Goal: Transaction & Acquisition: Book appointment/travel/reservation

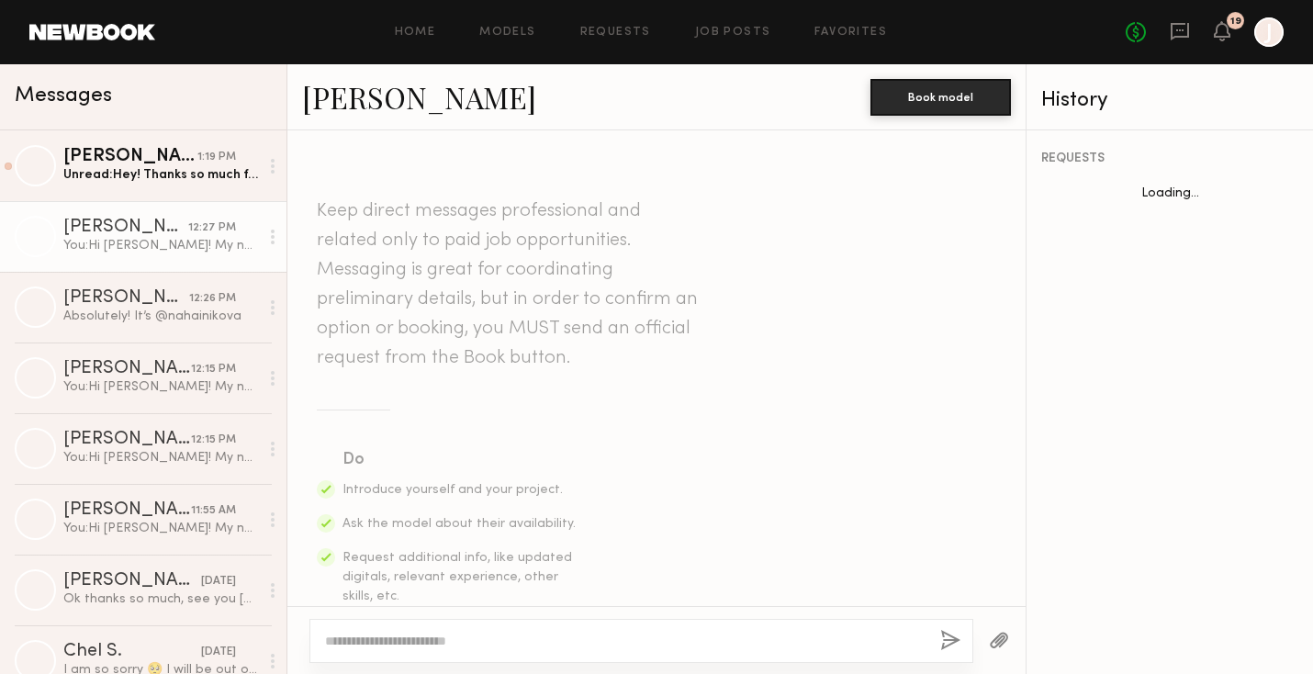
scroll to position [592, 0]
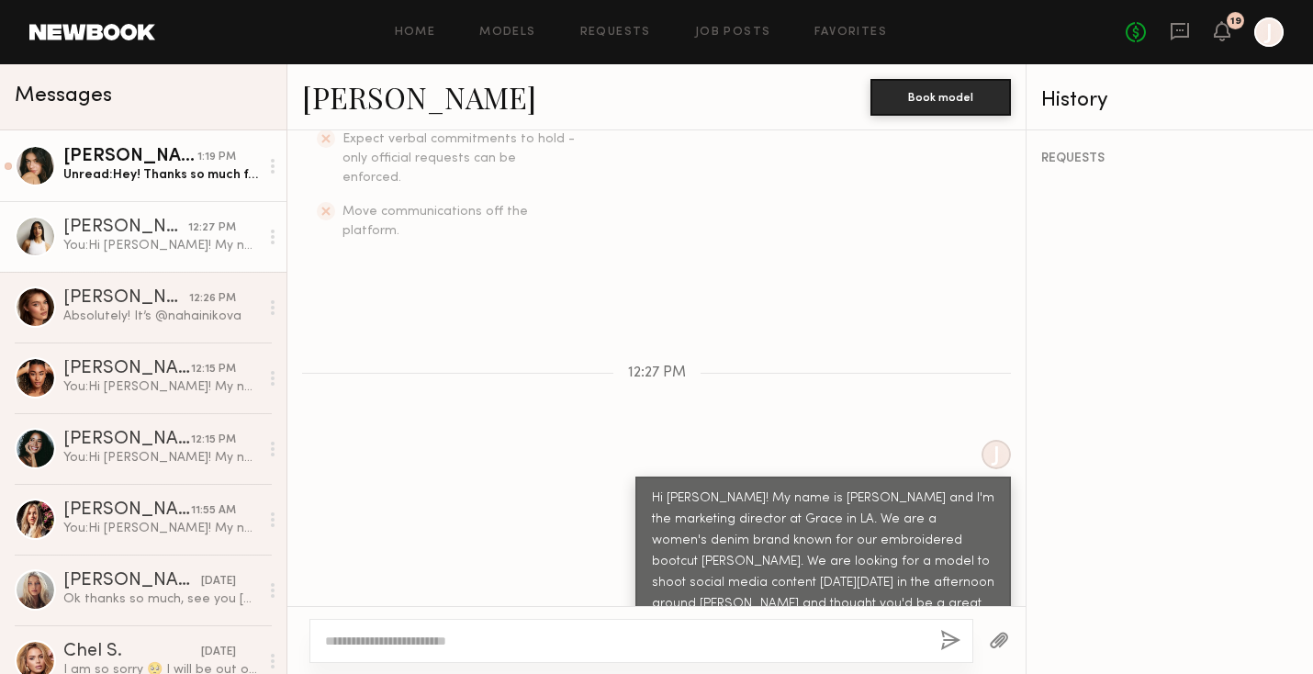
click at [194, 180] on div "Unread: Hey! Thanks so much for thinking of me - I’m available and would love t…" at bounding box center [161, 174] width 196 height 17
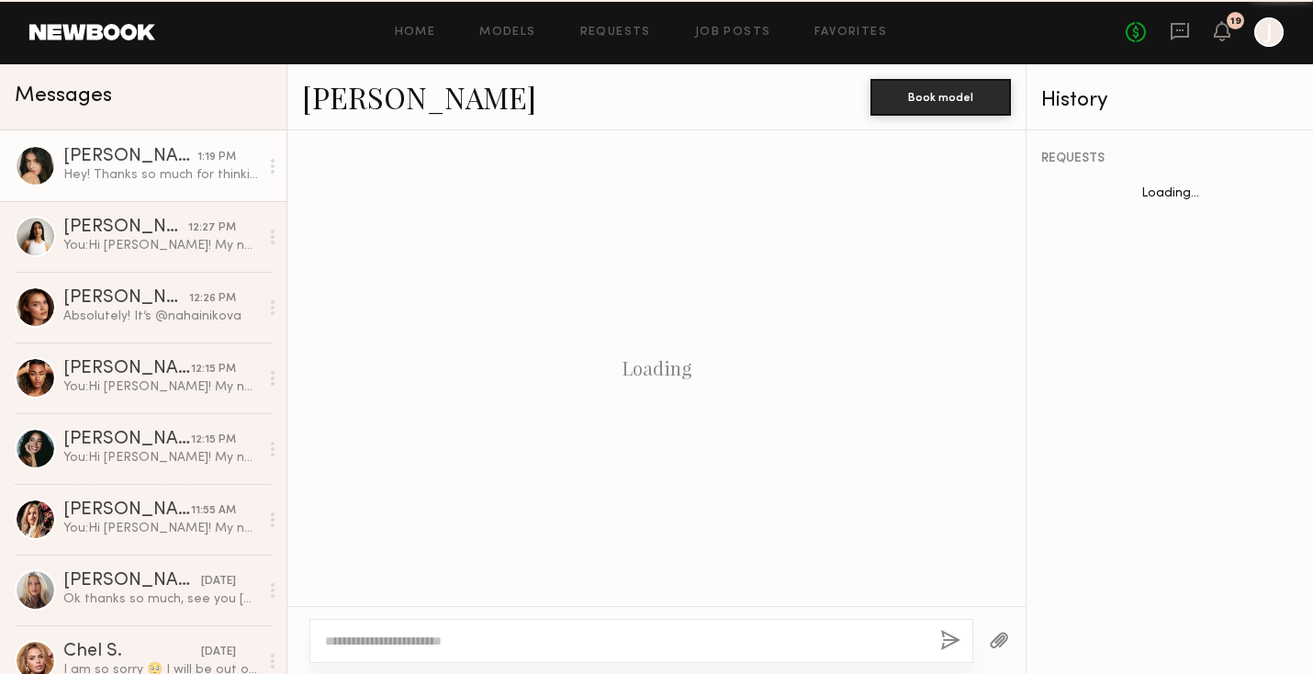
scroll to position [665, 0]
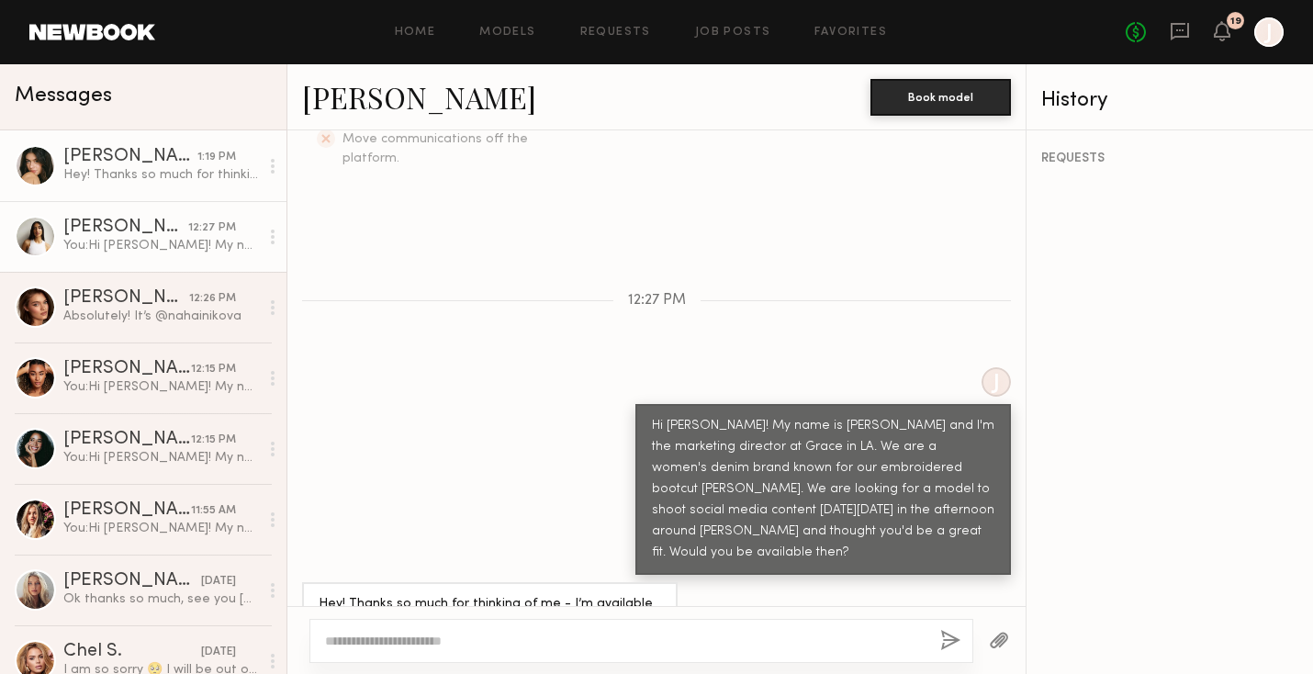
click at [157, 240] on div "You: Hi Alexis! My name is Jason and I'm the marketing director at Grace in LA.…" at bounding box center [161, 245] width 196 height 17
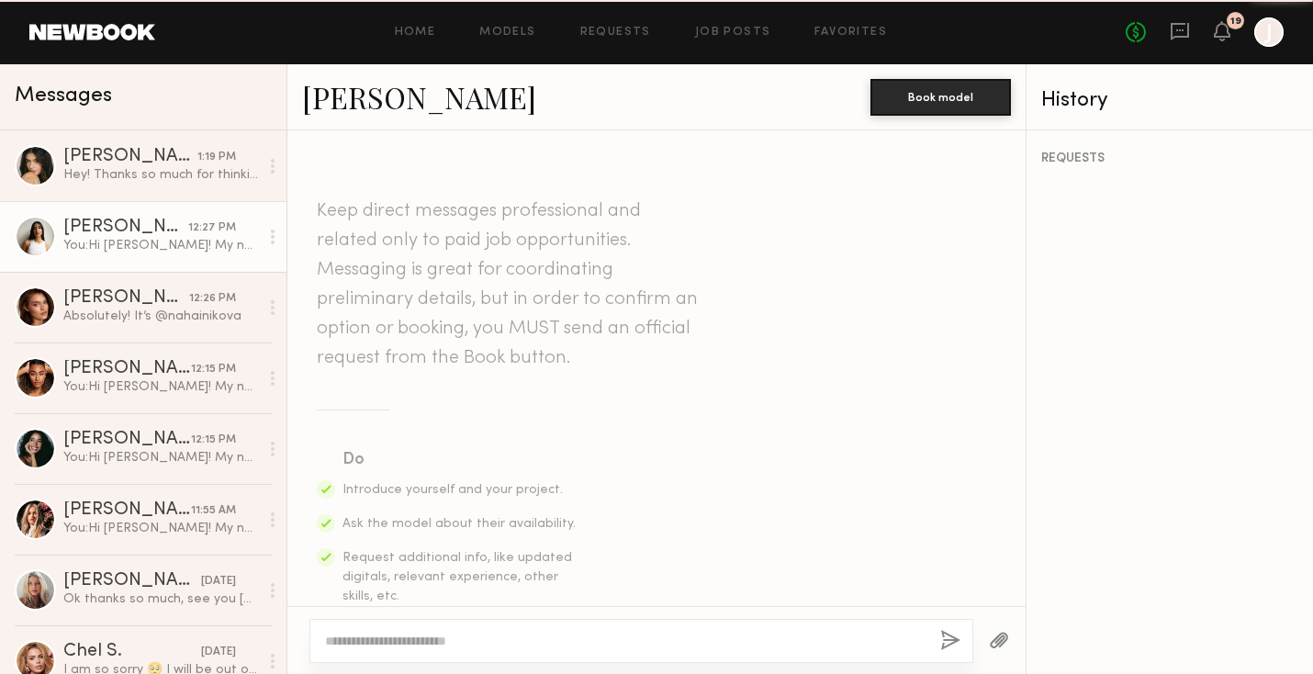
scroll to position [592, 0]
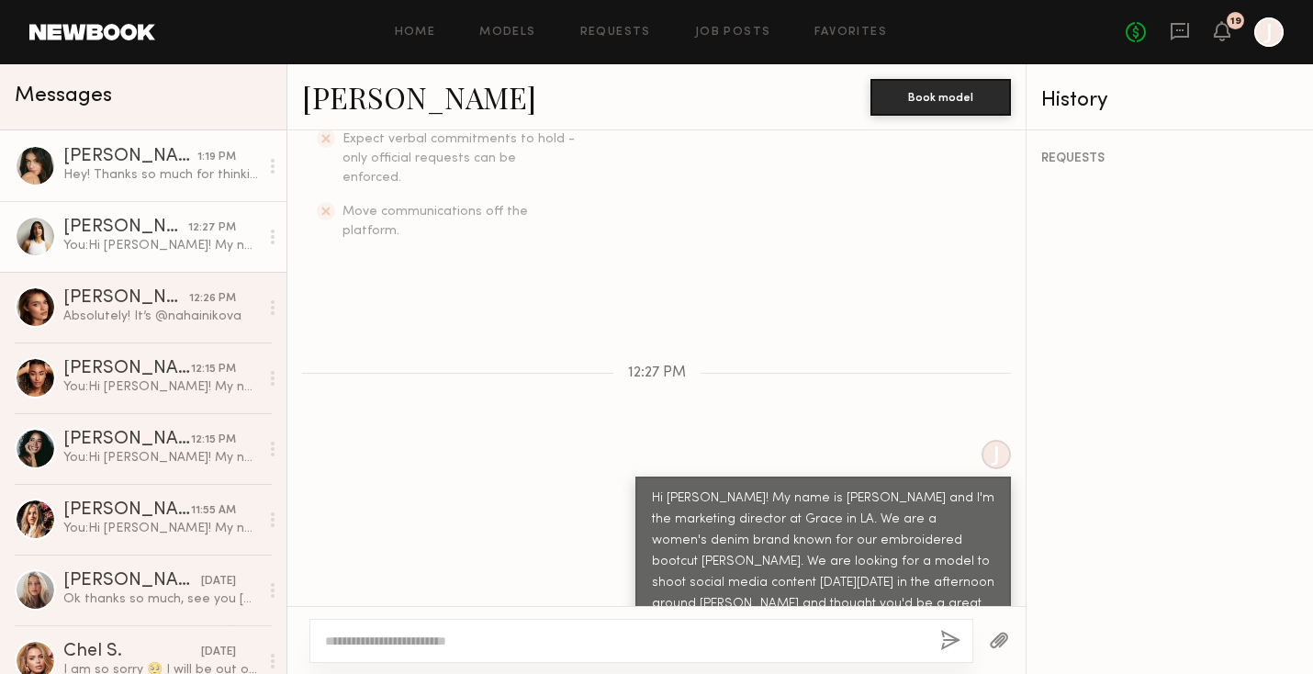
click at [133, 171] on div "Hey! Thanks so much for thinking of me - I’m available and would love to!" at bounding box center [161, 174] width 196 height 17
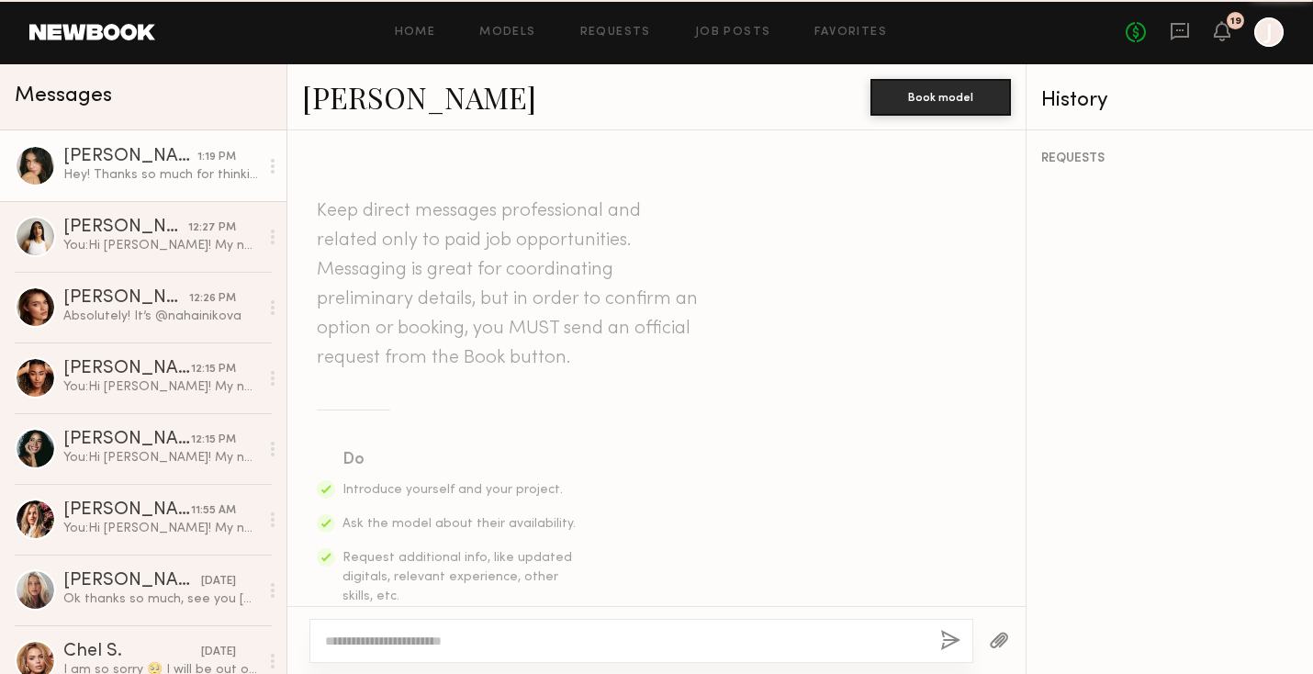
scroll to position [665, 0]
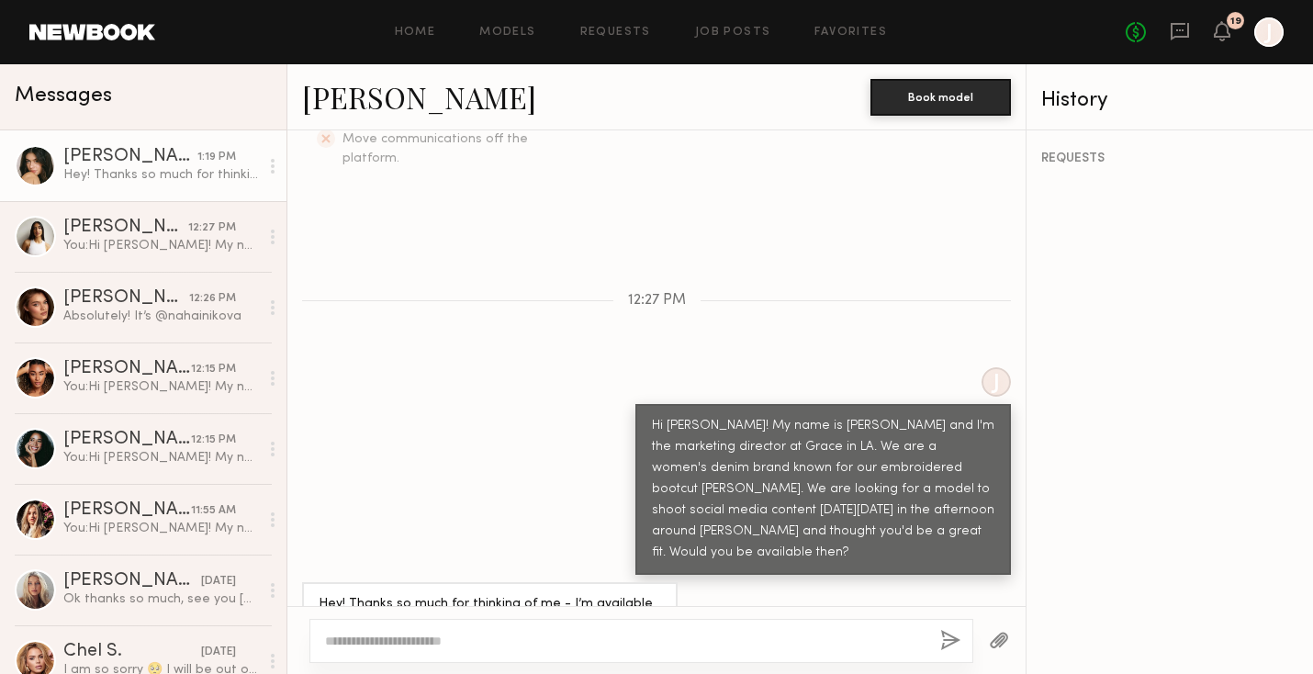
click at [727, 582] on div "Hey! Thanks so much for thinking of me - I’m available and would love to!" at bounding box center [656, 614] width 738 height 65
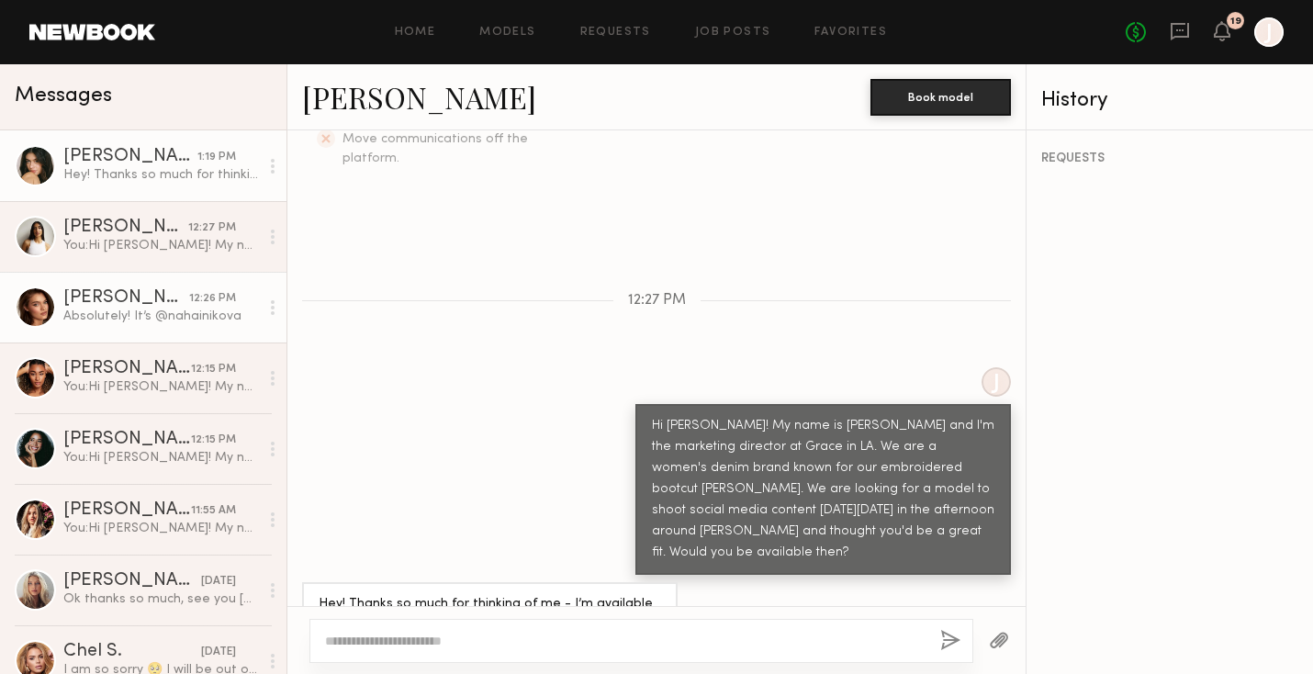
click at [86, 325] on link "Oleksandra K. 12:26 PM Absolutely! It’s @nahainikova" at bounding box center [143, 307] width 287 height 71
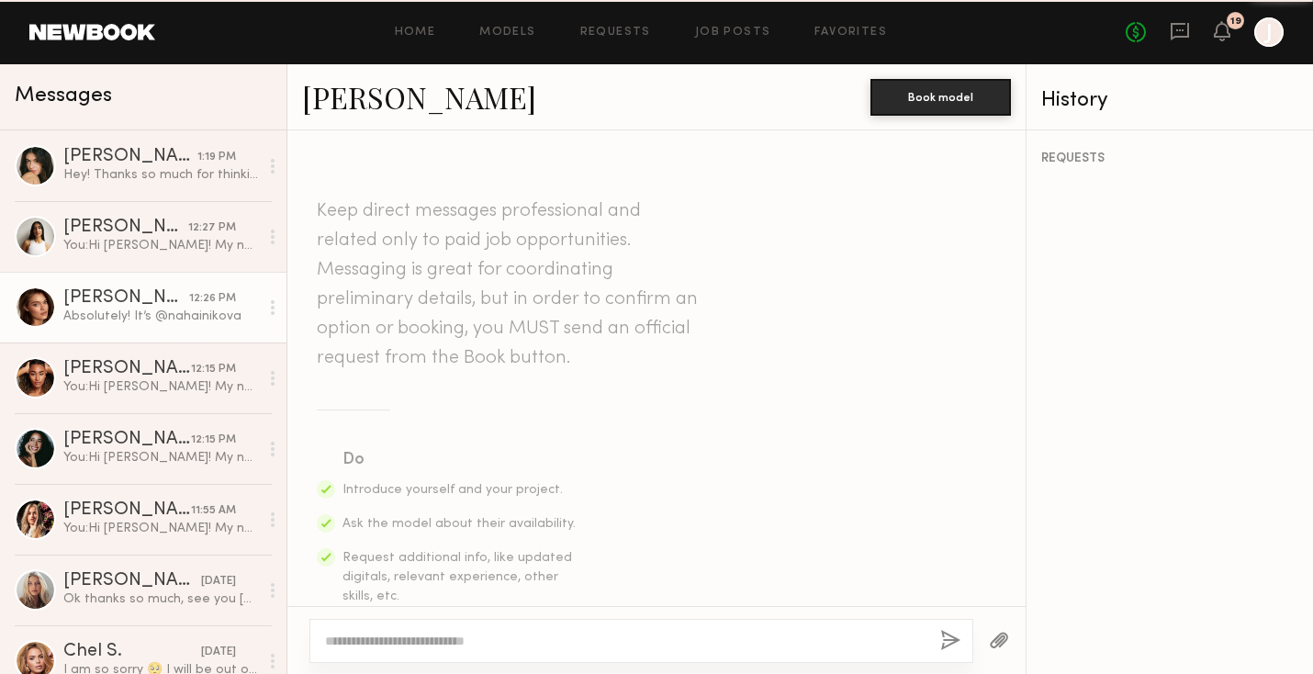
scroll to position [1073, 0]
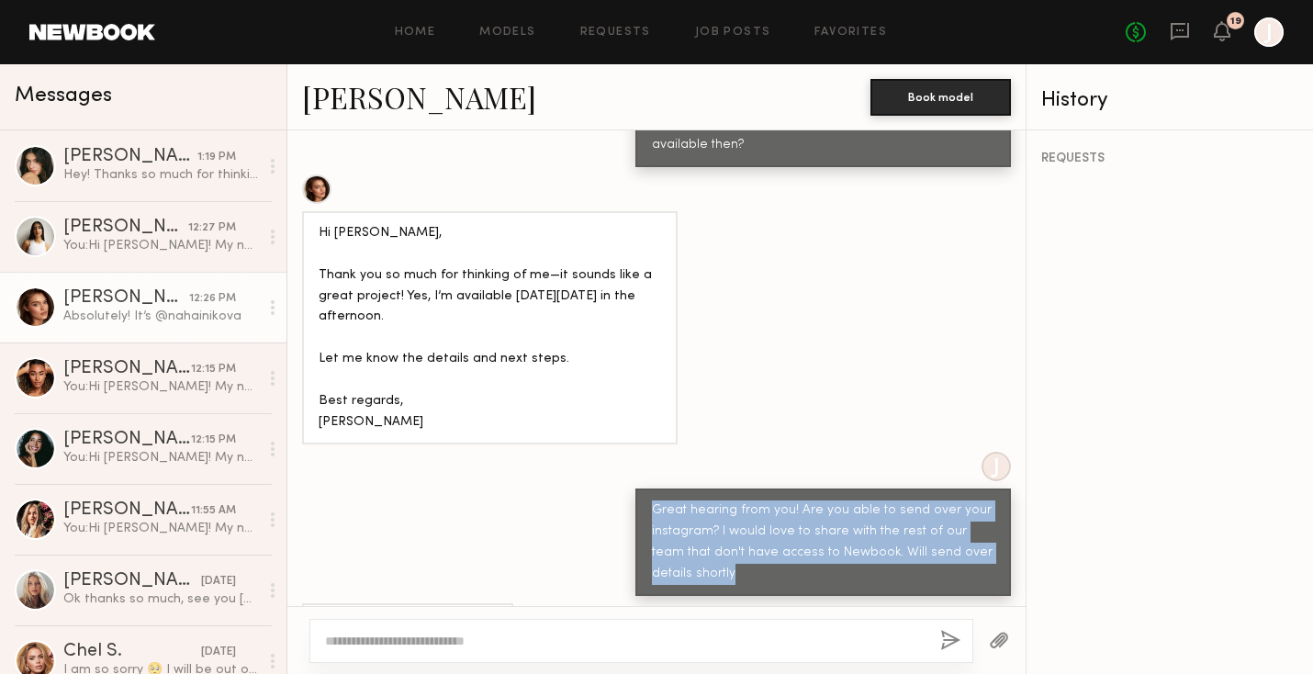
drag, startPoint x: 731, startPoint y: 514, endPoint x: 630, endPoint y: 442, distance: 124.4
click at [630, 452] on div "J Great hearing from you! Are you able to send over your instagram? I would lov…" at bounding box center [656, 524] width 738 height 144
copy div "Great hearing from you! Are you able to send over your instagram? I would love …"
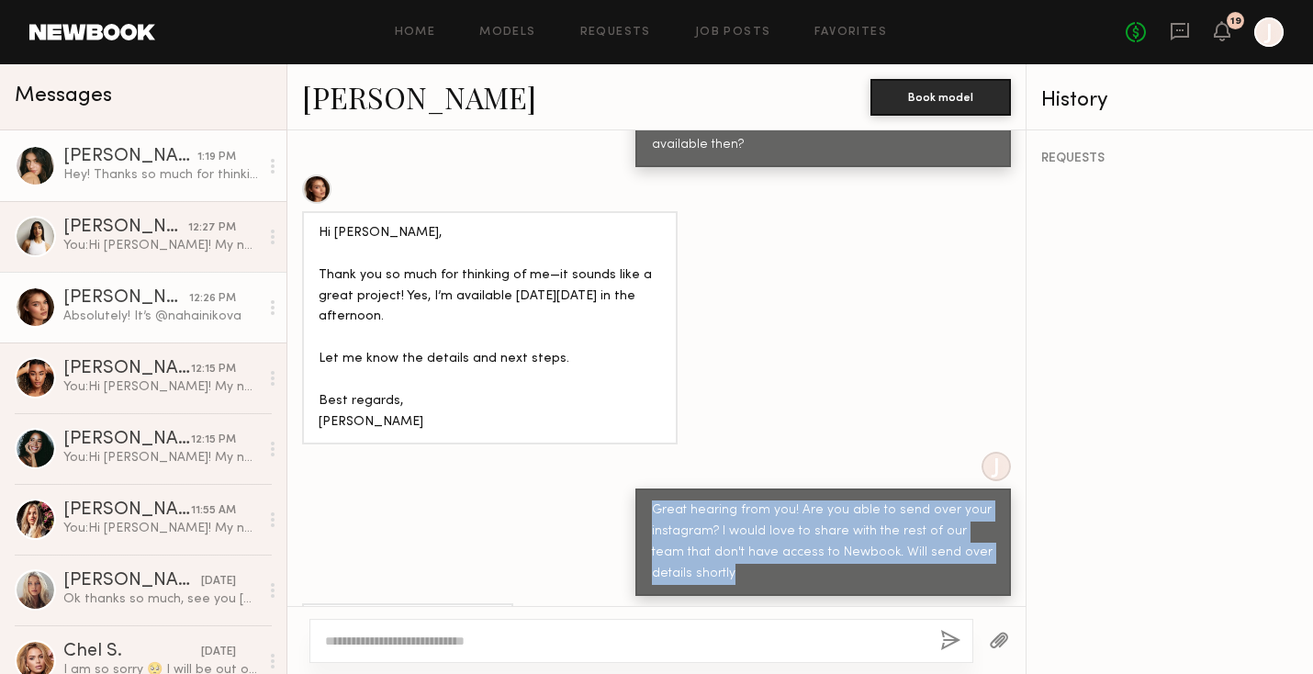
click at [112, 183] on div "Hey! Thanks so much for thinking of me - I’m available and would love to!" at bounding box center [161, 174] width 196 height 17
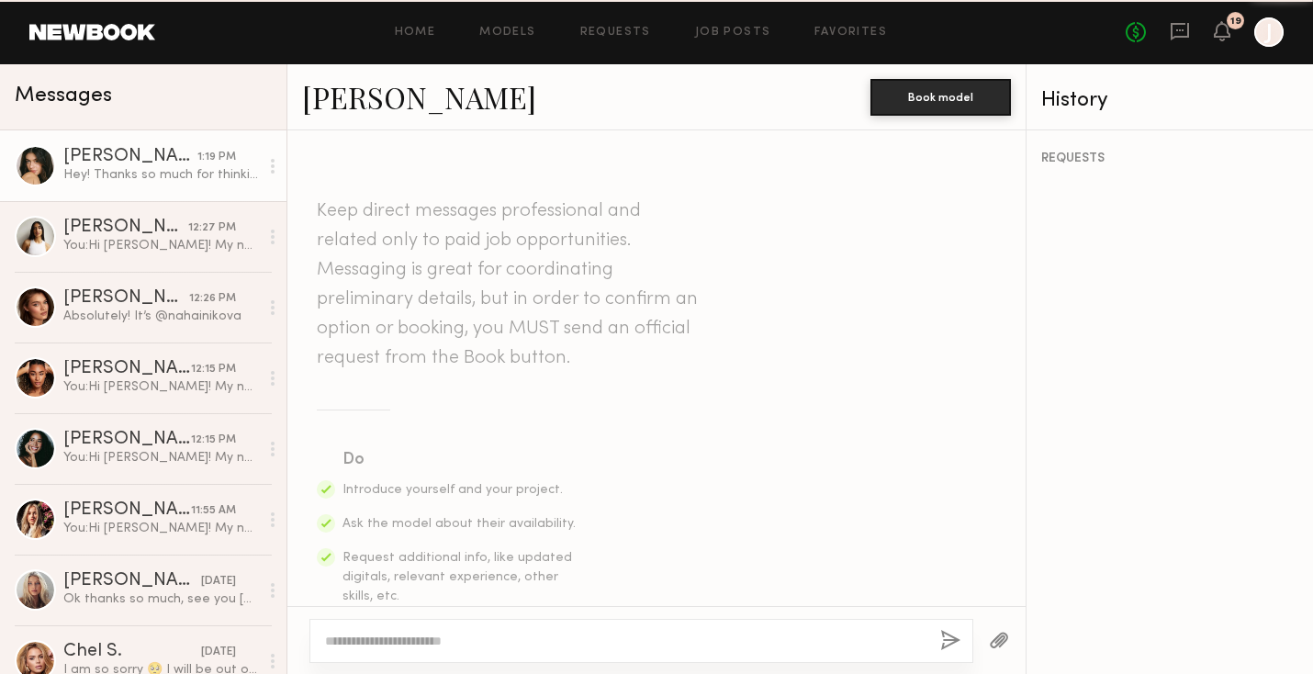
scroll to position [665, 0]
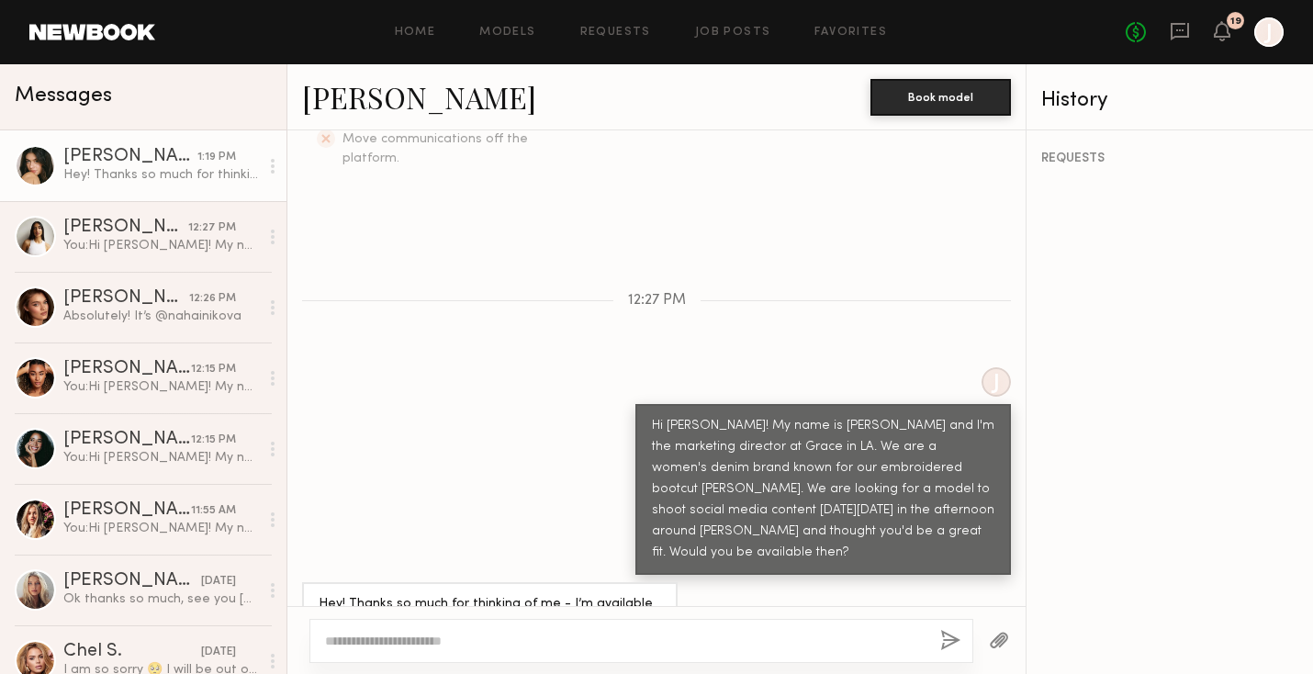
click at [339, 103] on link "Lilah F." at bounding box center [419, 96] width 234 height 39
click at [131, 180] on div "Hey! Thanks so much for thinking of me - I’m available and would love to!" at bounding box center [161, 174] width 196 height 17
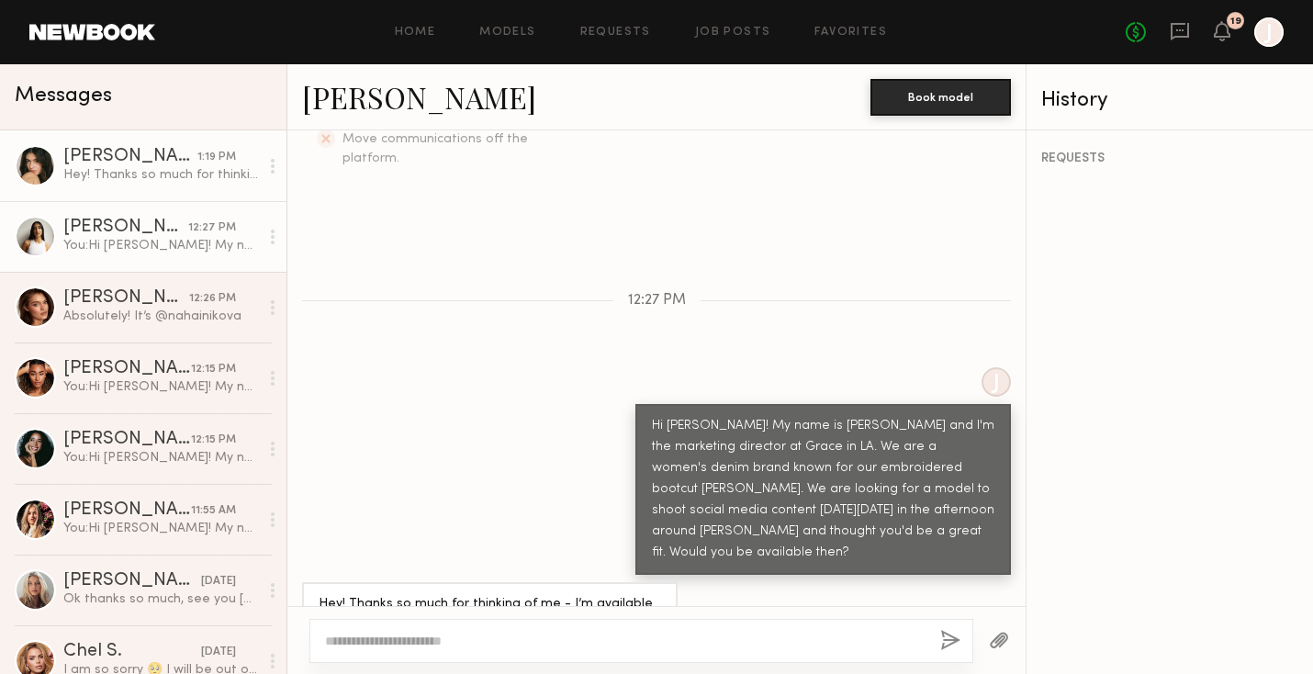
click at [128, 239] on div "You: Hi Alexis! My name is Jason and I'm the marketing director at Grace in LA.…" at bounding box center [161, 245] width 196 height 17
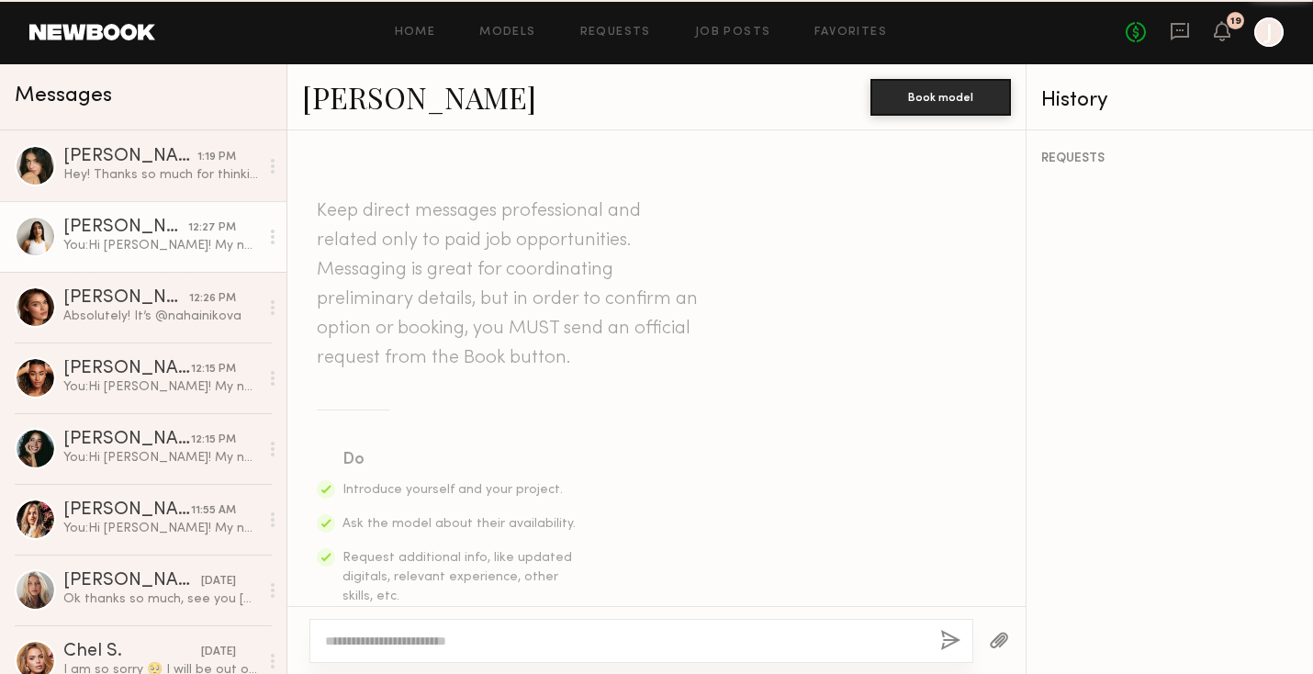
scroll to position [592, 0]
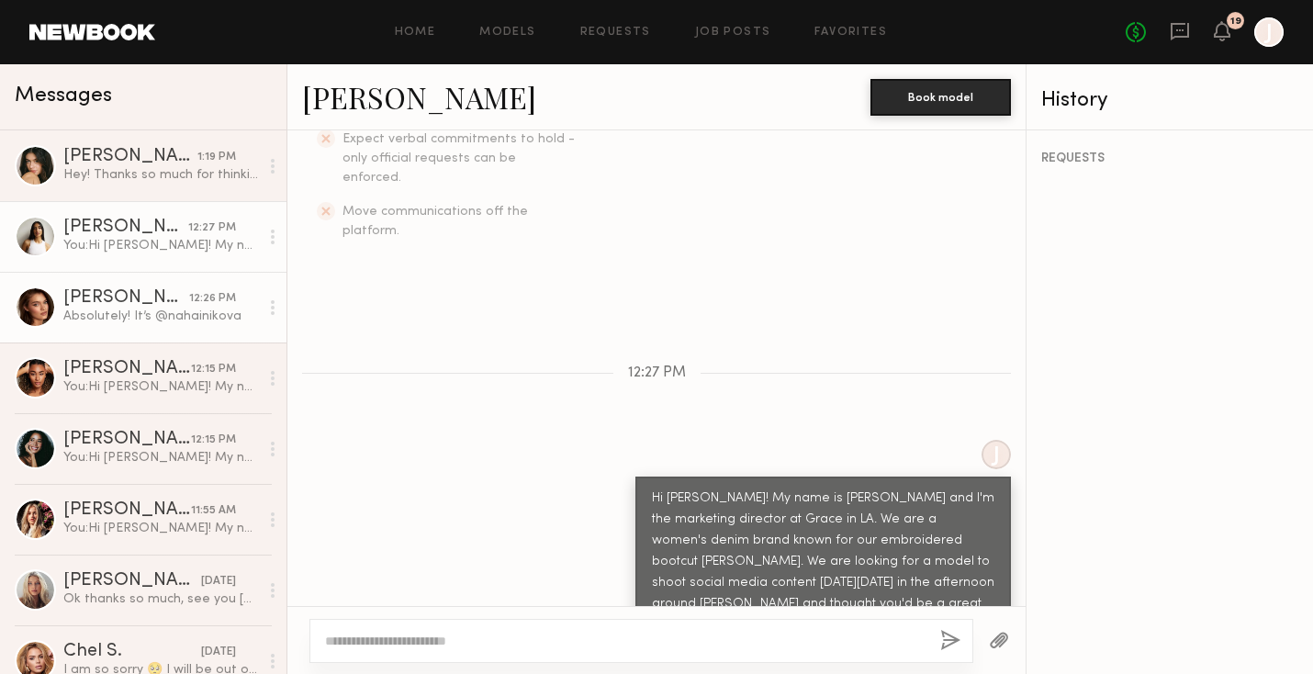
click at [130, 302] on div "Oleksandra K." at bounding box center [126, 298] width 126 height 18
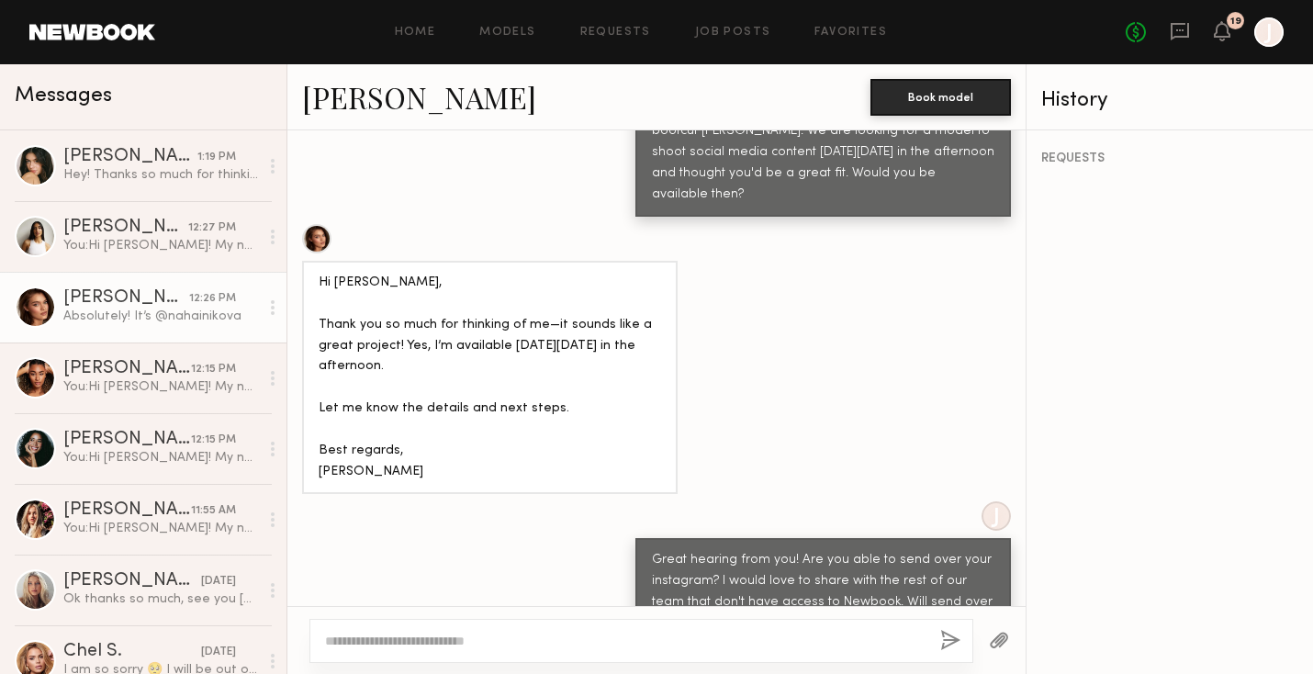
scroll to position [1025, 0]
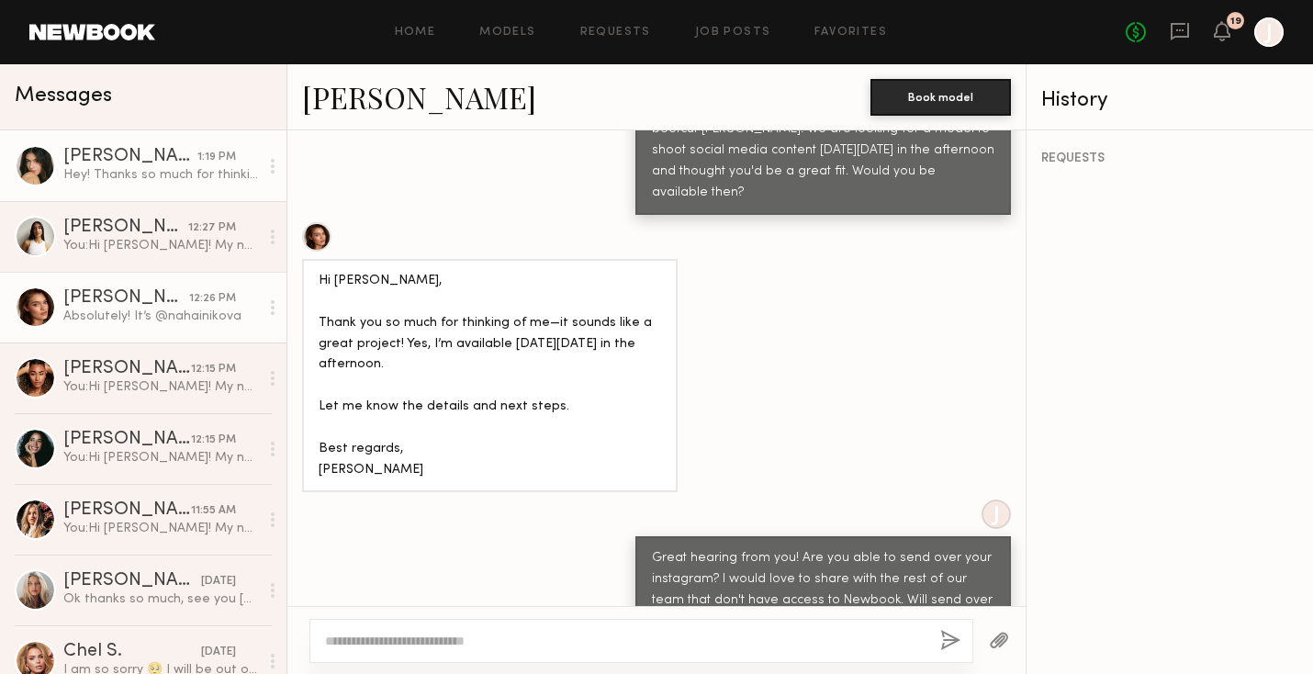
click at [170, 176] on div "Hey! Thanks so much for thinking of me - I’m available and would love to!" at bounding box center [161, 174] width 196 height 17
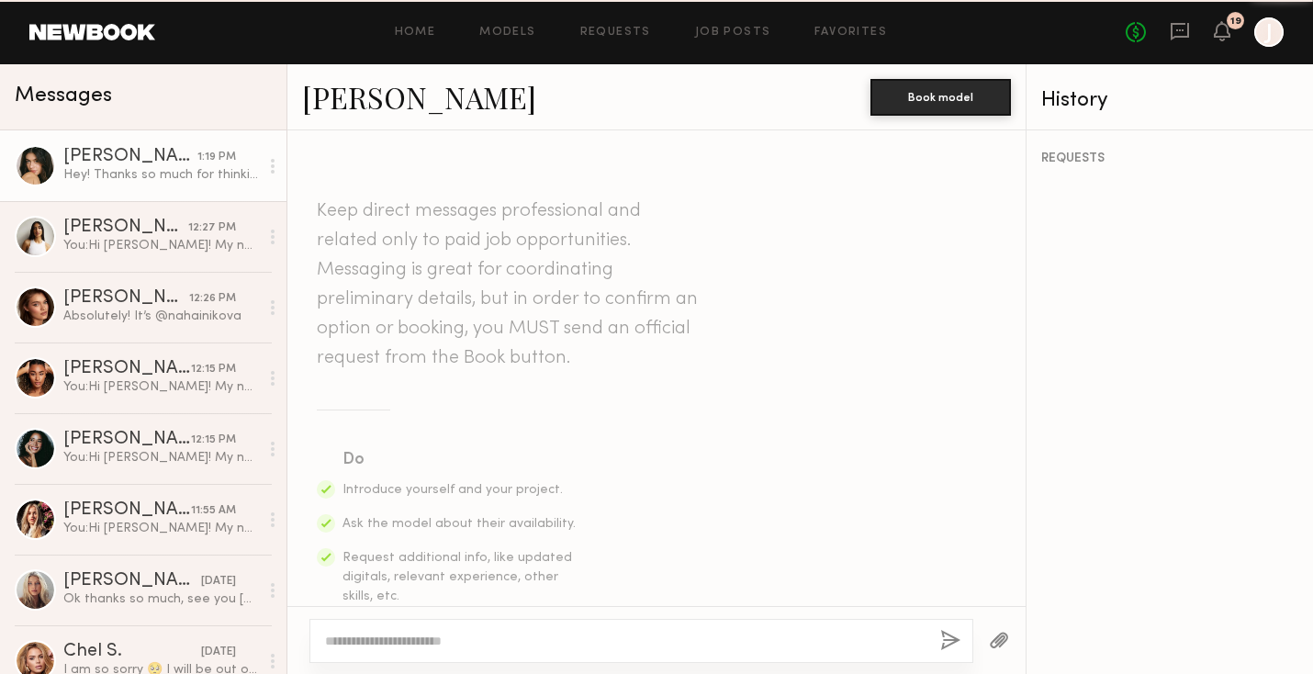
scroll to position [665, 0]
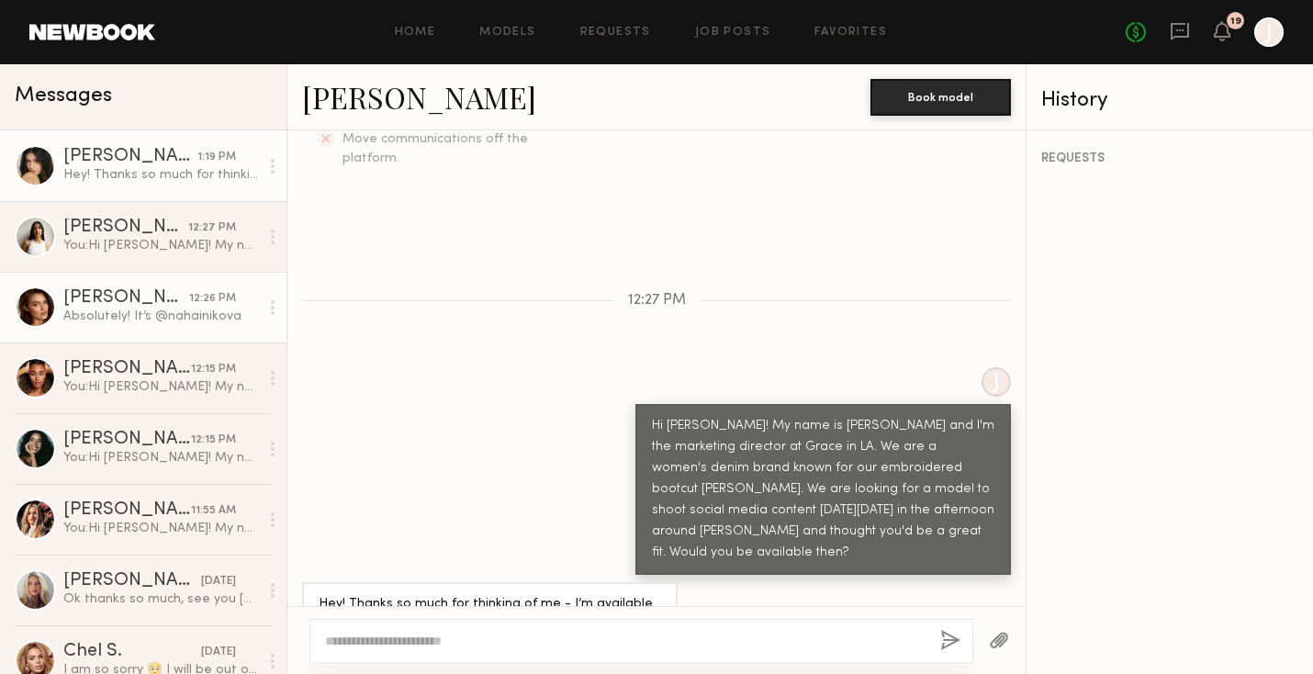
click at [155, 293] on div "Oleksandra K." at bounding box center [126, 298] width 126 height 18
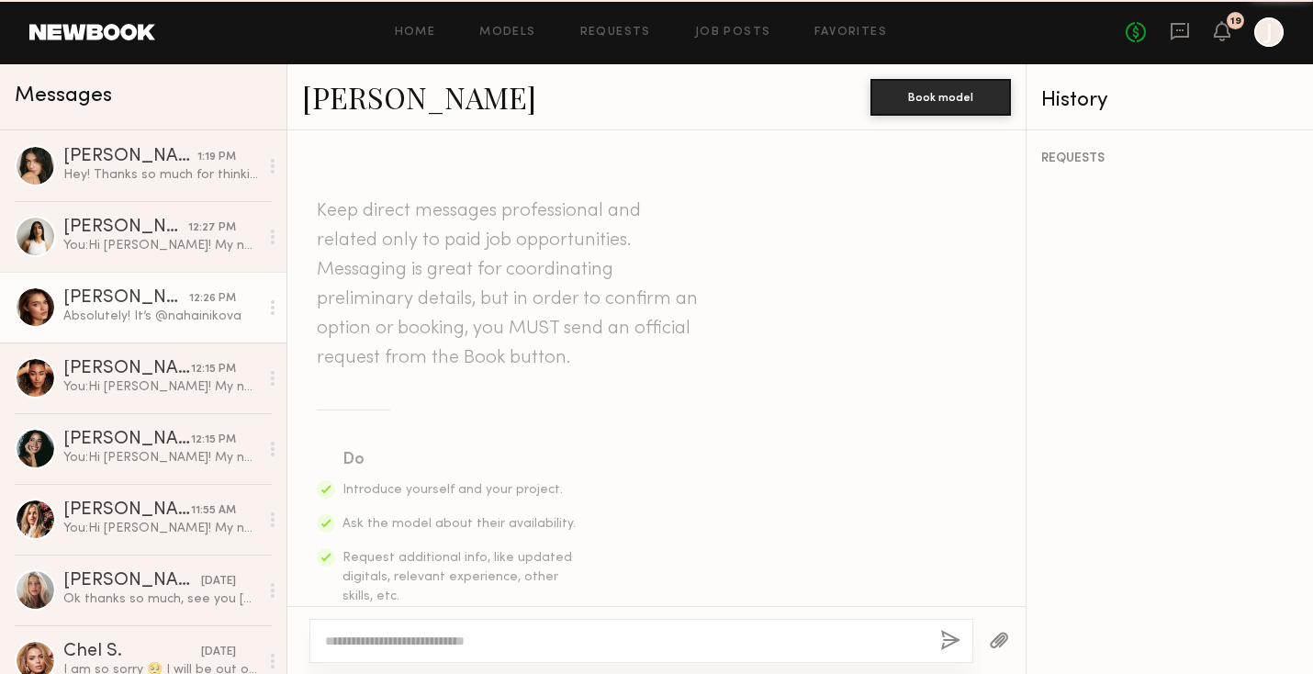
scroll to position [1073, 0]
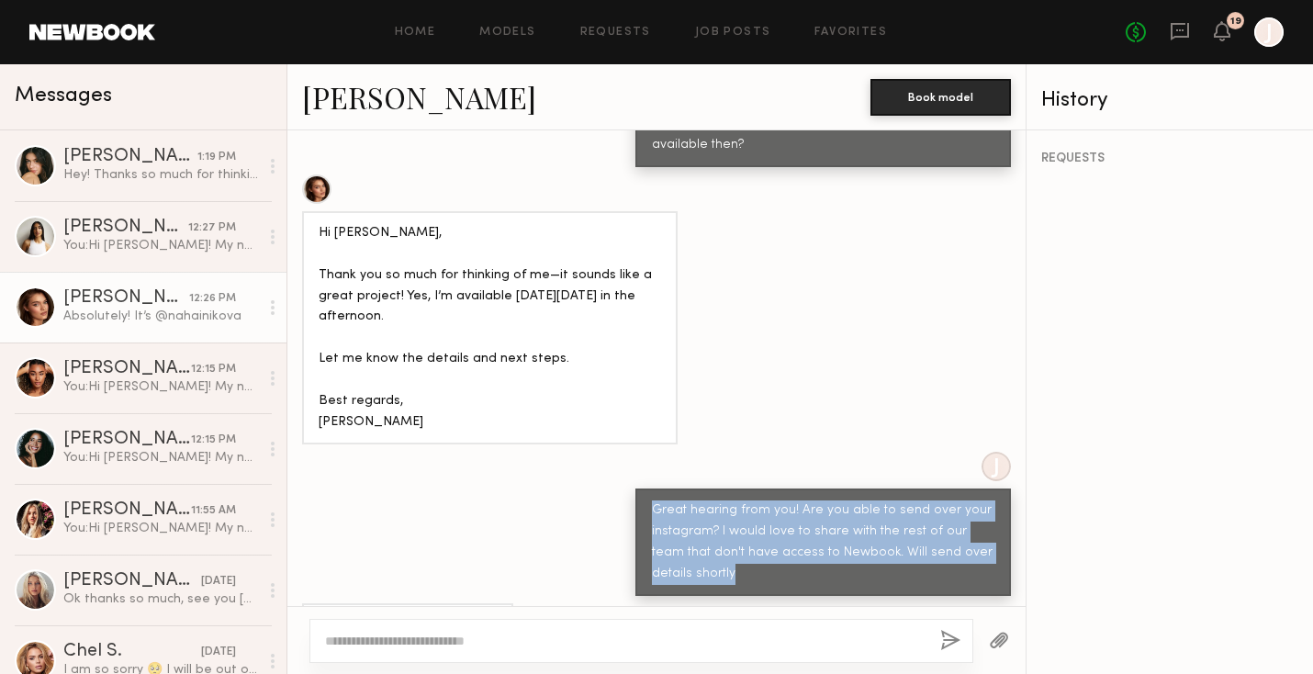
drag, startPoint x: 708, startPoint y: 530, endPoint x: 619, endPoint y: 432, distance: 132.7
click at [619, 452] on div "J Great hearing from you! Are you able to send over your instagram? I would lov…" at bounding box center [656, 524] width 738 height 144
copy div "Great hearing from you! Are you able to send over your instagram? I would love …"
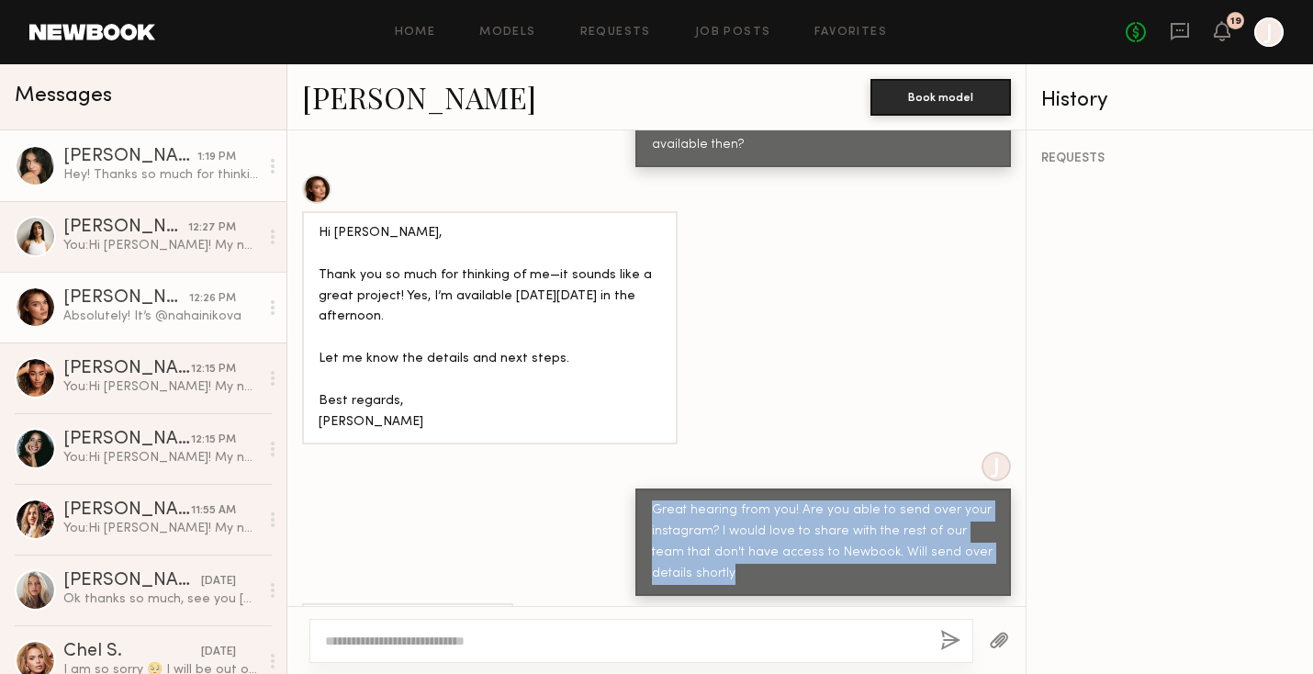
click at [191, 160] on div "Lilah F." at bounding box center [130, 157] width 134 height 18
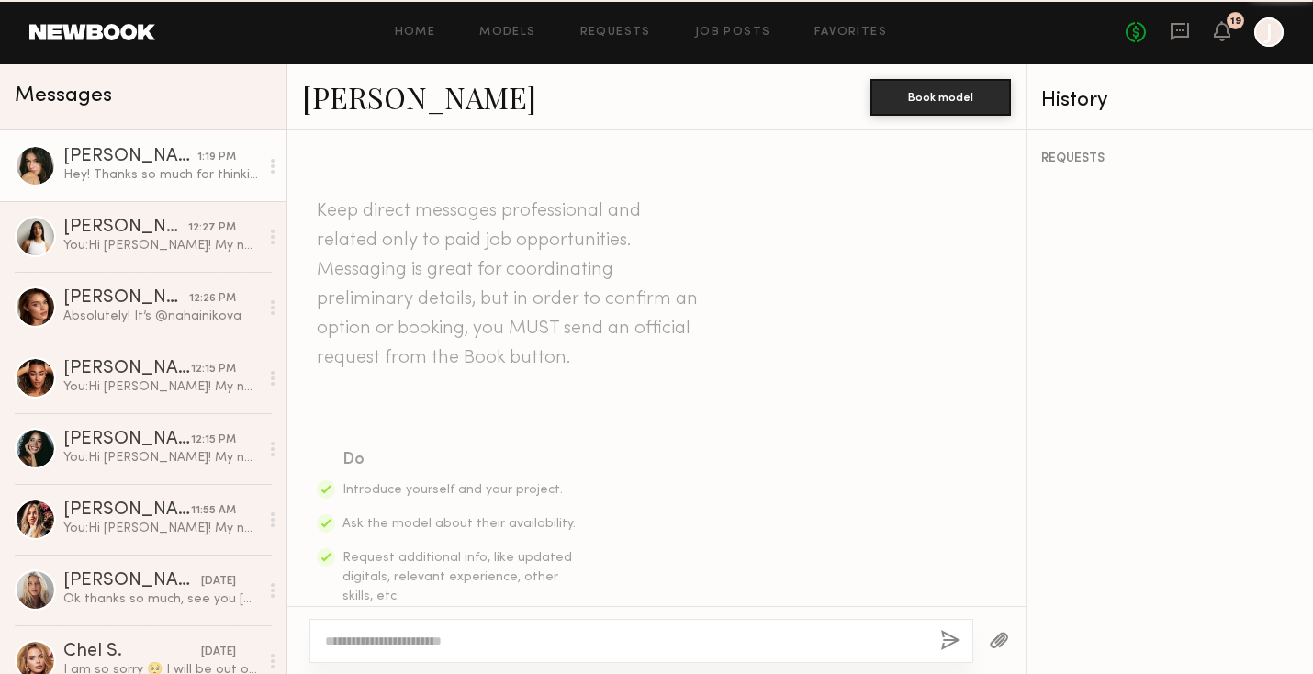
scroll to position [665, 0]
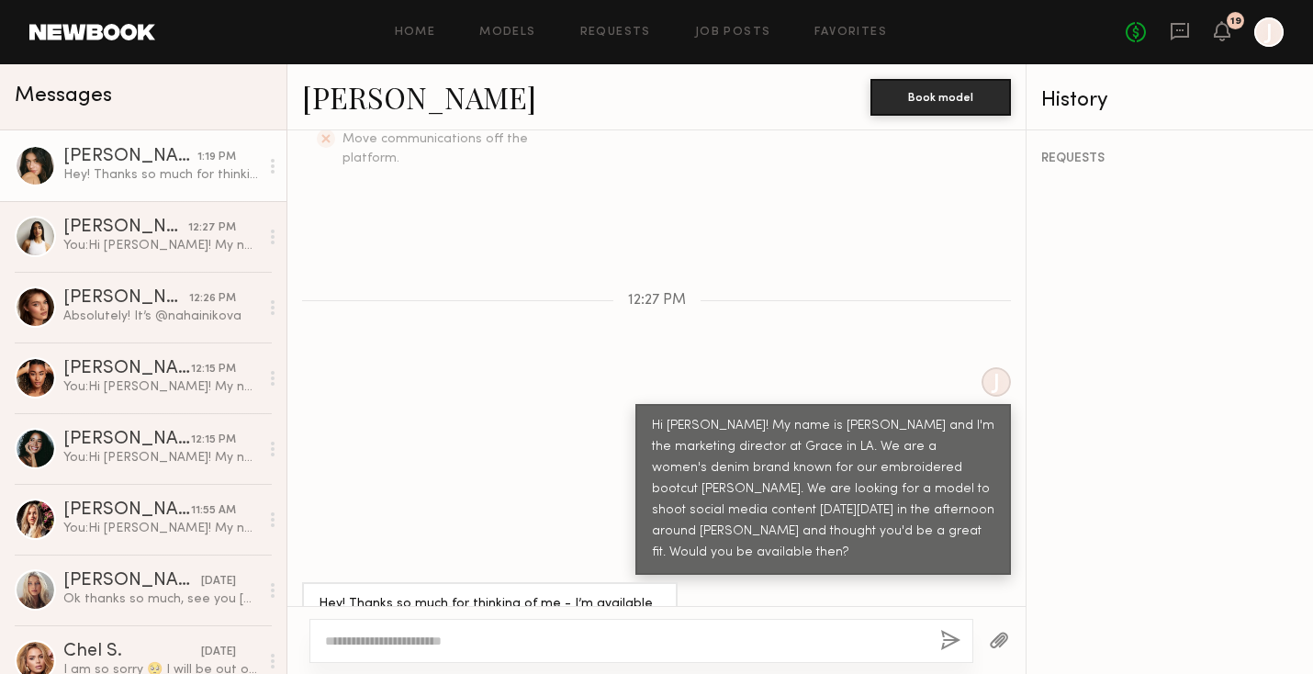
click at [461, 645] on textarea at bounding box center [625, 641] width 601 height 18
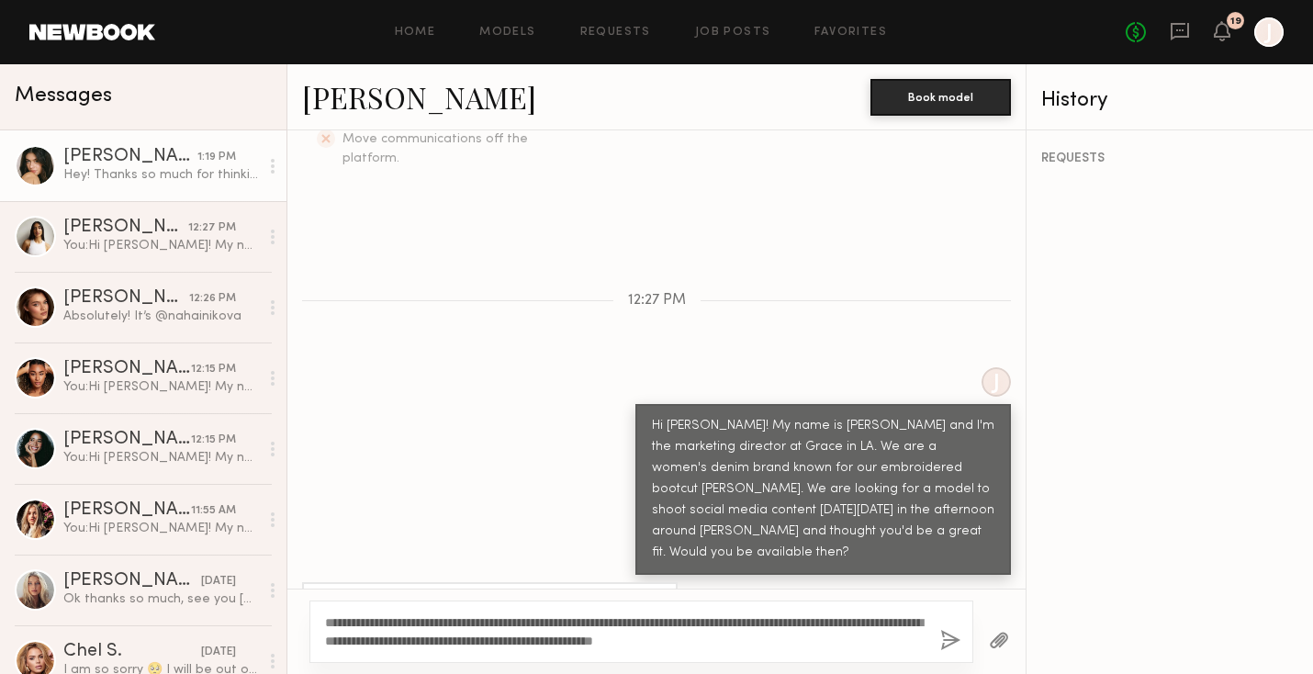
drag, startPoint x: 528, startPoint y: 623, endPoint x: 383, endPoint y: 623, distance: 145.1
click at [383, 623] on textarea "**********" at bounding box center [625, 632] width 601 height 37
click at [613, 633] on textarea "**********" at bounding box center [625, 632] width 601 height 37
click at [445, 620] on textarea "**********" at bounding box center [625, 632] width 601 height 37
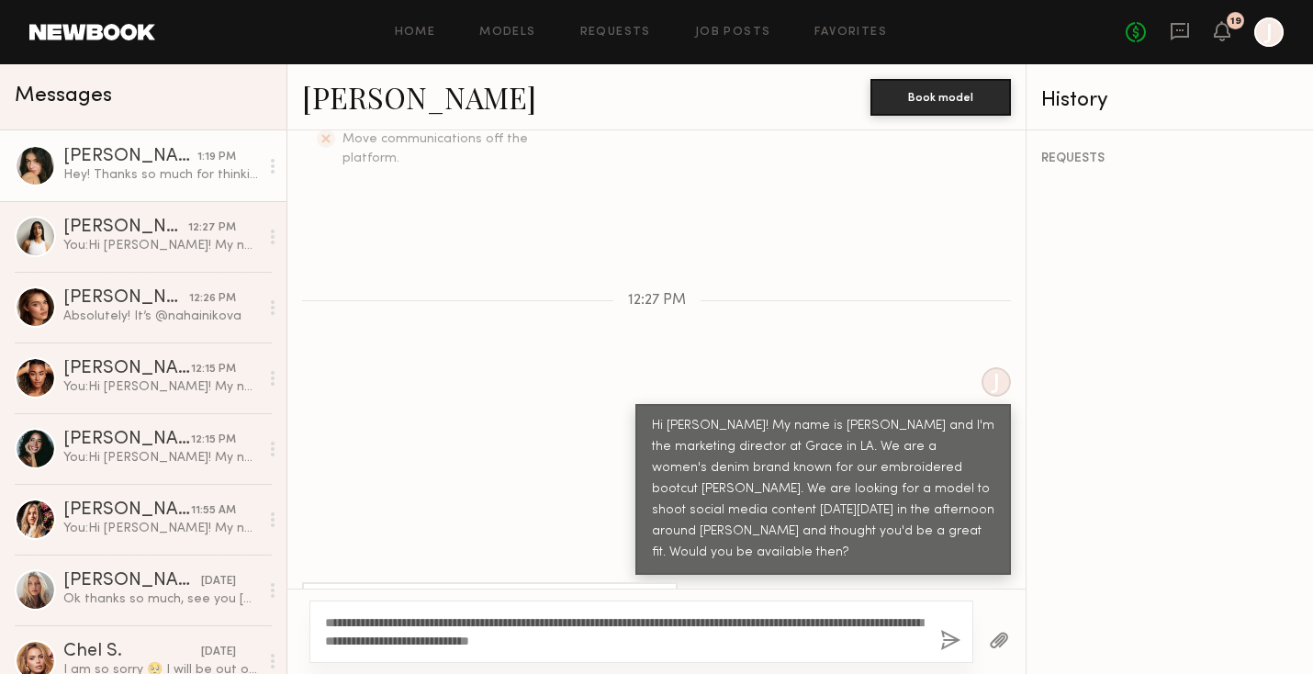
click at [460, 625] on textarea "**********" at bounding box center [625, 632] width 601 height 37
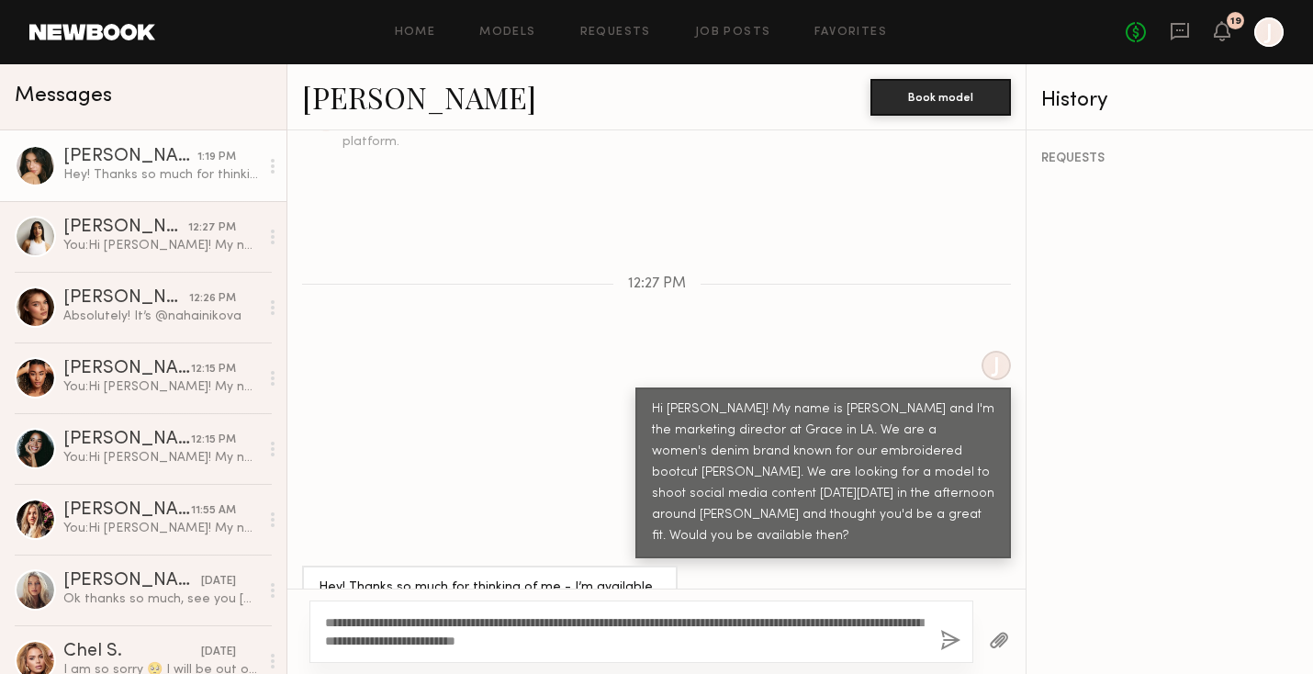
click at [690, 640] on textarea "**********" at bounding box center [625, 632] width 601 height 37
click at [592, 639] on textarea "**********" at bounding box center [625, 632] width 601 height 37
click at [687, 640] on textarea "**********" at bounding box center [625, 632] width 601 height 37
click at [508, 640] on textarea "**********" at bounding box center [625, 632] width 601 height 37
type textarea "**********"
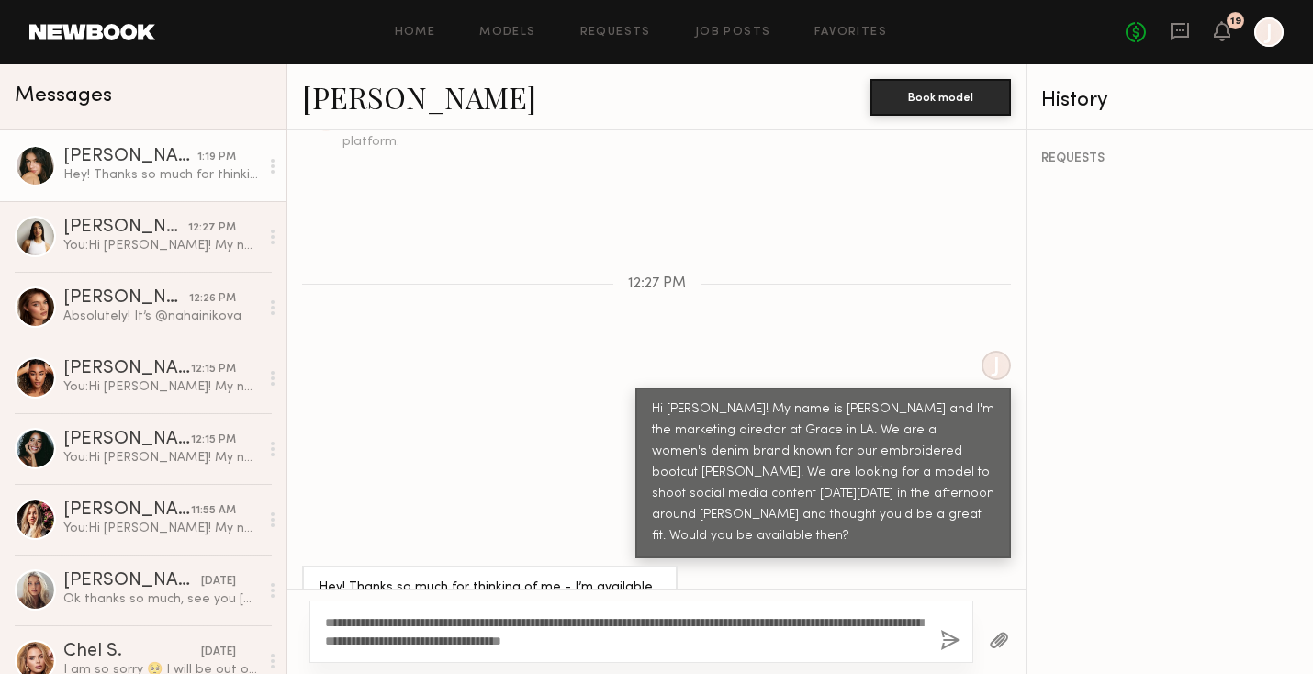
click at [948, 641] on button "button" at bounding box center [951, 641] width 20 height 23
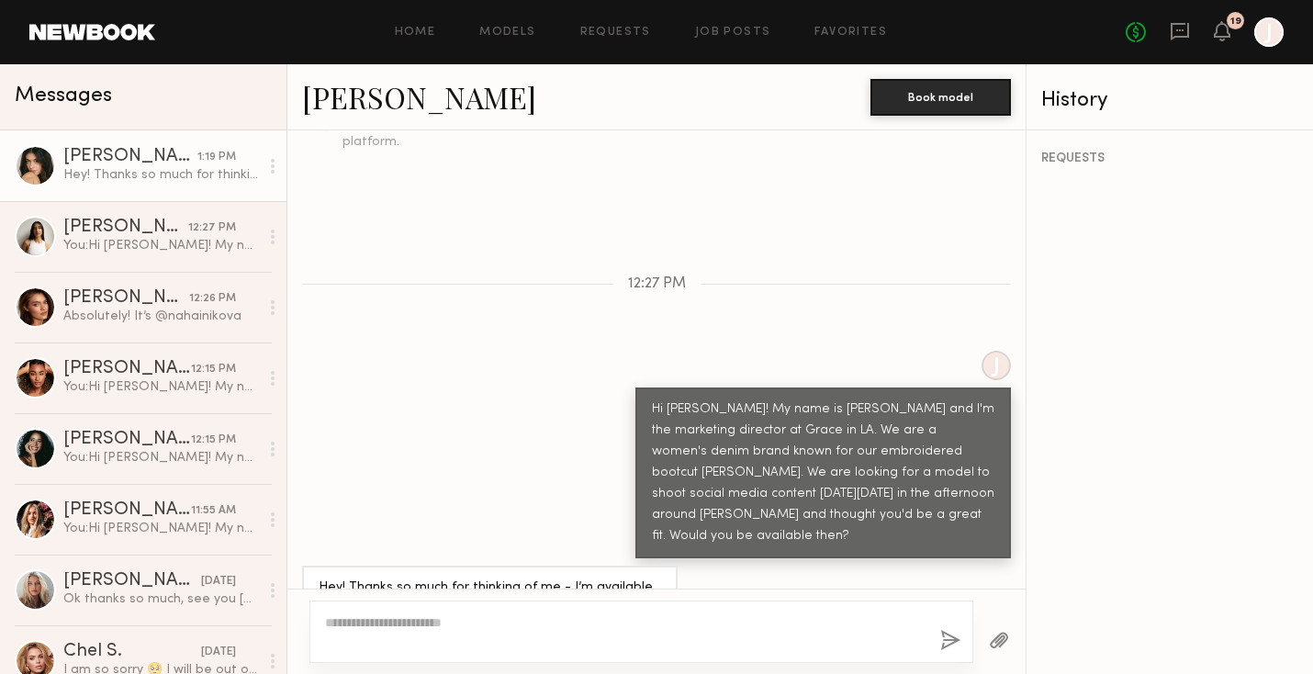
scroll to position [935, 0]
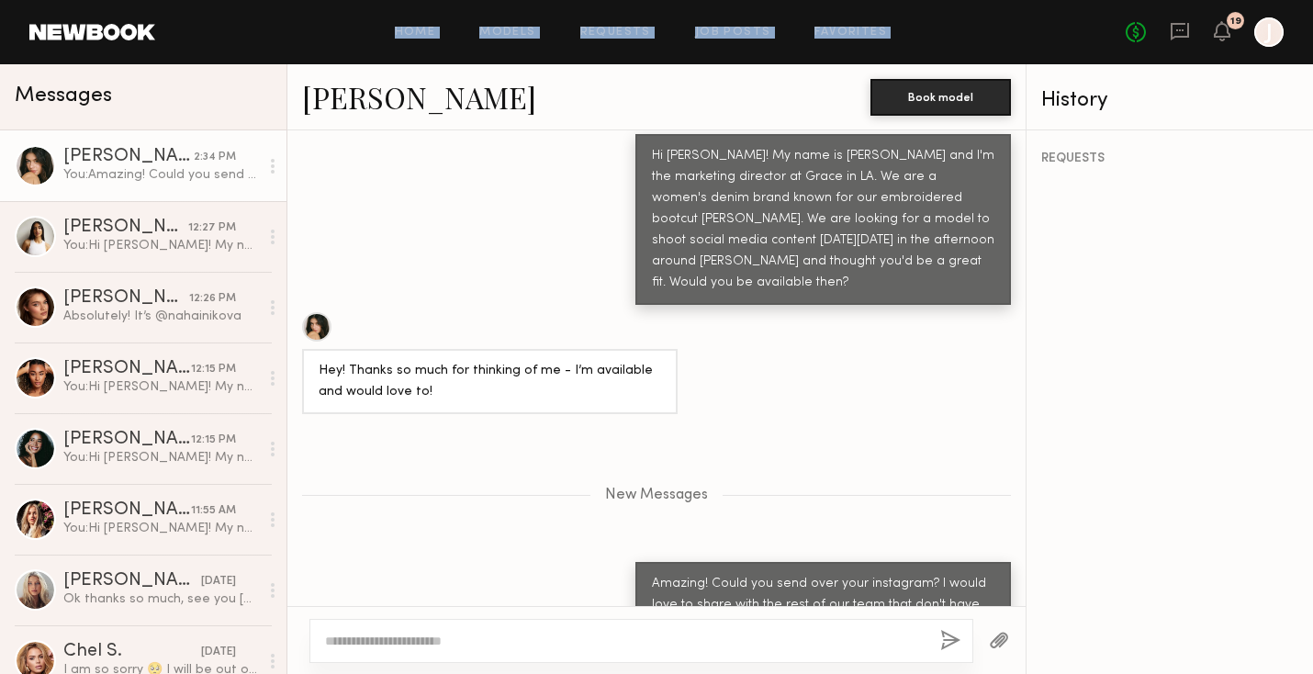
drag, startPoint x: 1223, startPoint y: 34, endPoint x: 713, endPoint y: -62, distance: 519.5
click at [713, 0] on html "Home Models Requests Job Posts Favorites Sign Out No fees up to $5,000 19 J Mes…" at bounding box center [656, 337] width 1313 height 674
click at [908, 29] on div "Home Models Requests Job Posts Favorites Sign Out" at bounding box center [640, 33] width 971 height 12
drag, startPoint x: 1224, startPoint y: 39, endPoint x: 1247, endPoint y: 5, distance: 41.8
click at [1247, 5] on header "Home Models Requests Job Posts Favorites Sign Out No fees up to $5,000 19 J" at bounding box center [656, 32] width 1313 height 64
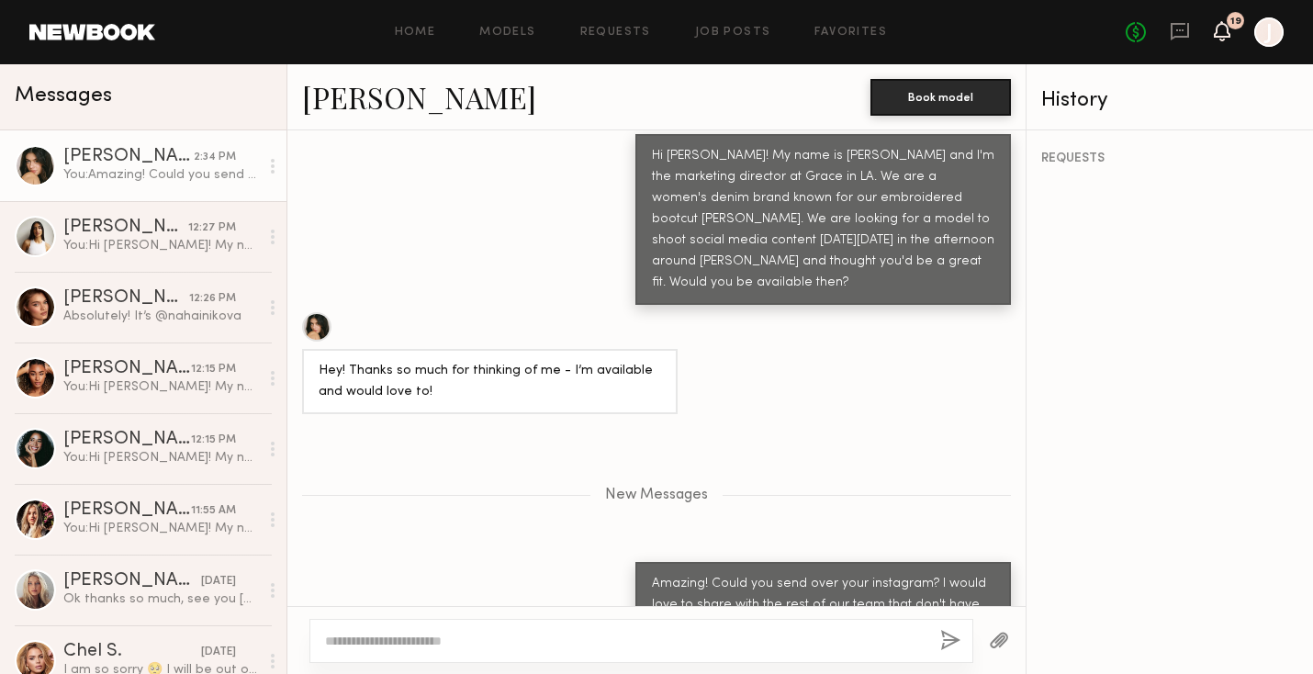
click at [1221, 30] on icon at bounding box center [1222, 30] width 15 height 13
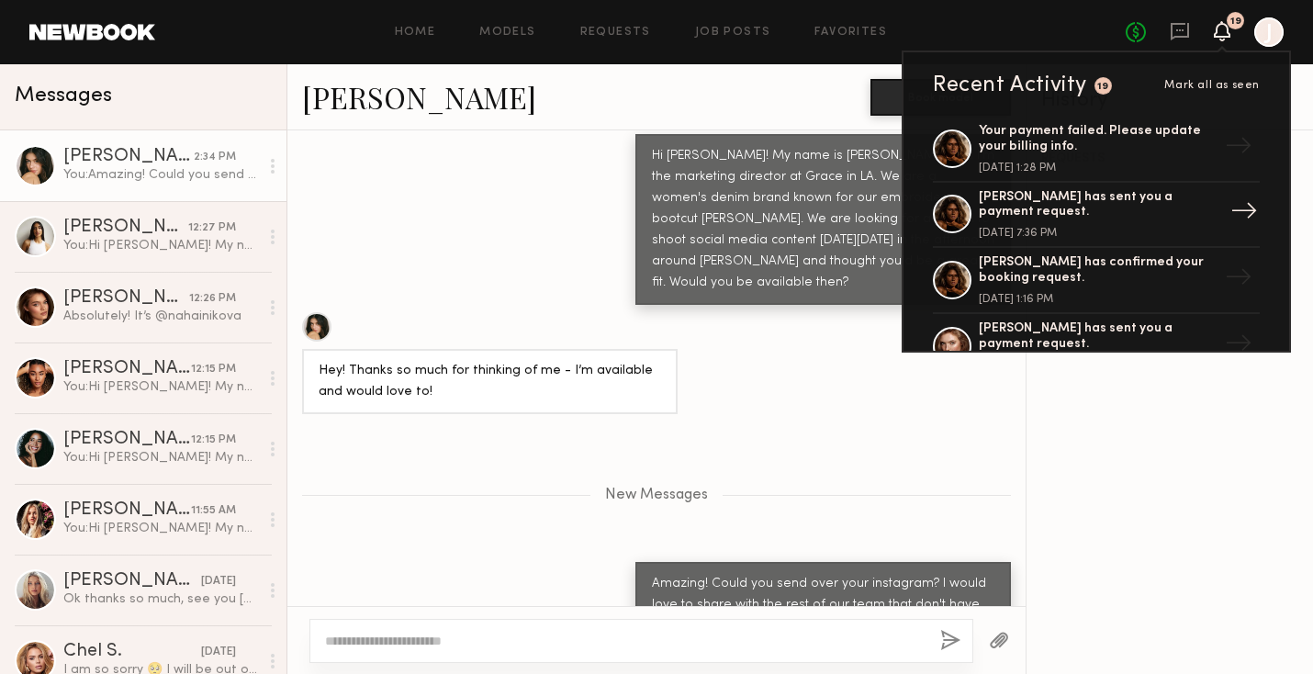
scroll to position [0, 0]
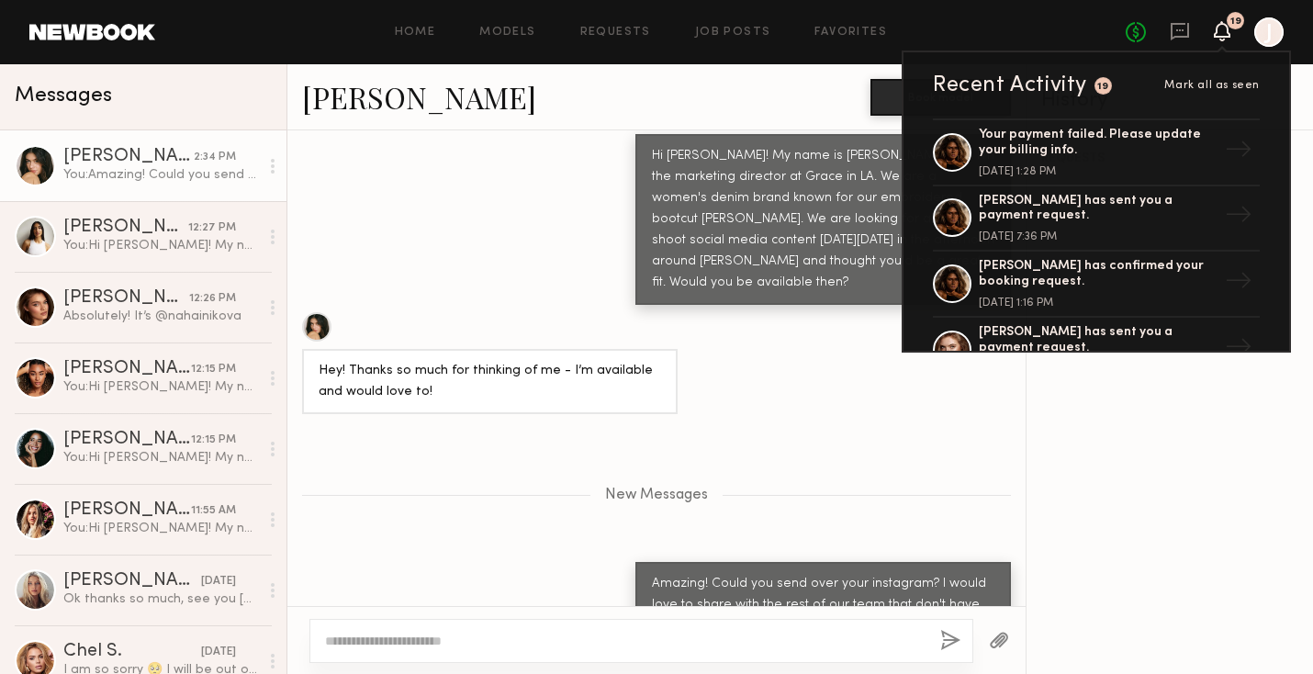
click at [175, 189] on link "Lilah F. 2:34 PM You: Amazing! Could you send over your instagram? I would love…" at bounding box center [143, 165] width 287 height 71
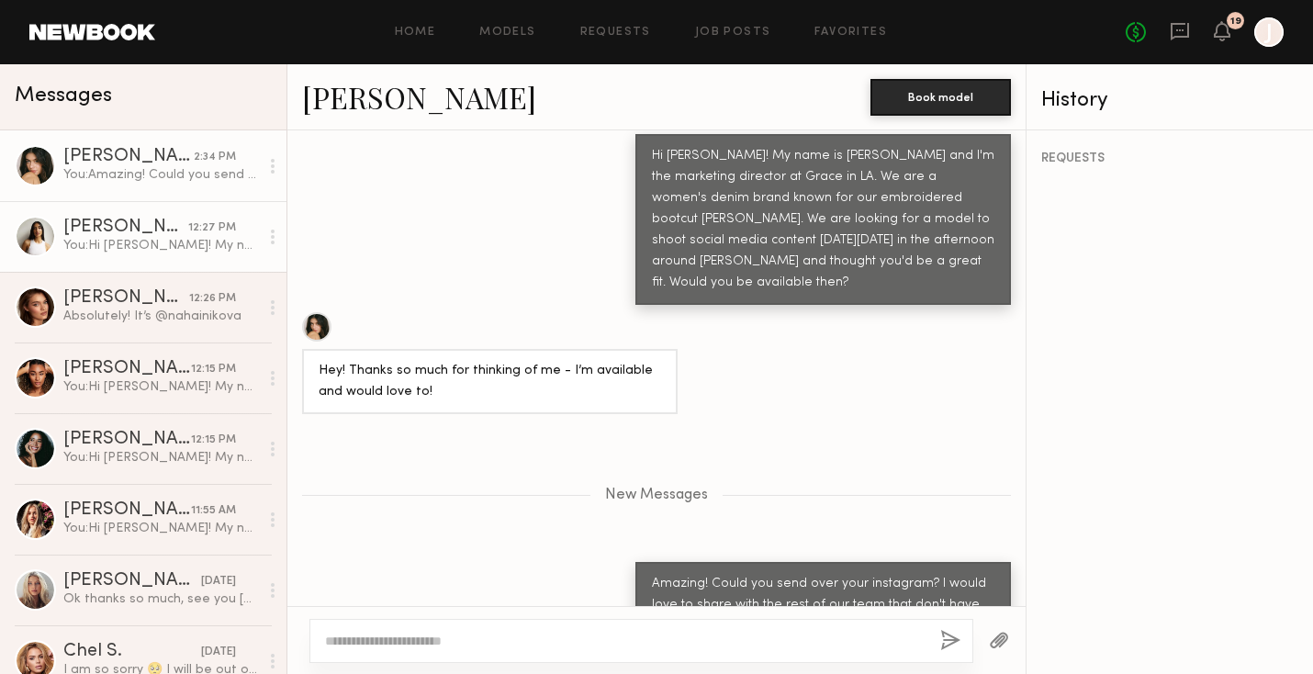
click at [177, 231] on div "Alexis R." at bounding box center [125, 228] width 125 height 18
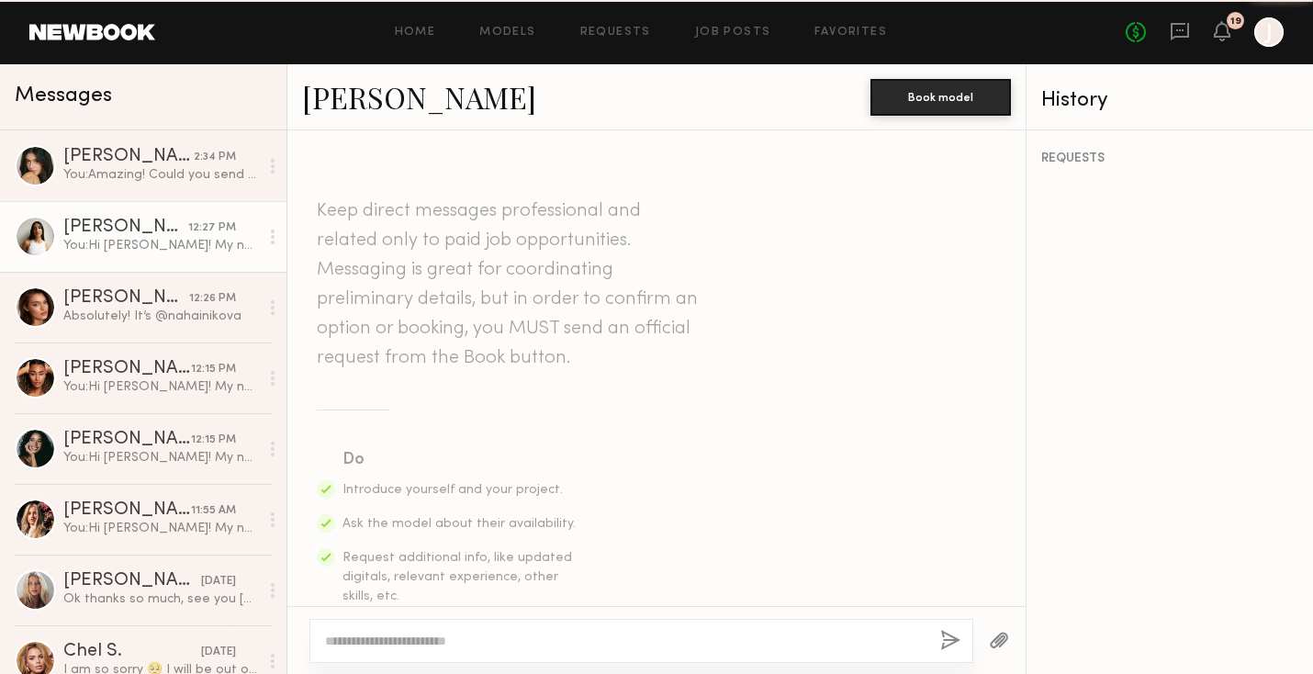
scroll to position [592, 0]
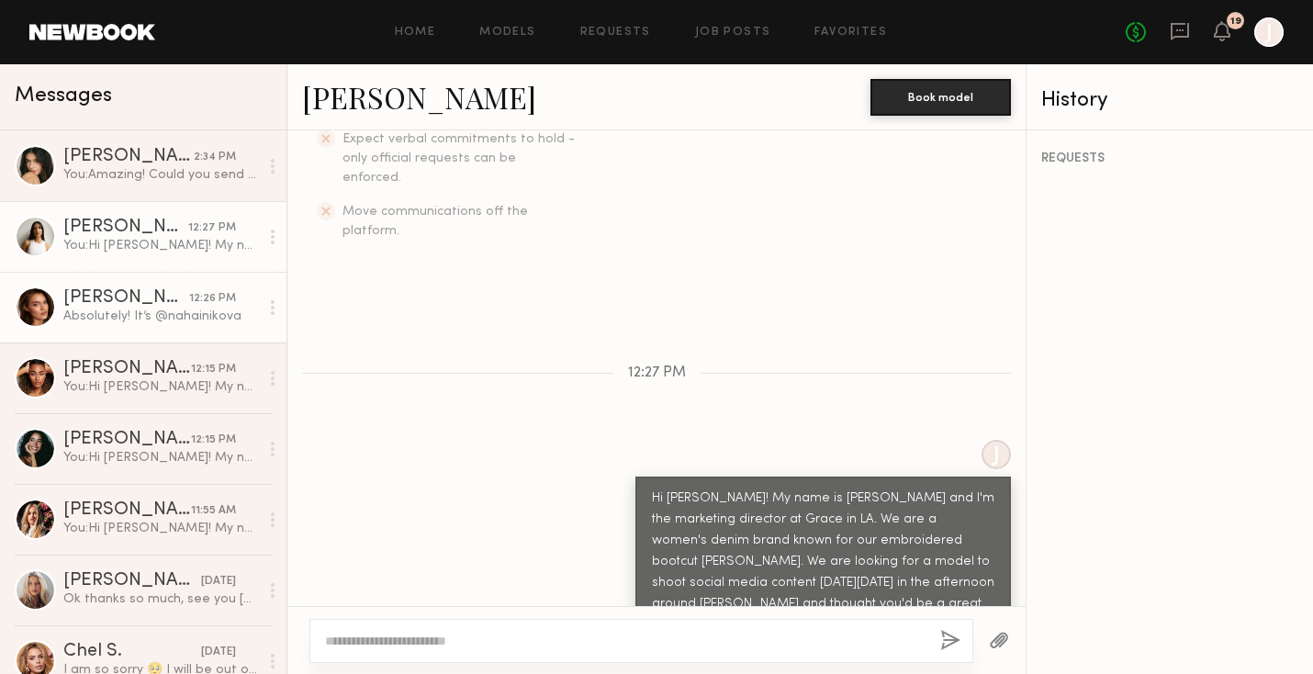
click at [146, 318] on div "Absolutely! It’s @nahainikova" at bounding box center [161, 316] width 196 height 17
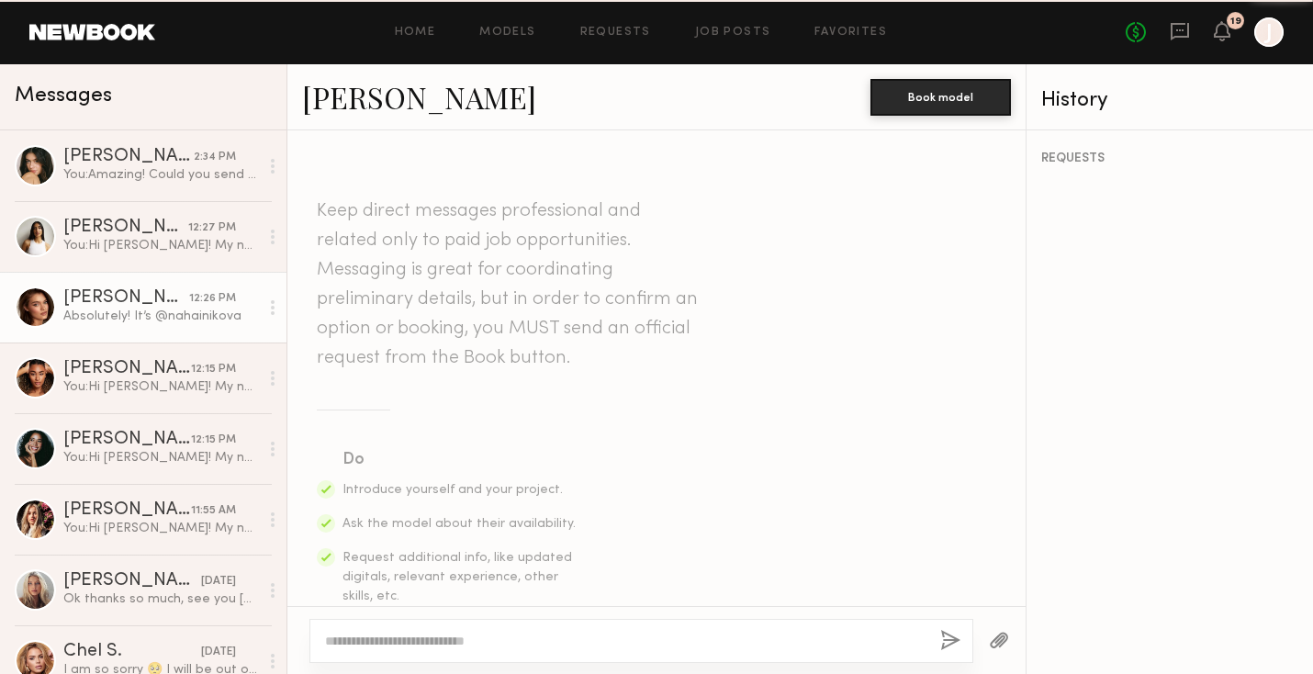
scroll to position [1073, 0]
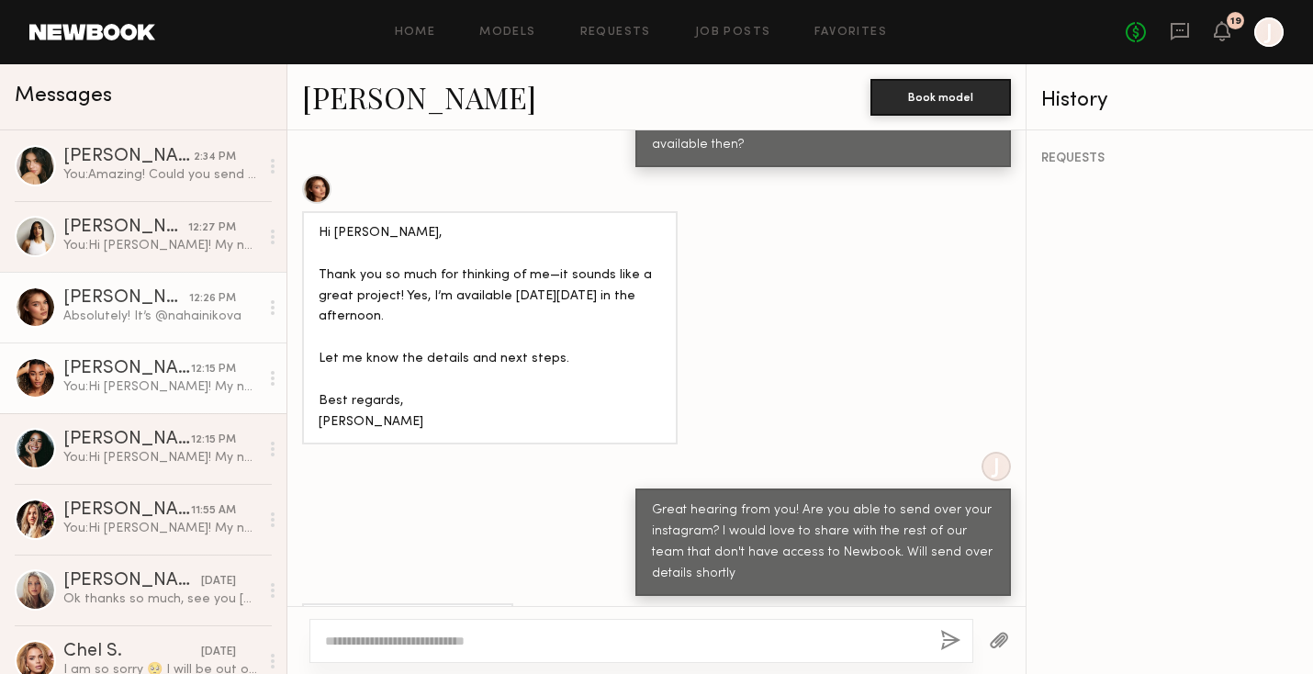
click at [144, 389] on div "You: Hi Desree! My name is Jason and I'm the marketing director at Grace in LA.…" at bounding box center [161, 386] width 196 height 17
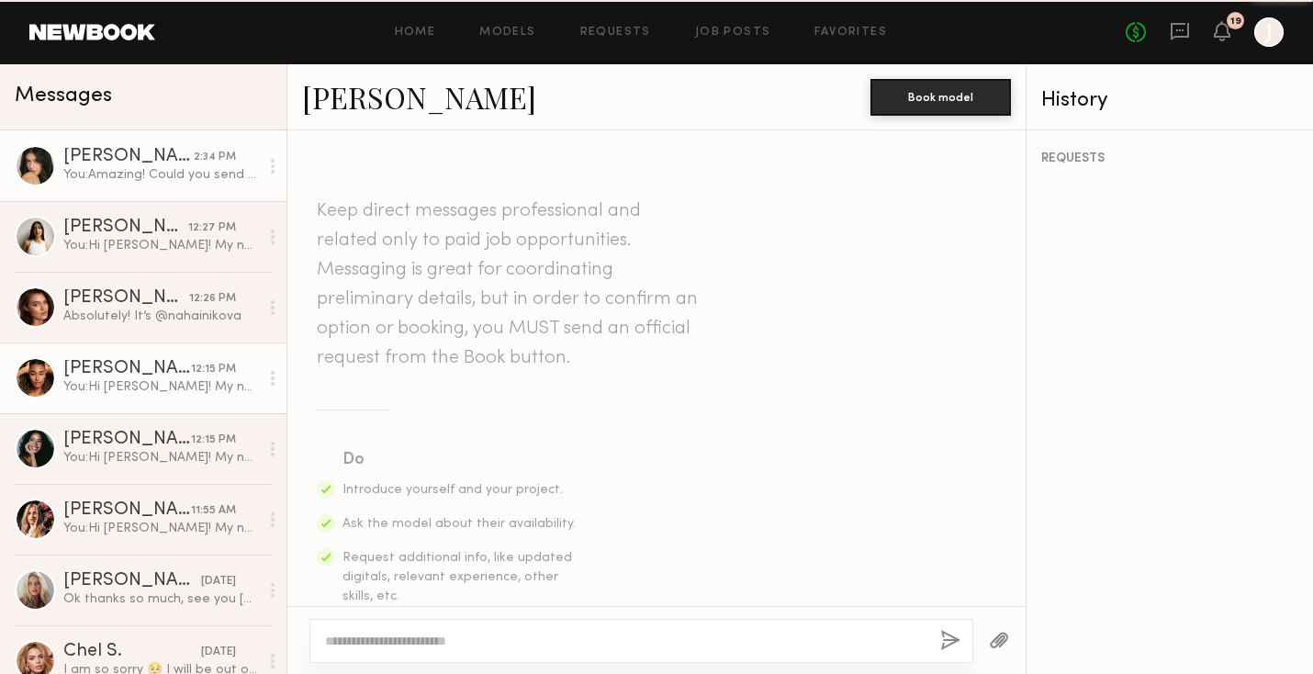
scroll to position [592, 0]
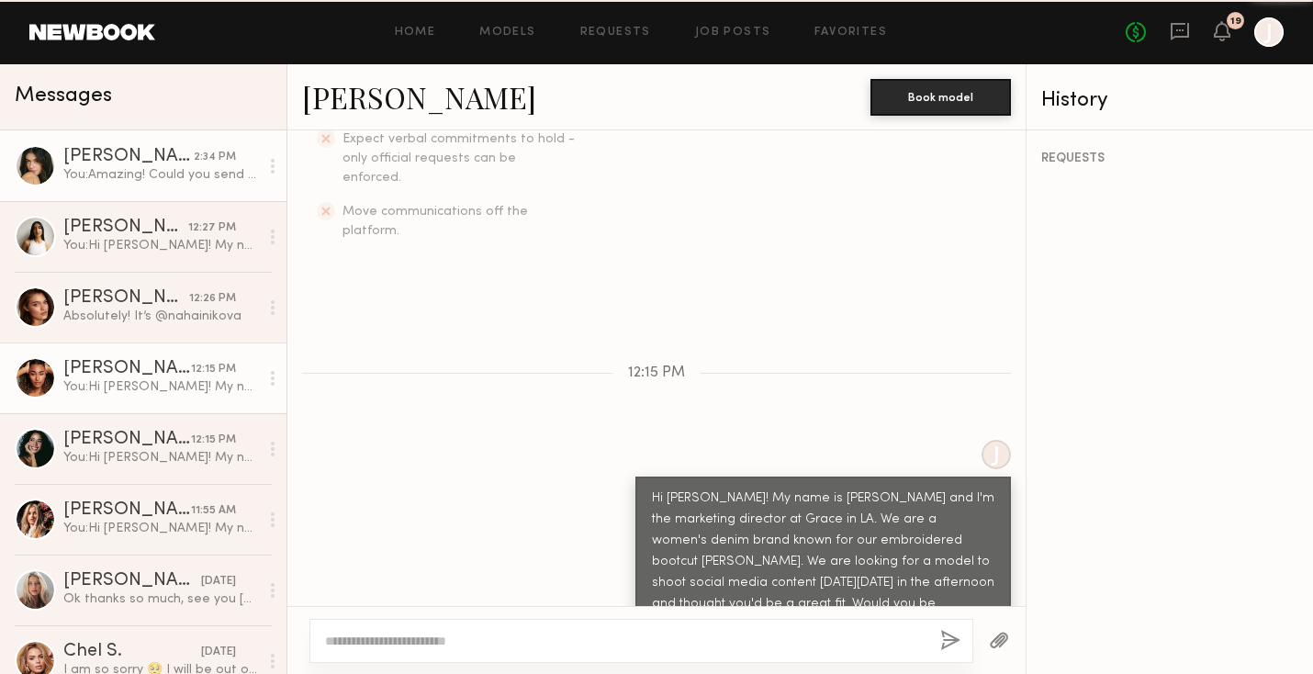
click at [152, 158] on div "Lilah F." at bounding box center [128, 157] width 130 height 18
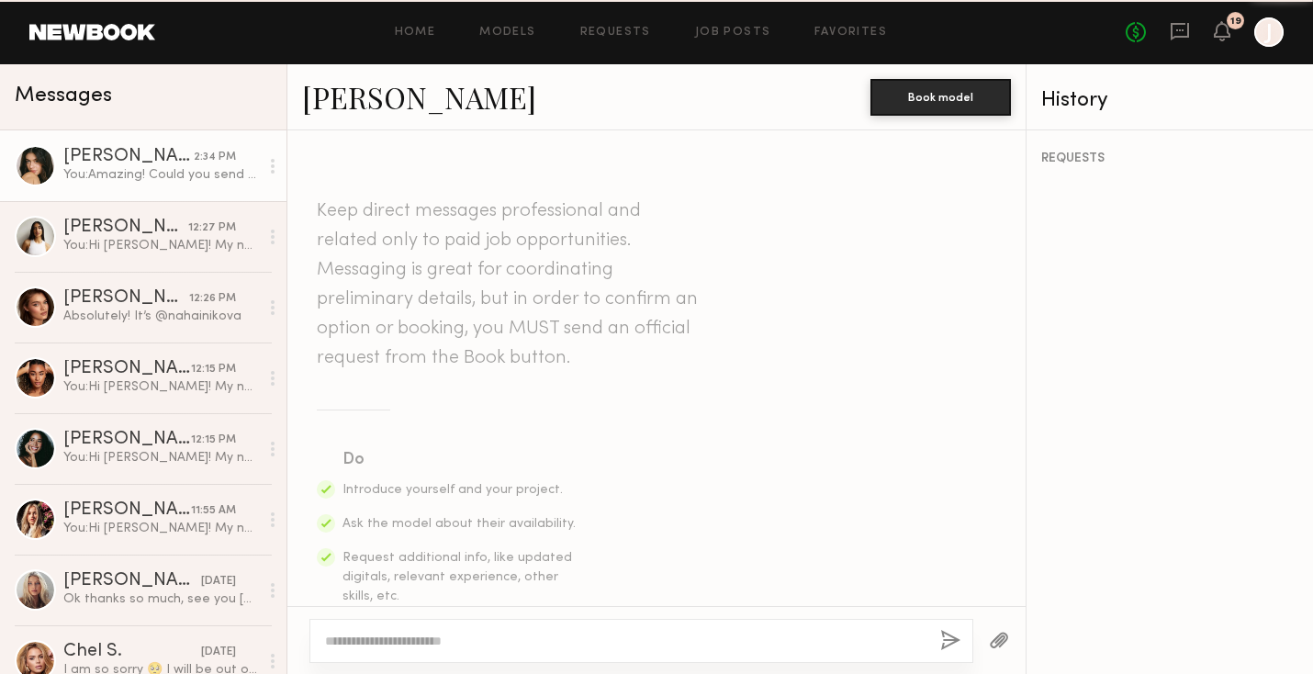
scroll to position [795, 0]
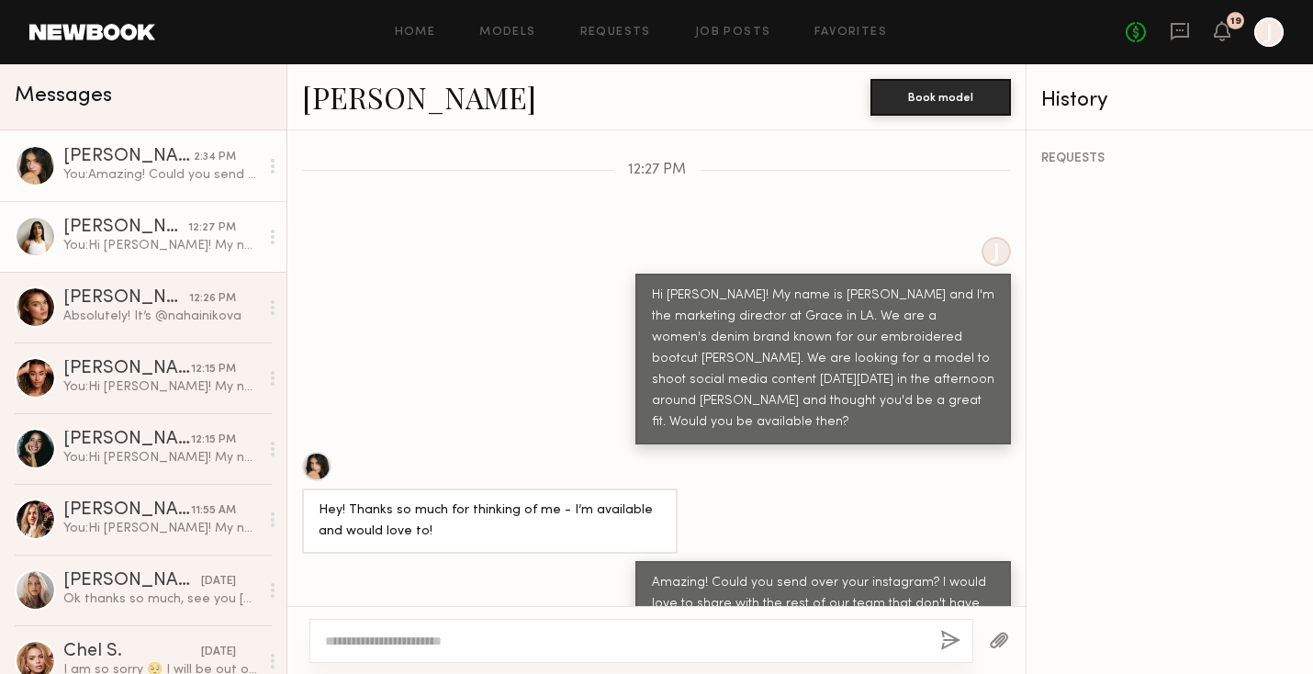
click at [141, 238] on div "You: Hi Alexis! My name is Jason and I'm the marketing director at Grace in LA.…" at bounding box center [161, 245] width 196 height 17
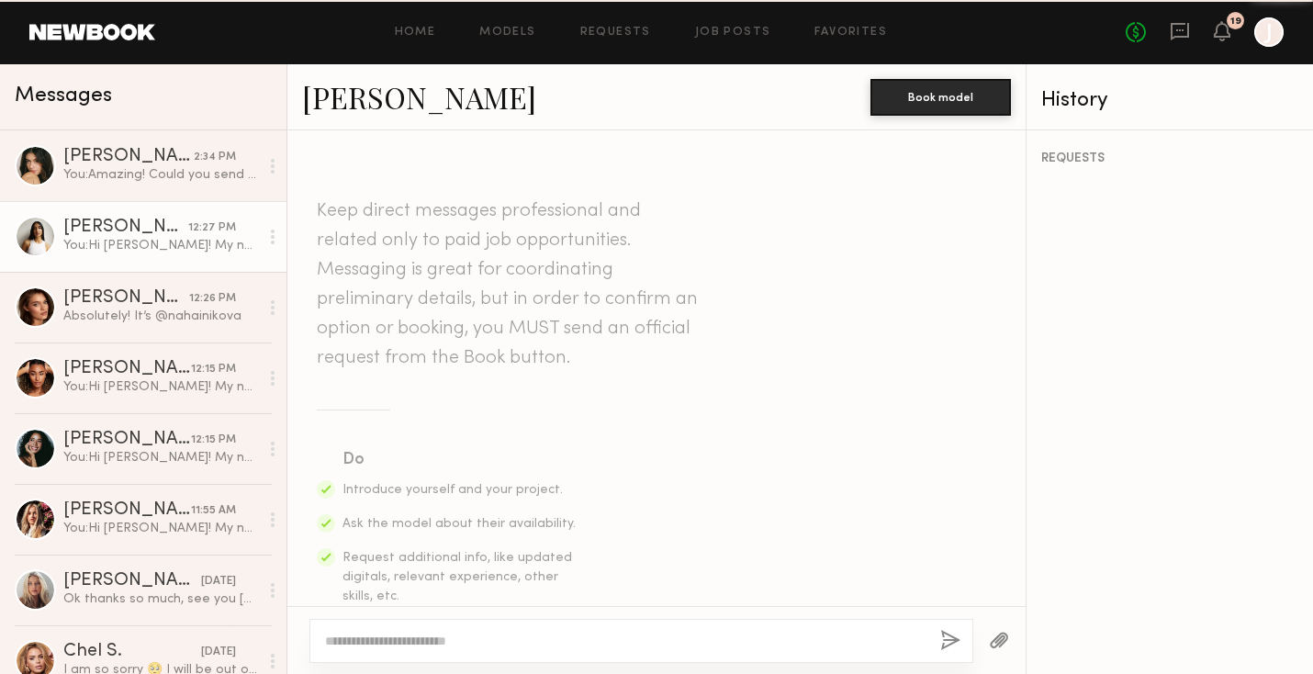
scroll to position [592, 0]
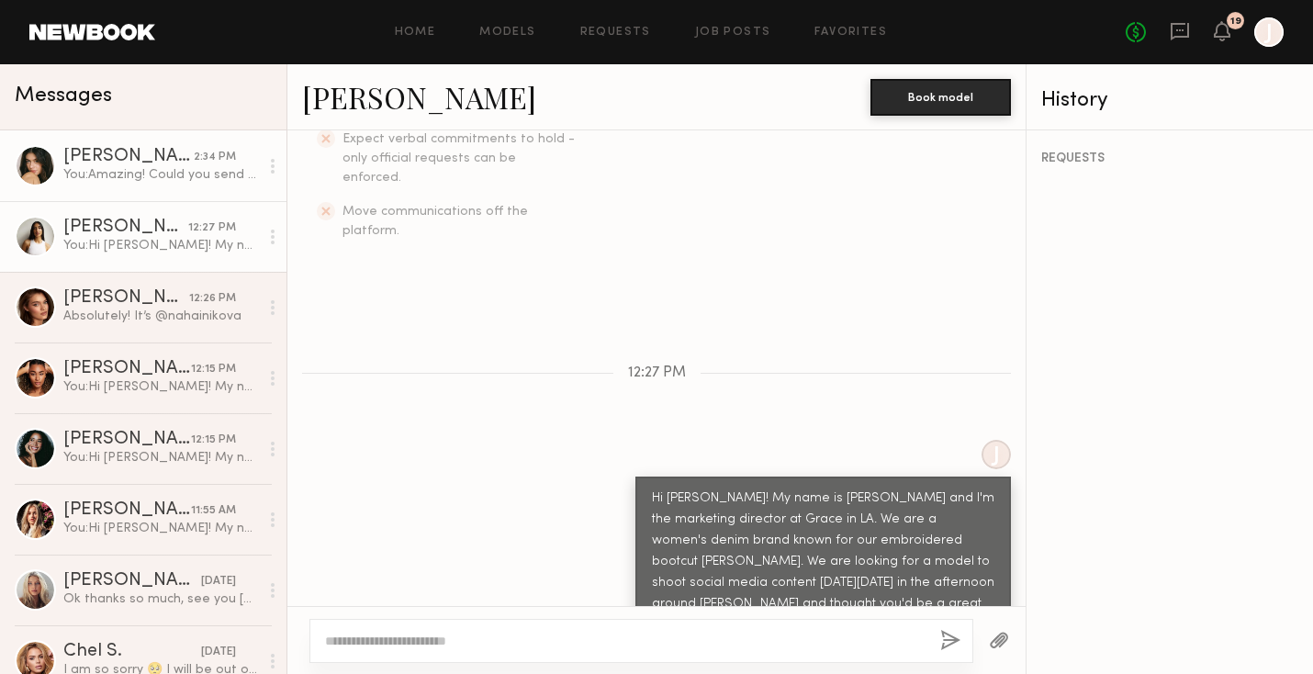
click at [152, 178] on div "You: Amazing! Could you send over your instagram? I would love to share with th…" at bounding box center [161, 174] width 196 height 17
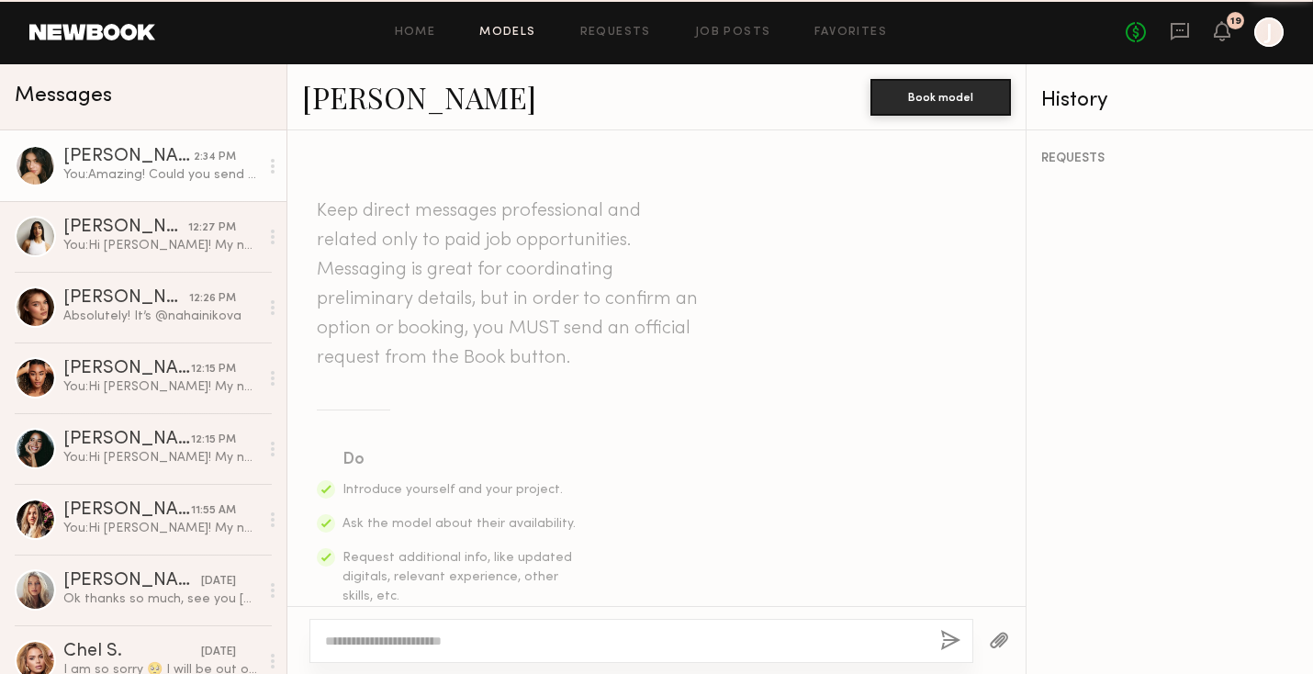
scroll to position [795, 0]
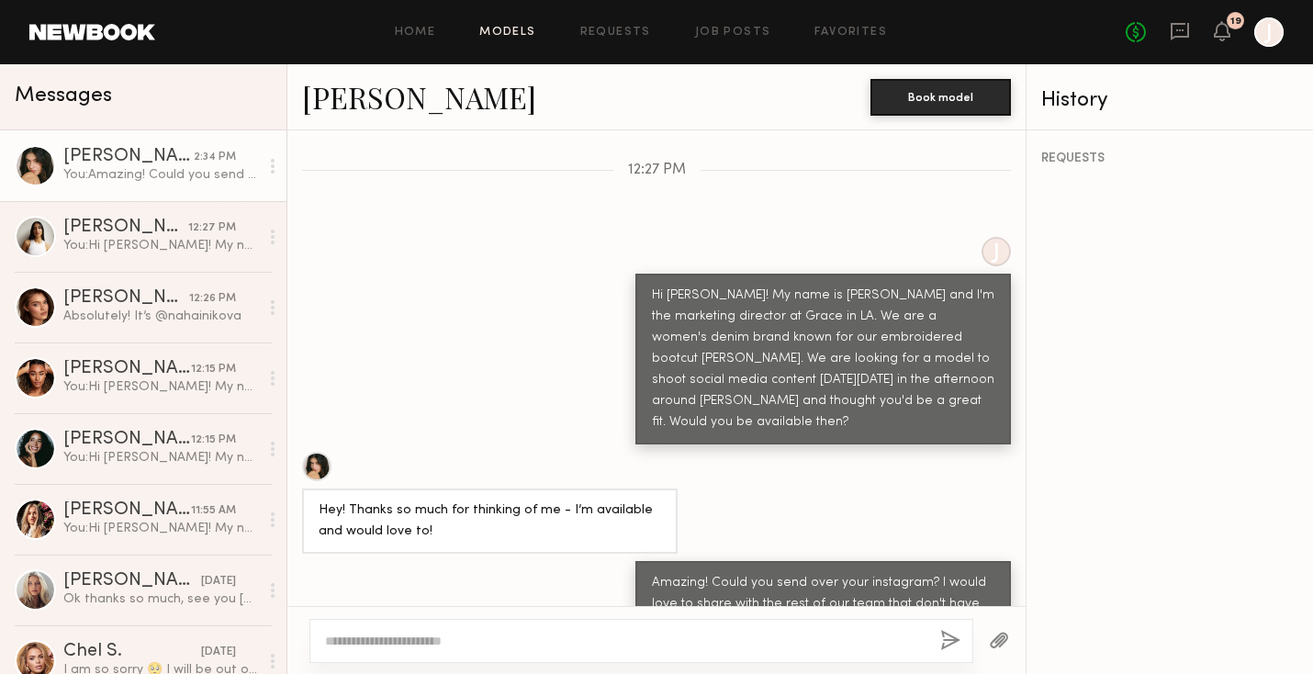
click at [507, 35] on link "Models" at bounding box center [507, 33] width 56 height 12
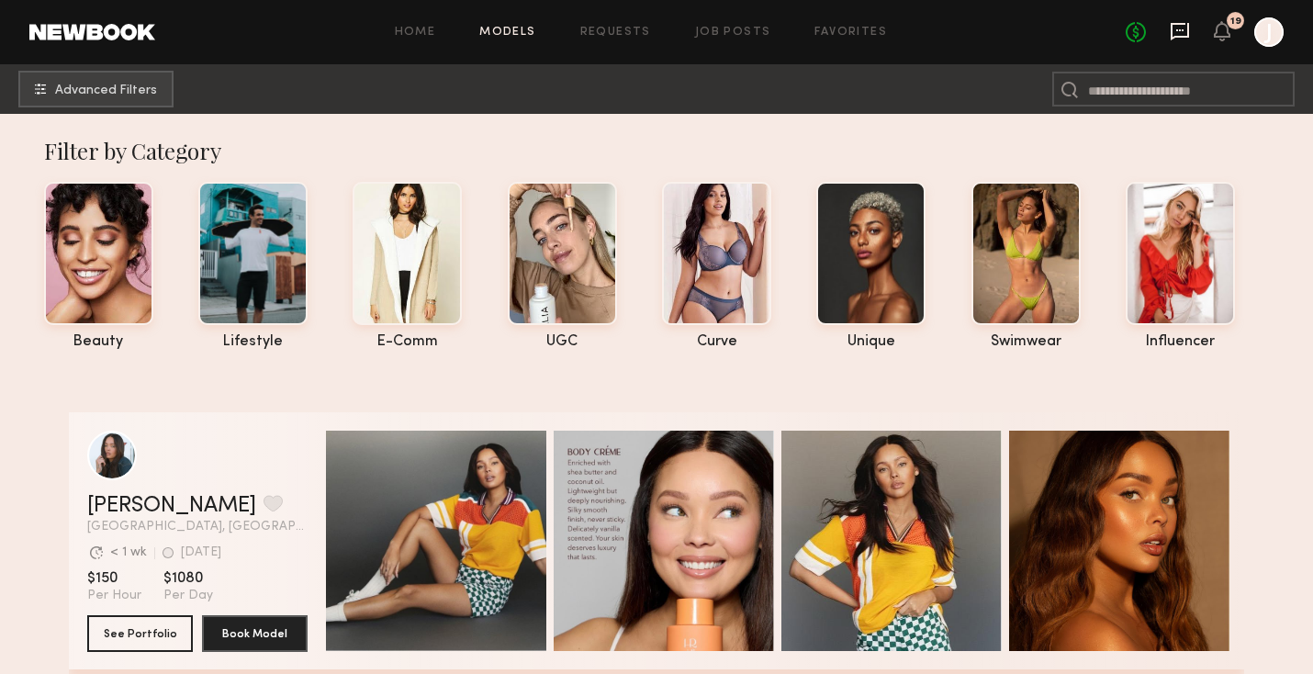
click at [1182, 27] on icon at bounding box center [1180, 31] width 20 height 20
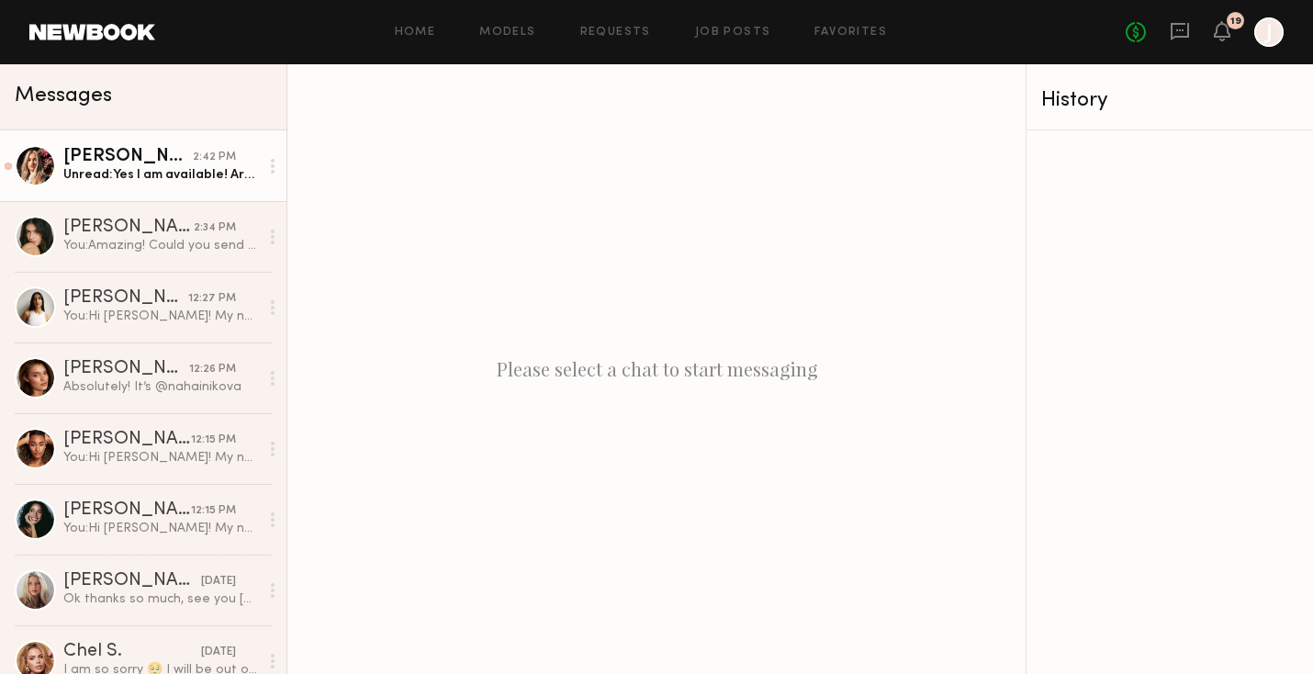
click at [208, 171] on div "Unread: Yes I am available! Are you able to shoot in the morning ?" at bounding box center [161, 174] width 196 height 17
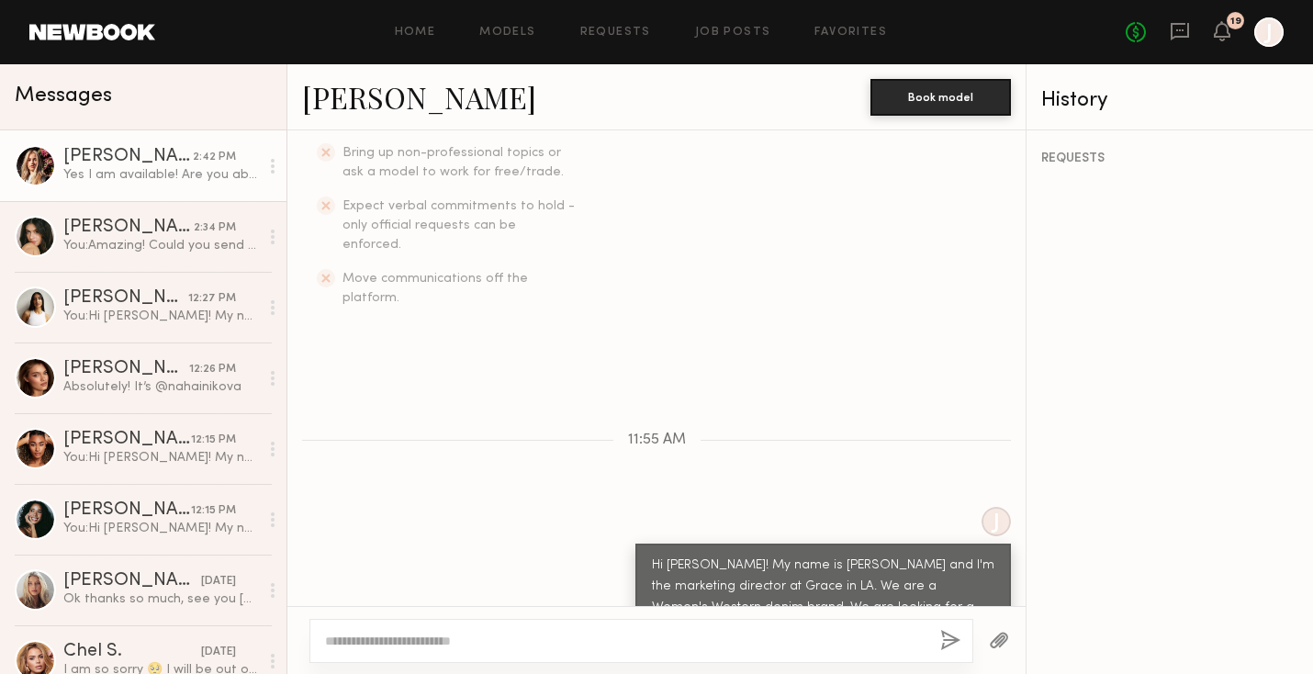
scroll to position [623, 0]
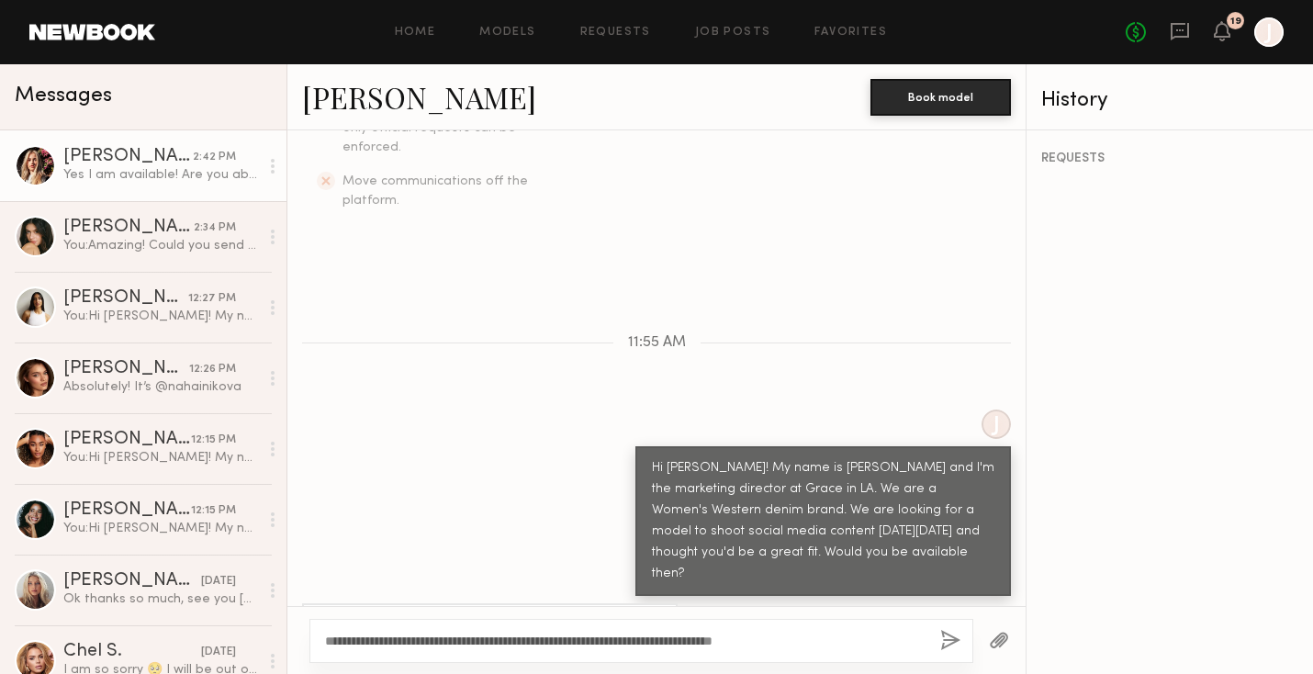
click at [747, 641] on textarea "**********" at bounding box center [625, 641] width 601 height 18
click at [805, 642] on textarea "**********" at bounding box center [625, 641] width 601 height 18
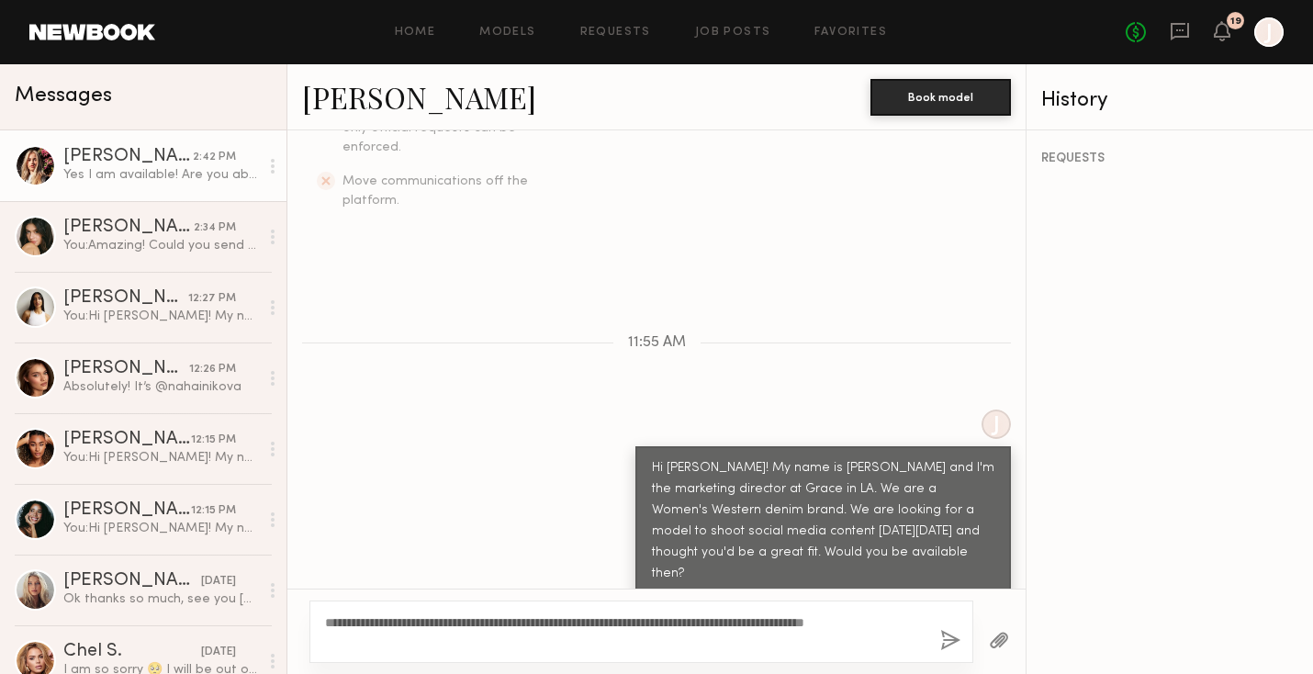
click at [868, 624] on textarea "**********" at bounding box center [625, 632] width 601 height 37
click at [863, 624] on textarea "**********" at bounding box center [625, 632] width 601 height 37
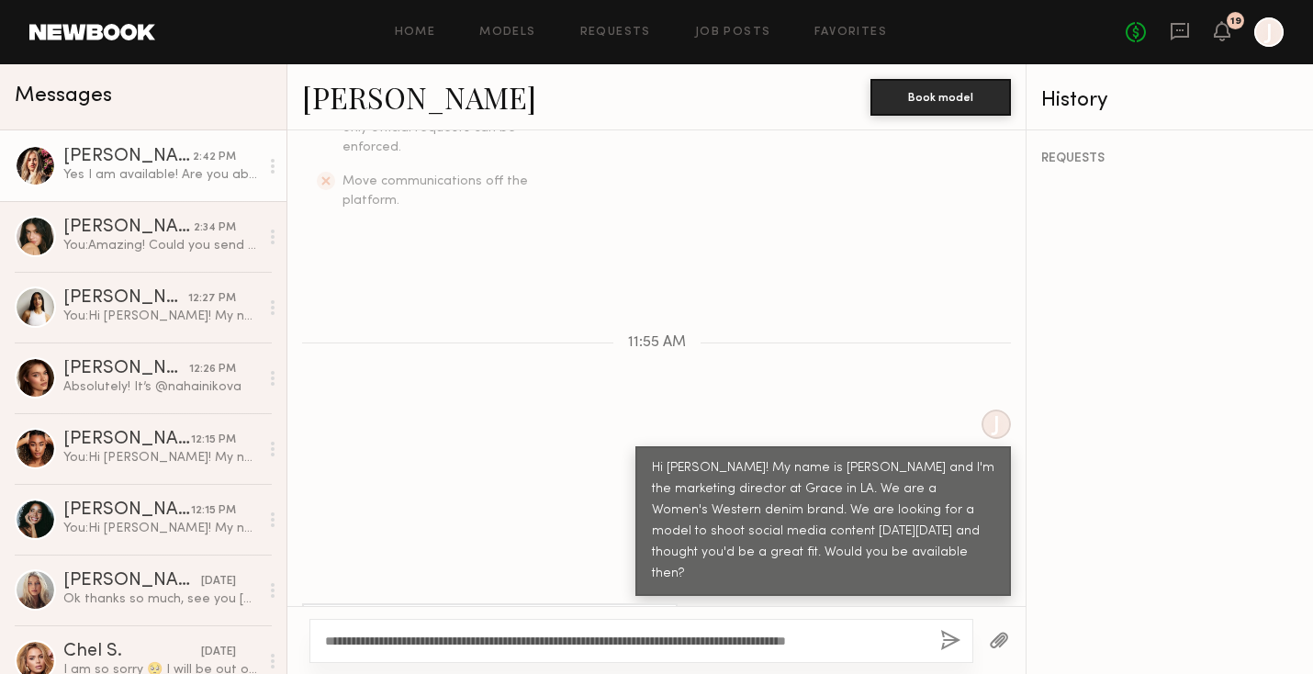
click at [917, 637] on textarea "**********" at bounding box center [625, 641] width 601 height 18
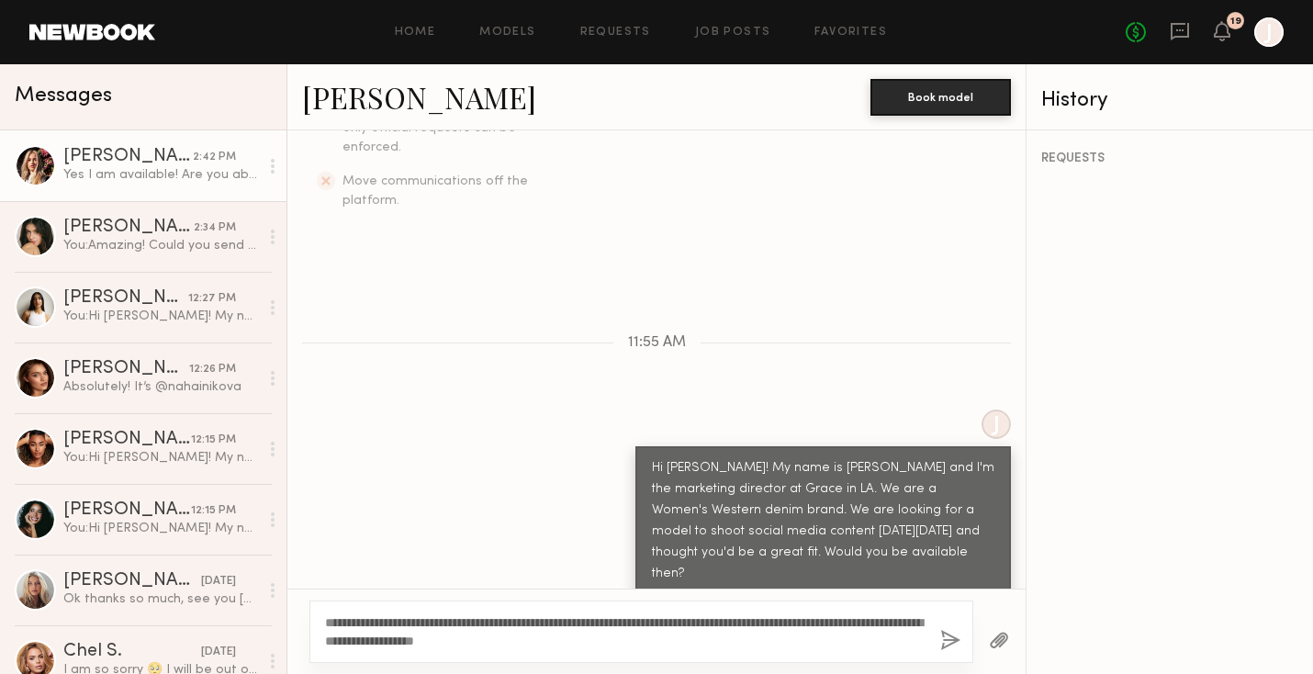
click at [344, 621] on textarea "**********" at bounding box center [625, 632] width 601 height 37
click at [439, 641] on textarea "**********" at bounding box center [625, 632] width 601 height 37
click at [428, 618] on textarea "**********" at bounding box center [625, 632] width 601 height 37
click at [673, 636] on textarea "**********" at bounding box center [625, 632] width 601 height 37
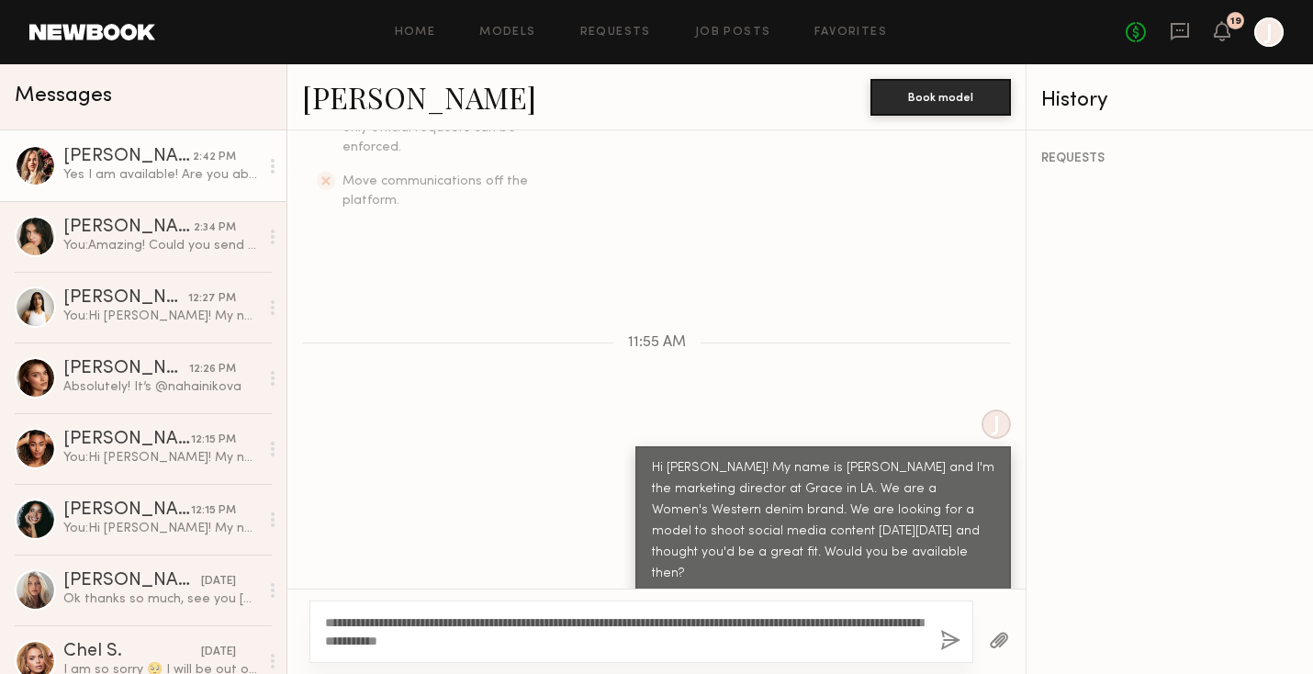
scroll to position [639, 0]
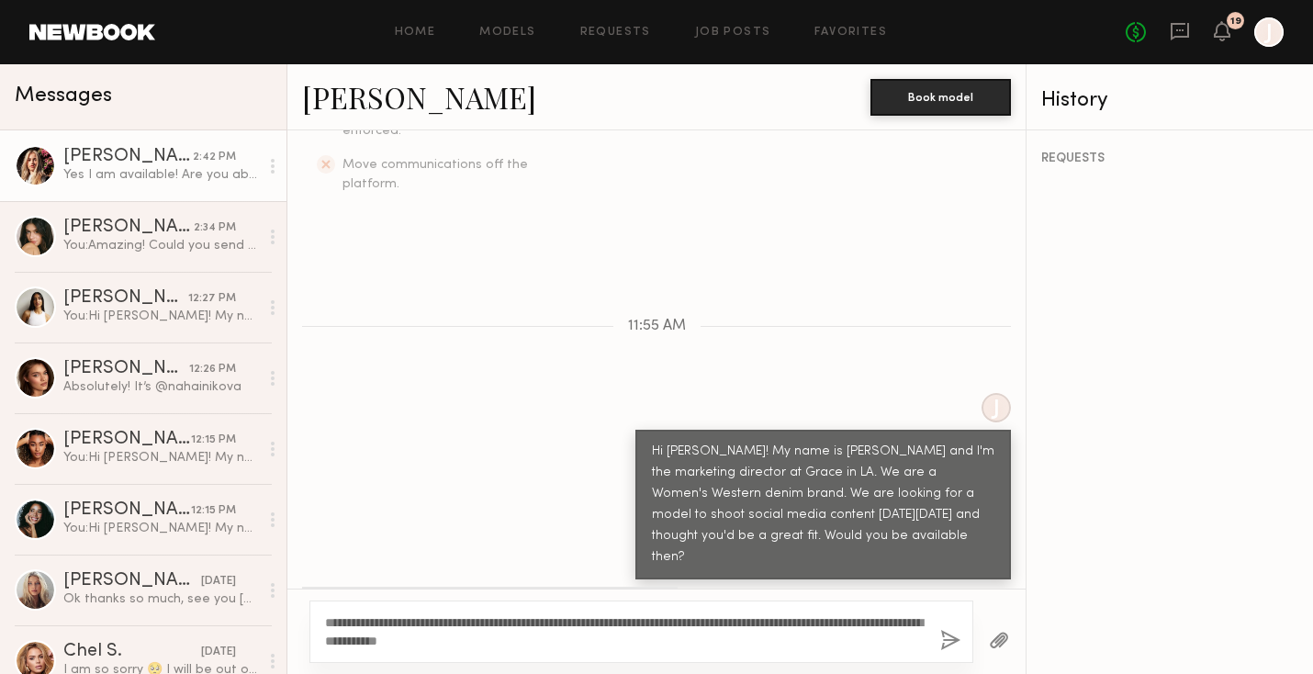
type textarea "**********"
click at [952, 645] on button "button" at bounding box center [951, 641] width 20 height 23
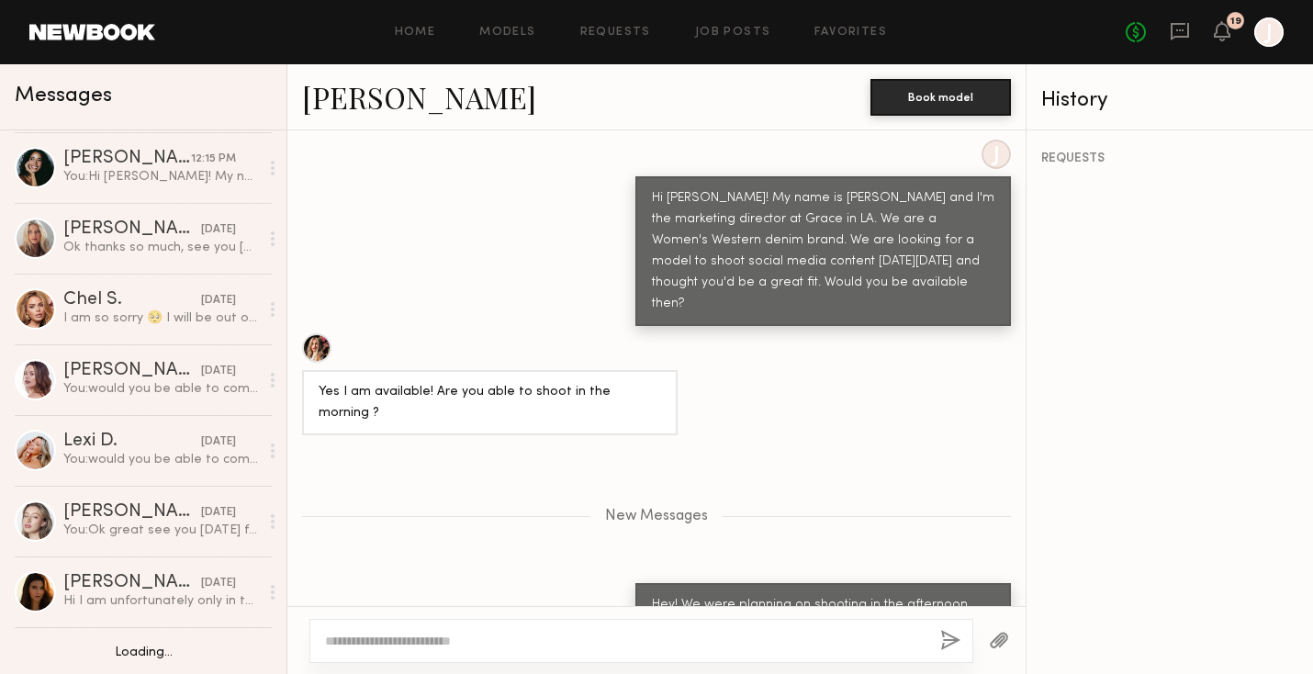
scroll to position [349, 0]
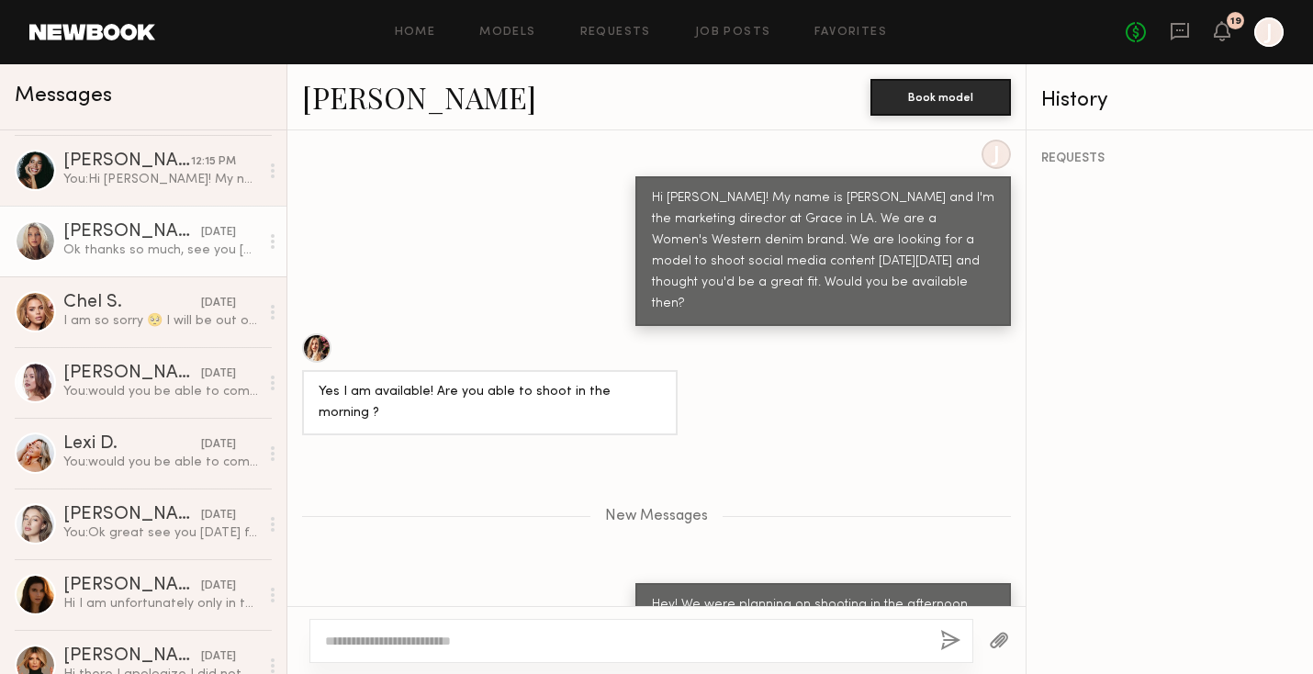
click at [178, 242] on div "Ok thanks so much, see you tomorrow!" at bounding box center [161, 250] width 196 height 17
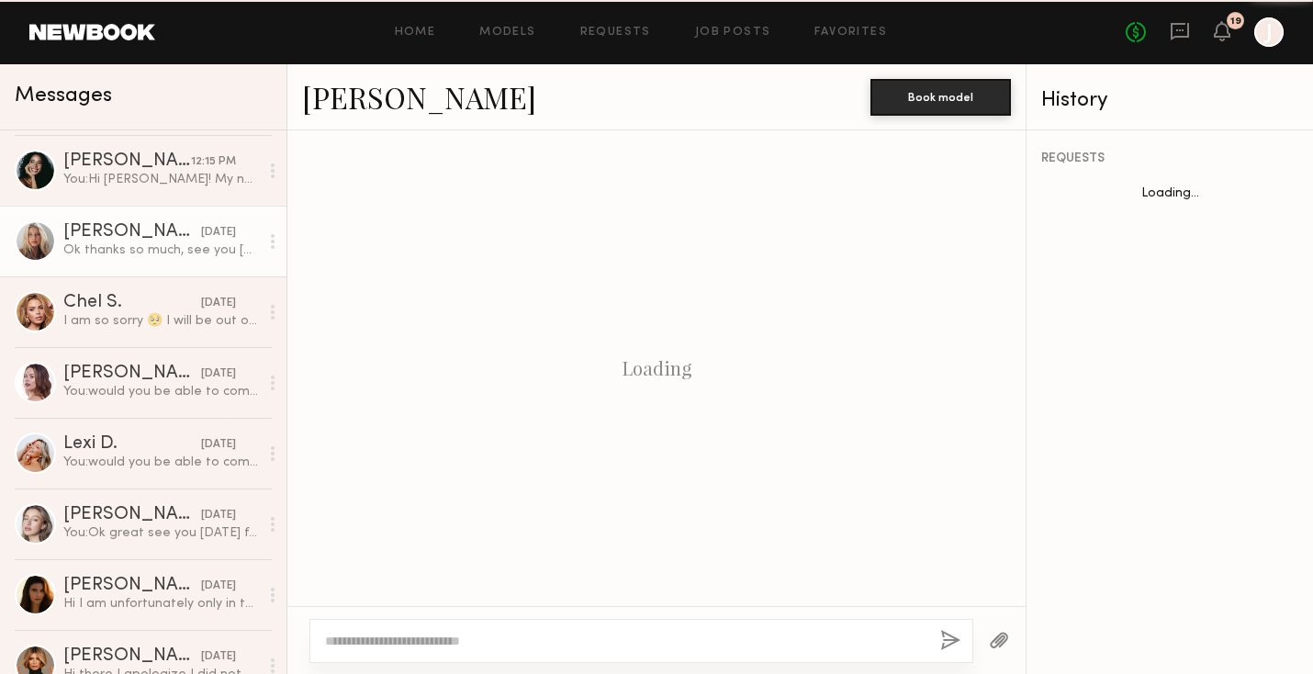
scroll to position [1091, 0]
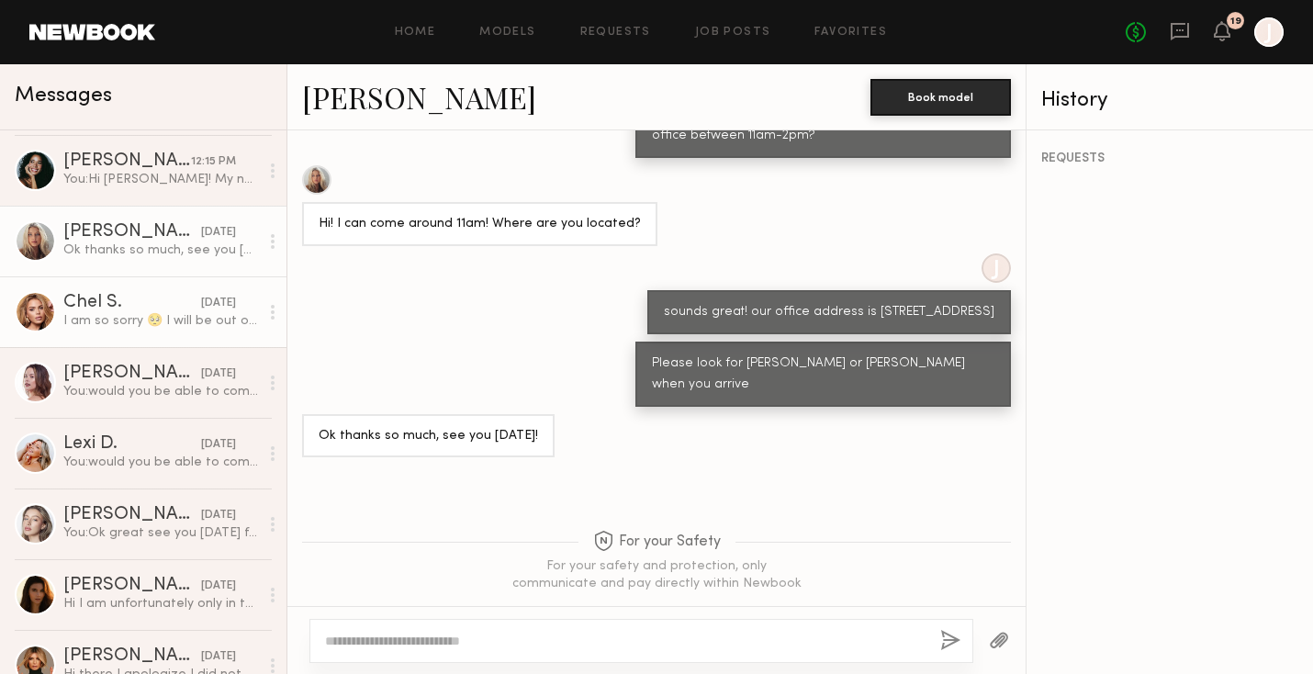
click at [170, 307] on div "Chel S." at bounding box center [132, 303] width 138 height 18
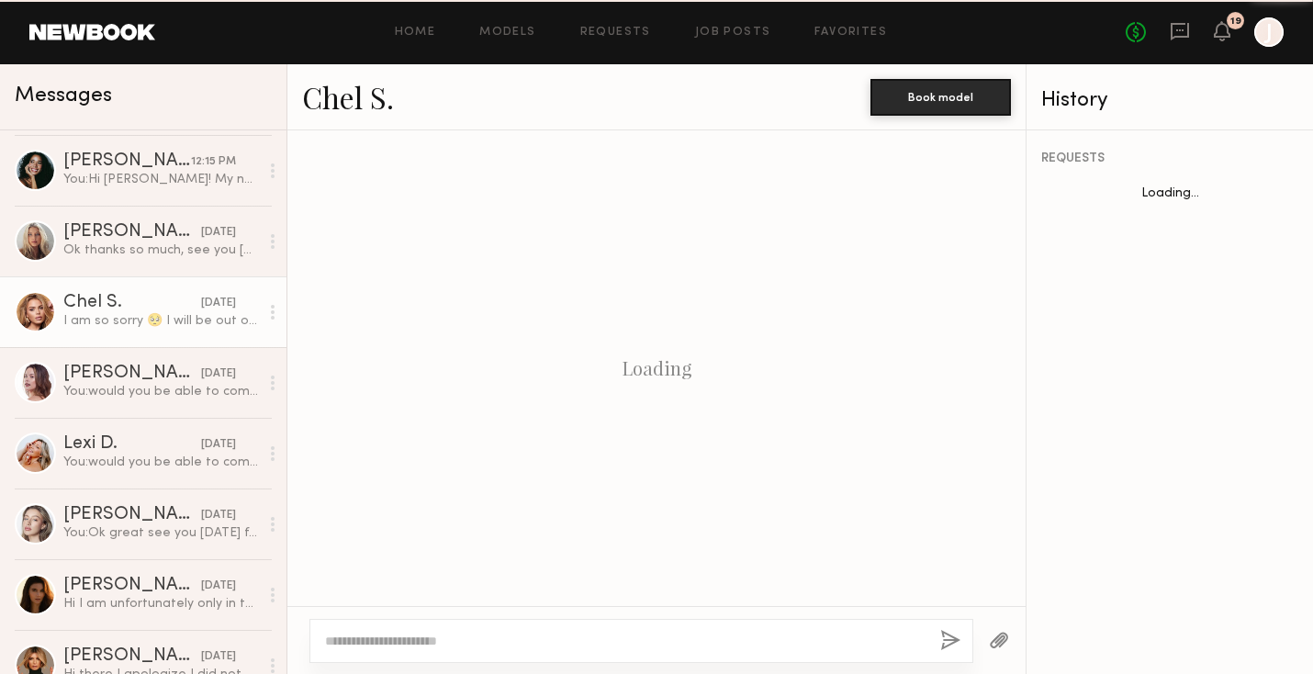
scroll to position [885, 0]
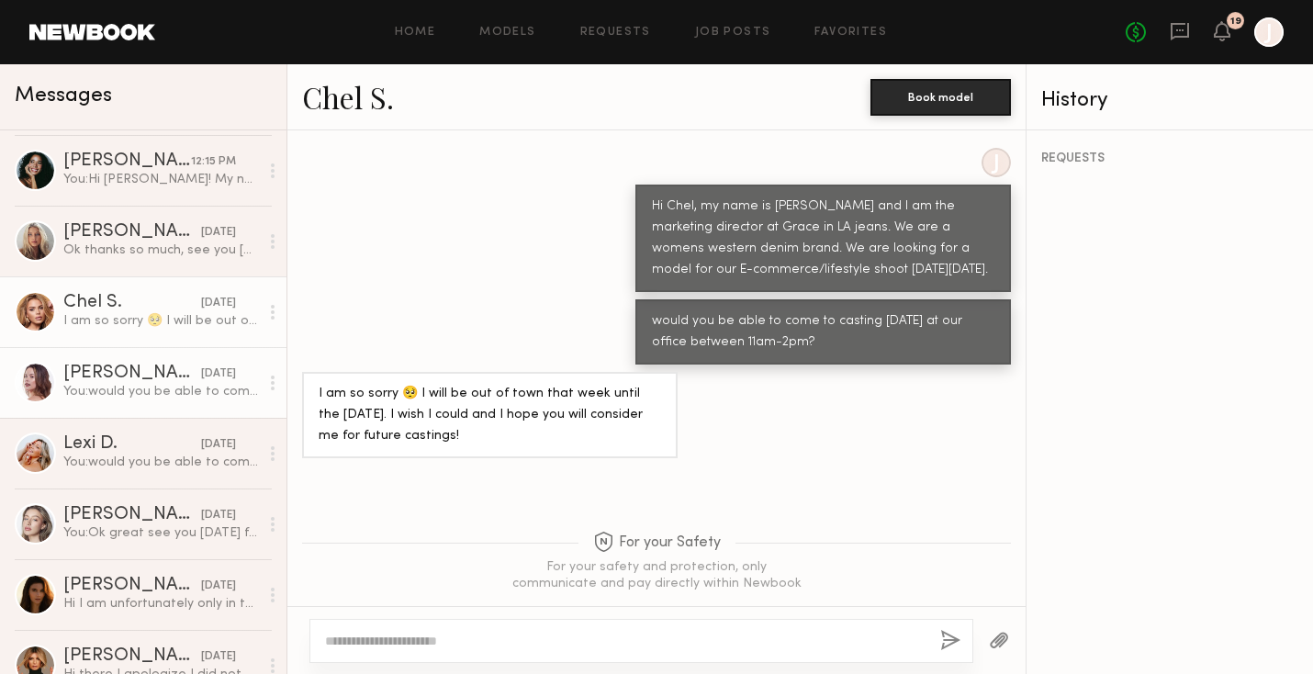
click at [154, 409] on link "Morgan L. 09/24/2024 You: would you be able to come to casting tomorrow 9/25 at…" at bounding box center [143, 382] width 287 height 71
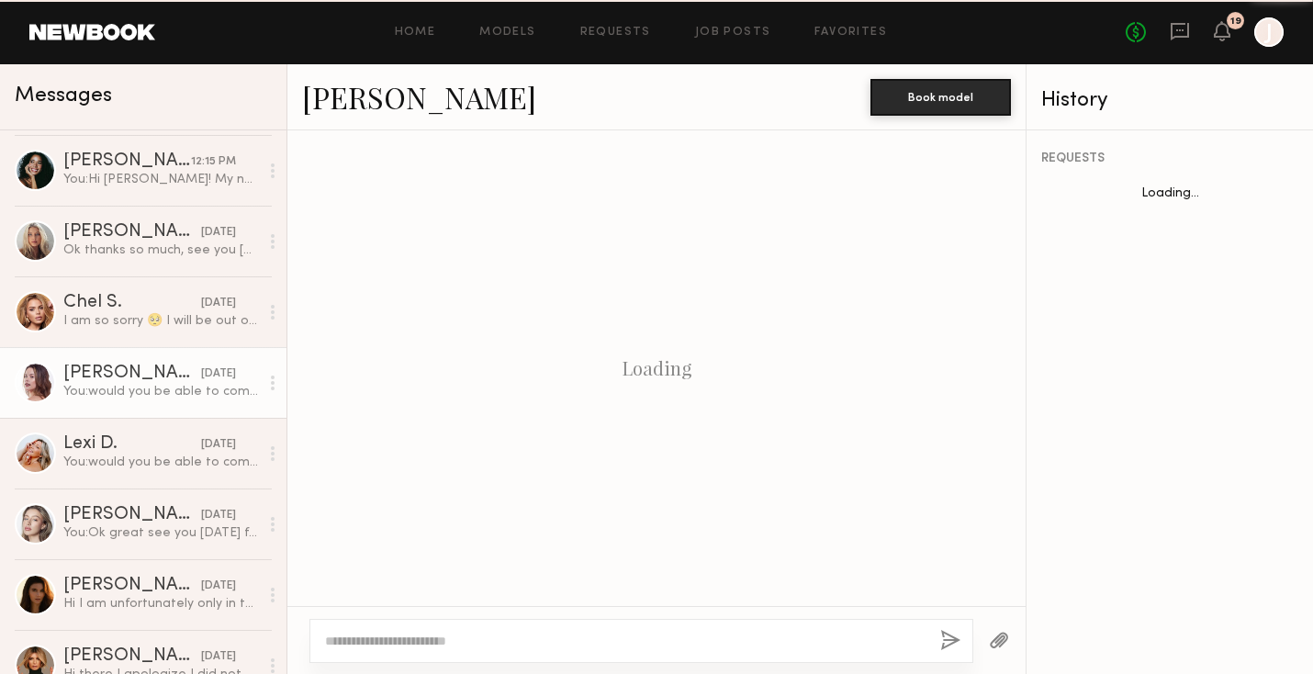
scroll to position [791, 0]
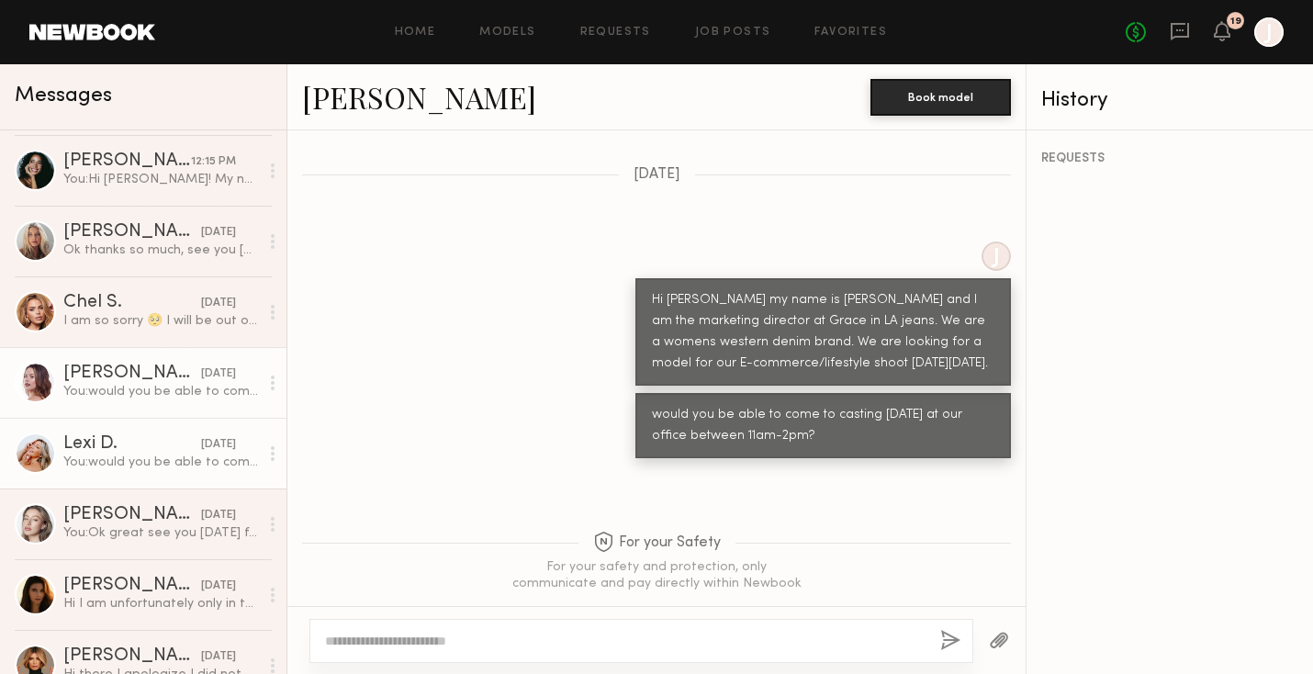
click at [150, 459] on div "You: would you be able to come to casting tomorrow 9/25 at our office between 1…" at bounding box center [161, 462] width 196 height 17
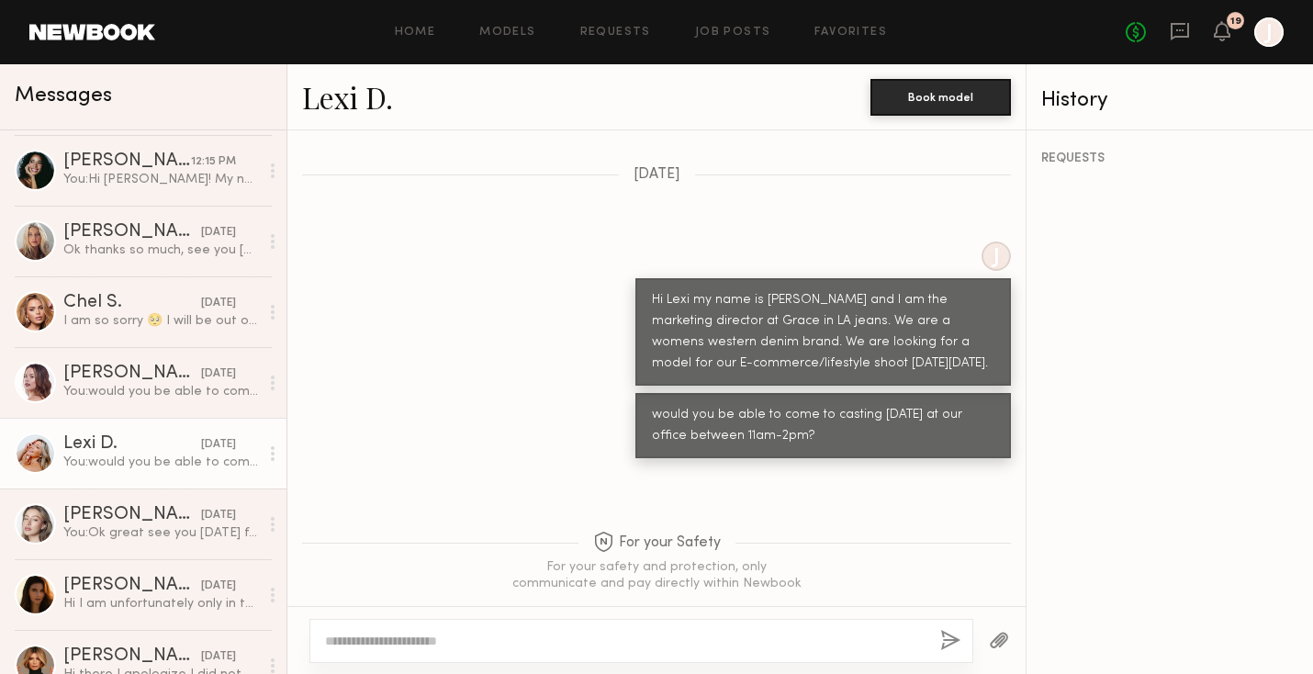
scroll to position [410, 0]
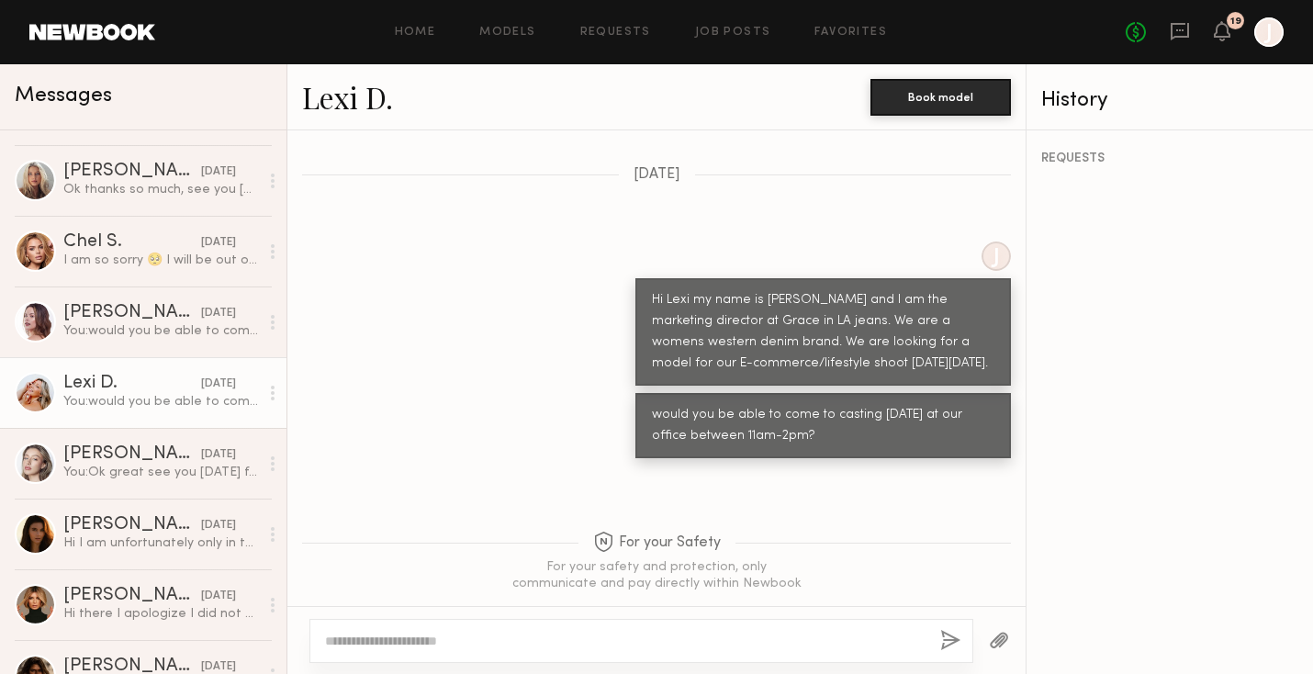
click at [150, 459] on div "Logan R." at bounding box center [132, 454] width 138 height 18
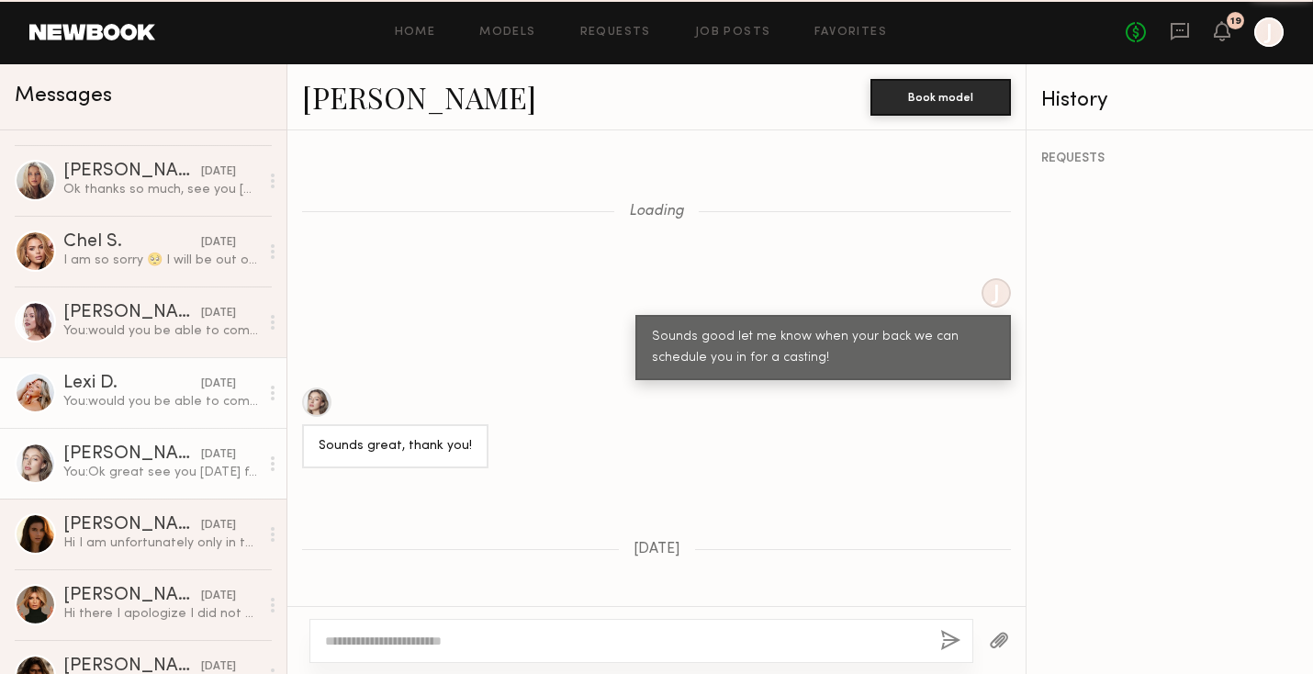
scroll to position [488, 0]
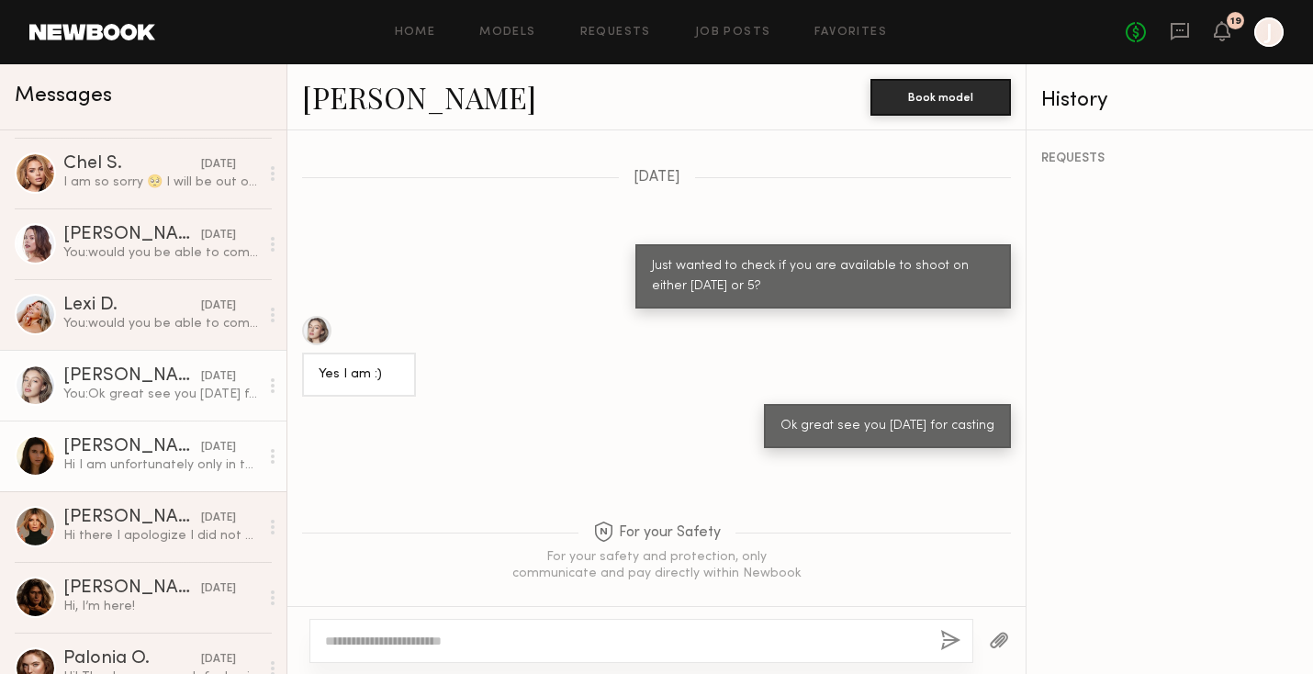
click at [149, 459] on div "Hi I am unfortunately only in town Thursday and Friday. I can let you know next…" at bounding box center [161, 464] width 196 height 17
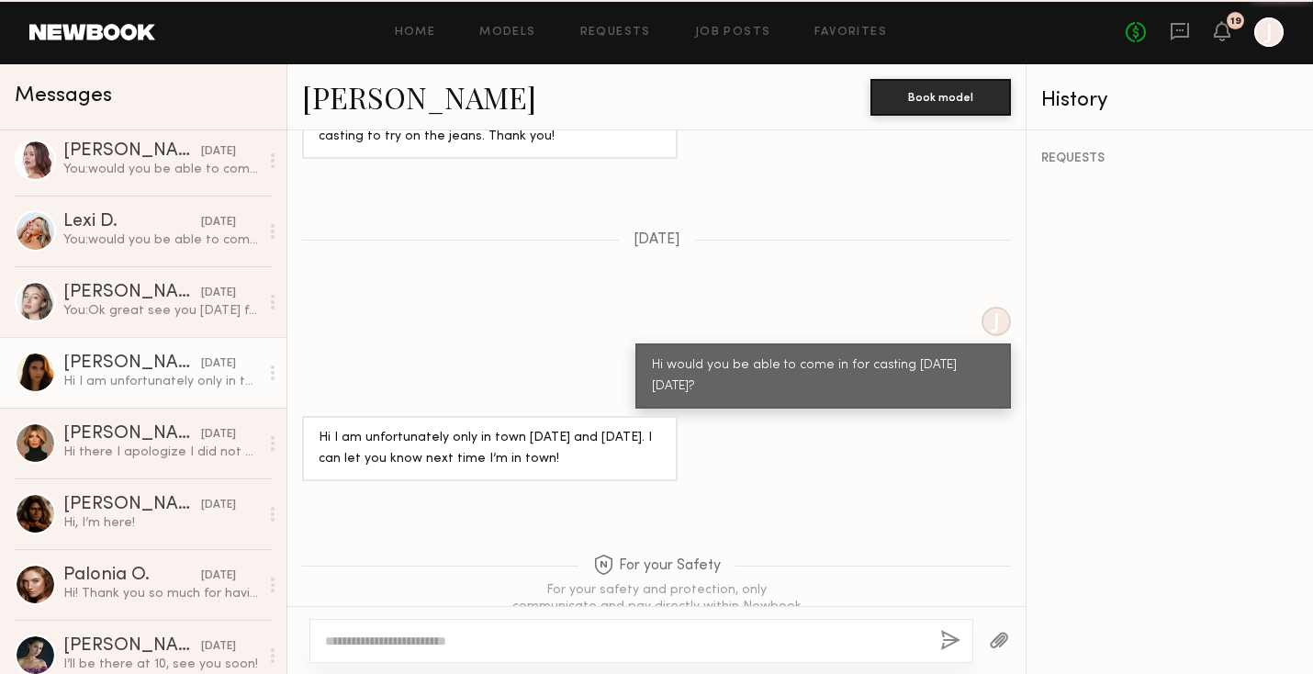
scroll to position [570, 0]
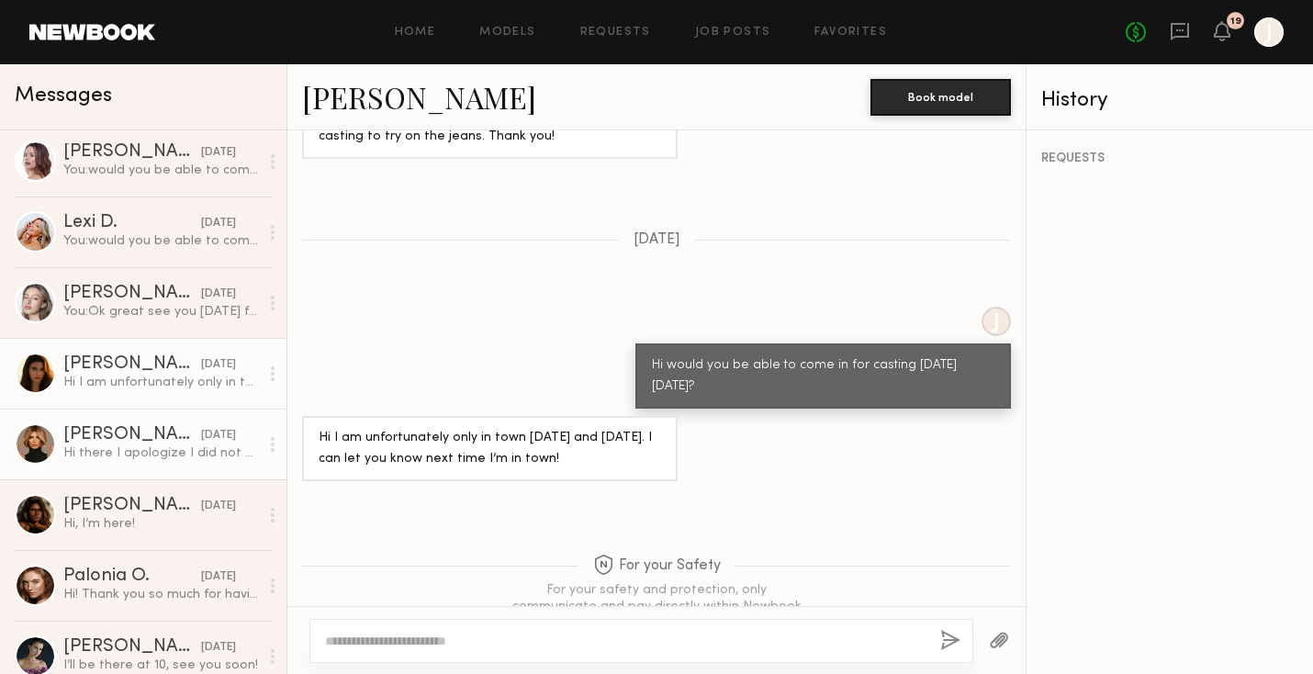
click at [151, 448] on div "Hi there I apologize I did not have my notifications on for this app:( but plea…" at bounding box center [161, 453] width 196 height 17
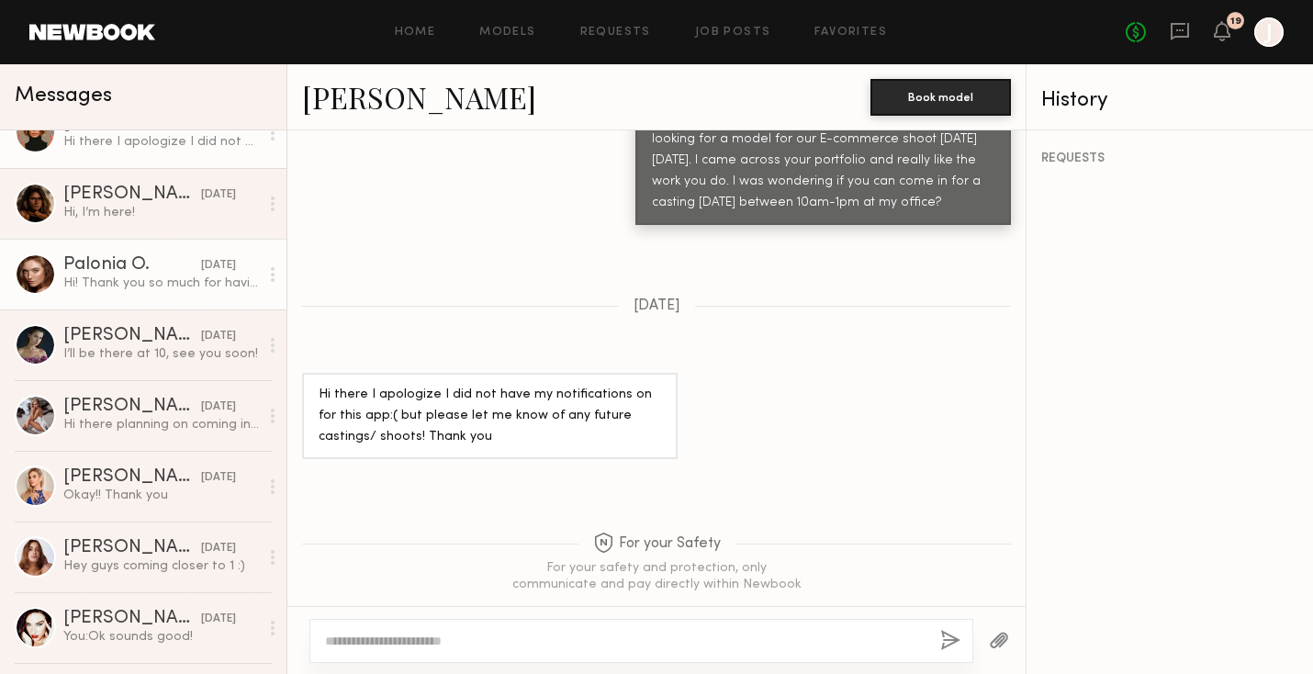
scroll to position [1083, 0]
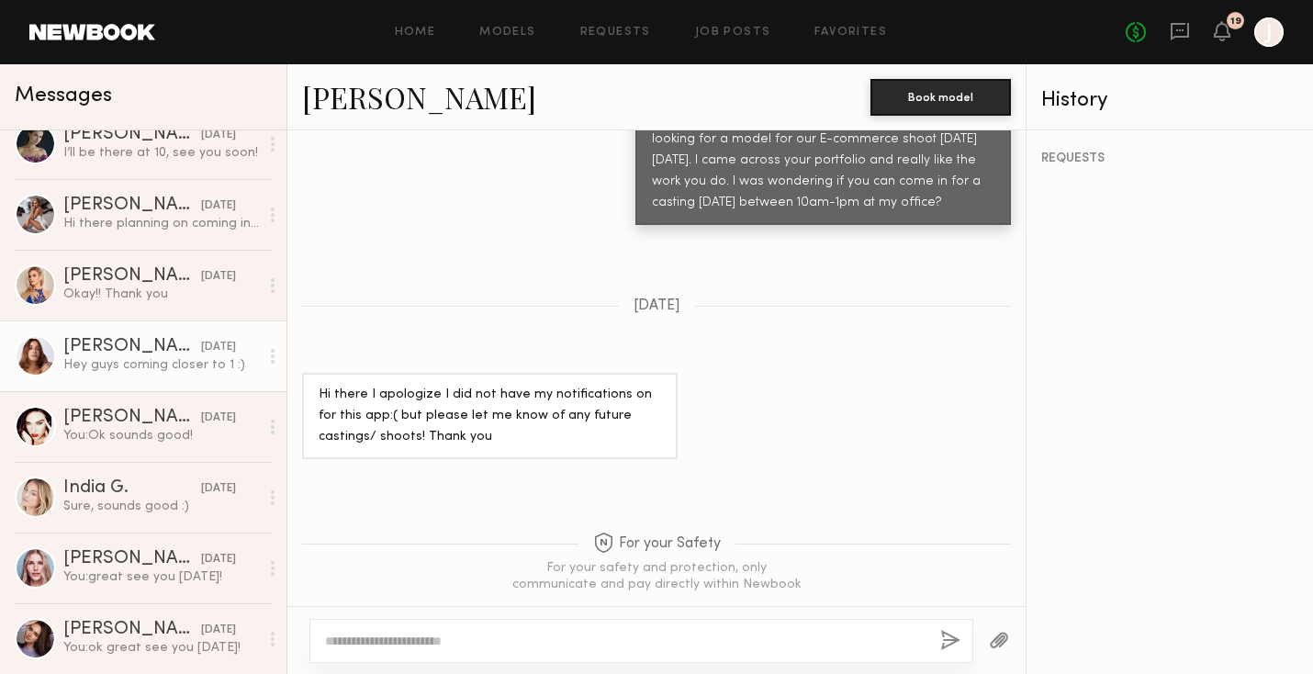
click at [171, 355] on div "Svetlana U." at bounding box center [132, 347] width 138 height 18
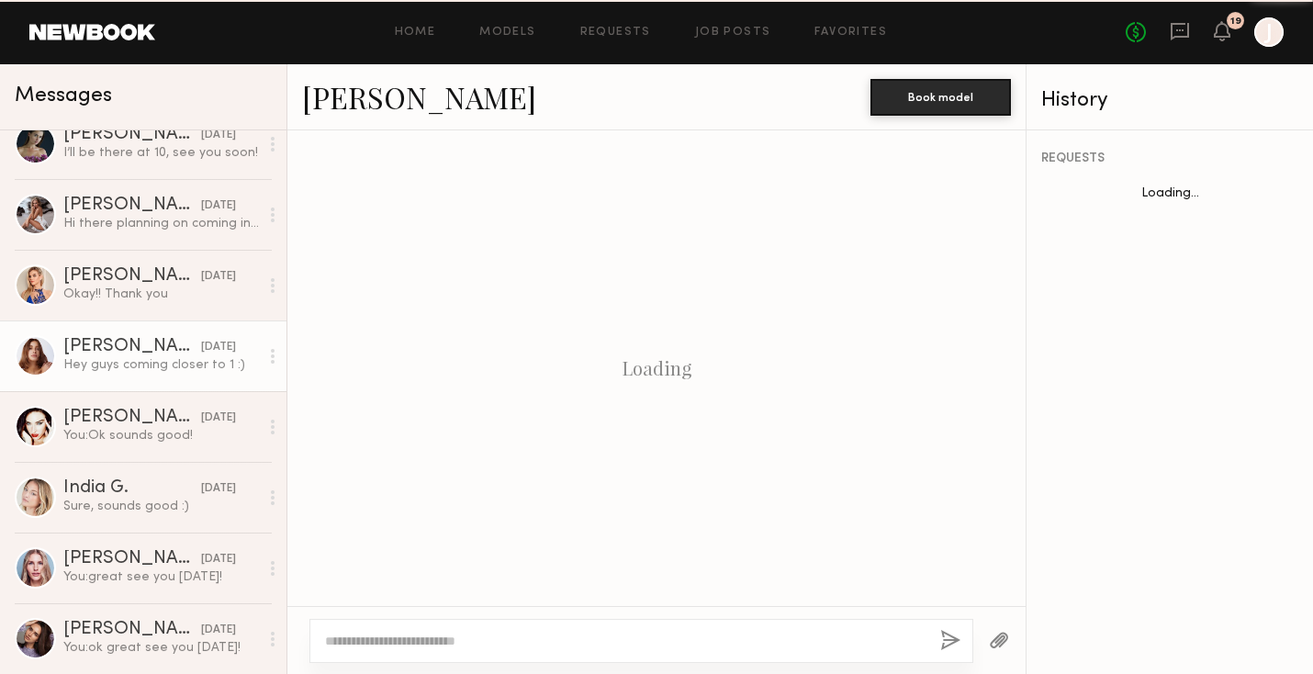
scroll to position [1043, 0]
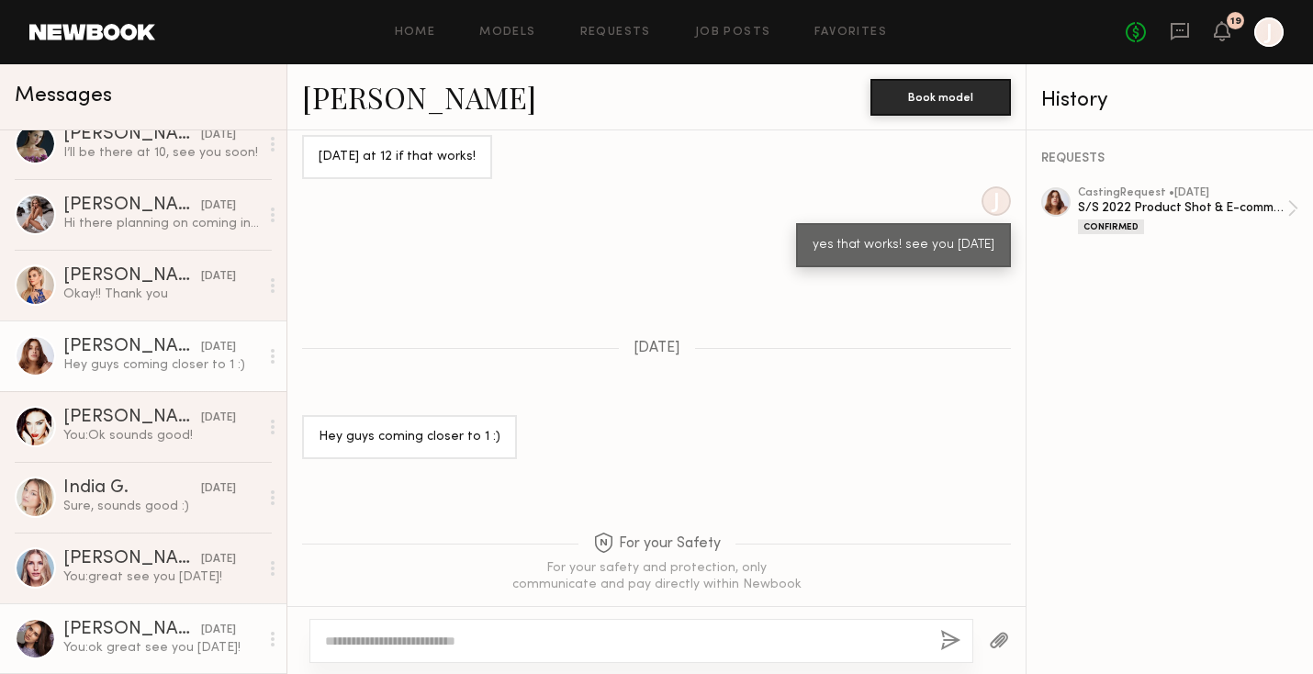
click at [137, 633] on div "Kristina B." at bounding box center [132, 630] width 138 height 18
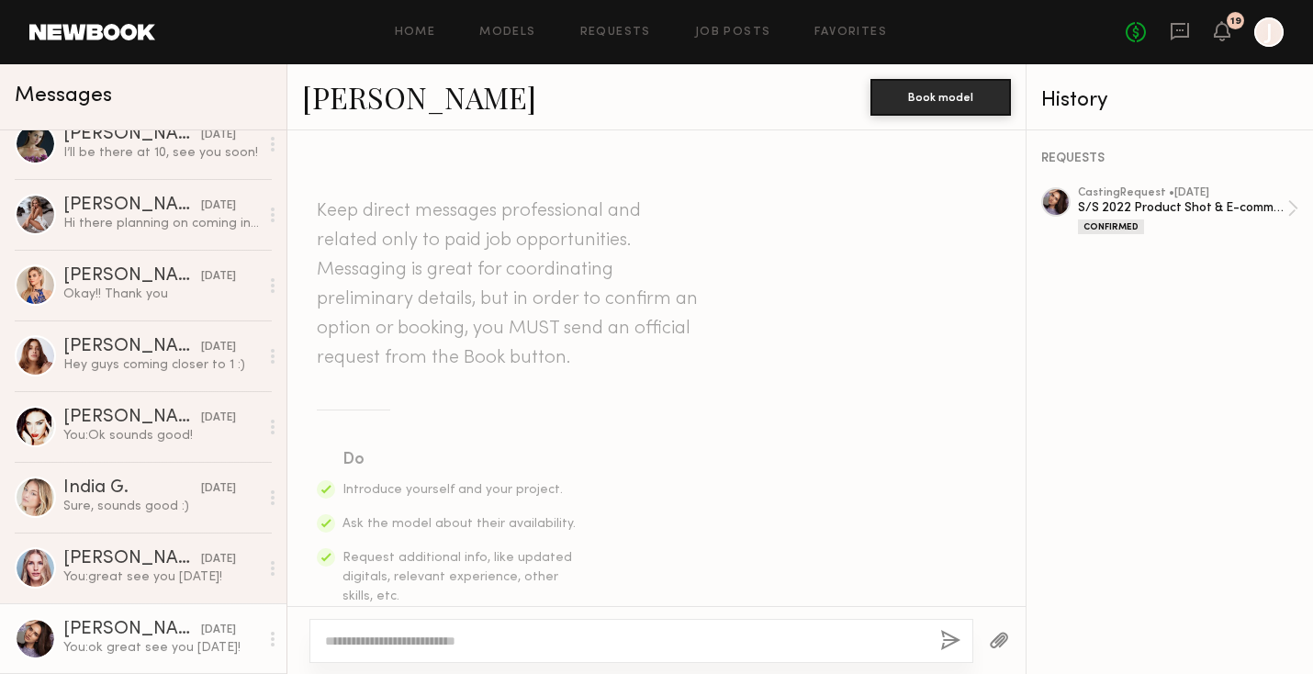
scroll to position [816, 0]
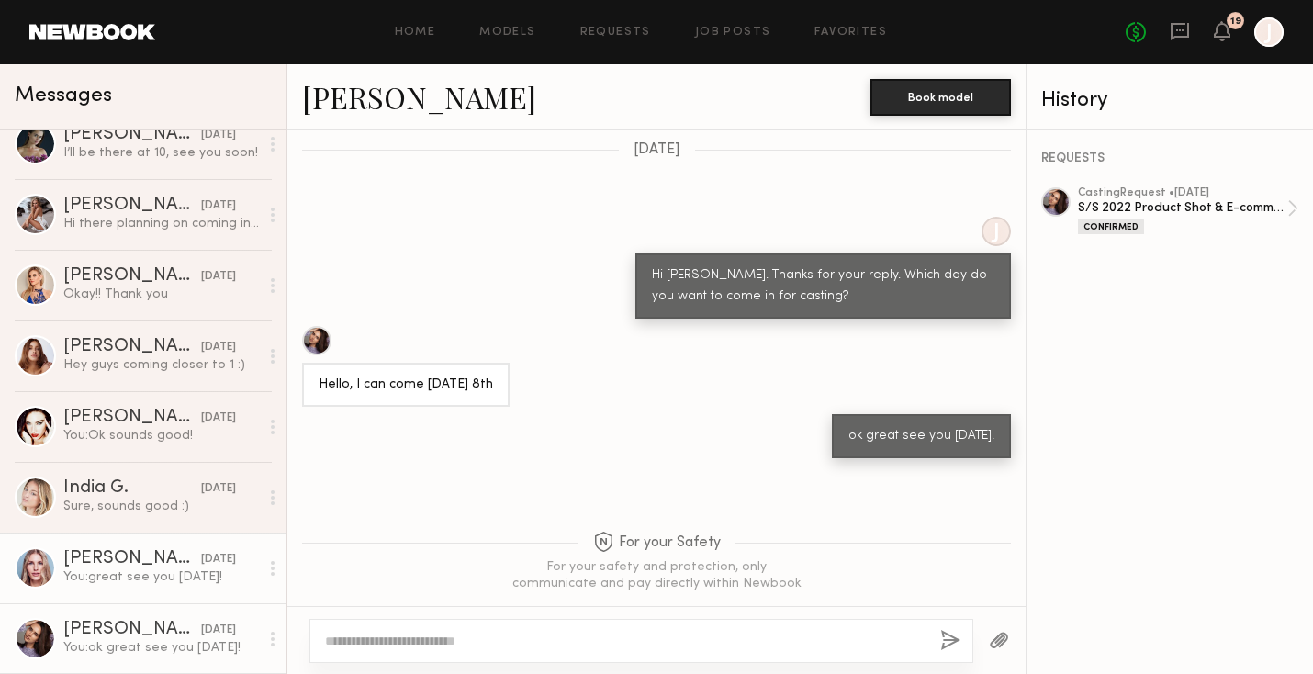
click at [201, 559] on div "06/06/2021" at bounding box center [218, 559] width 35 height 17
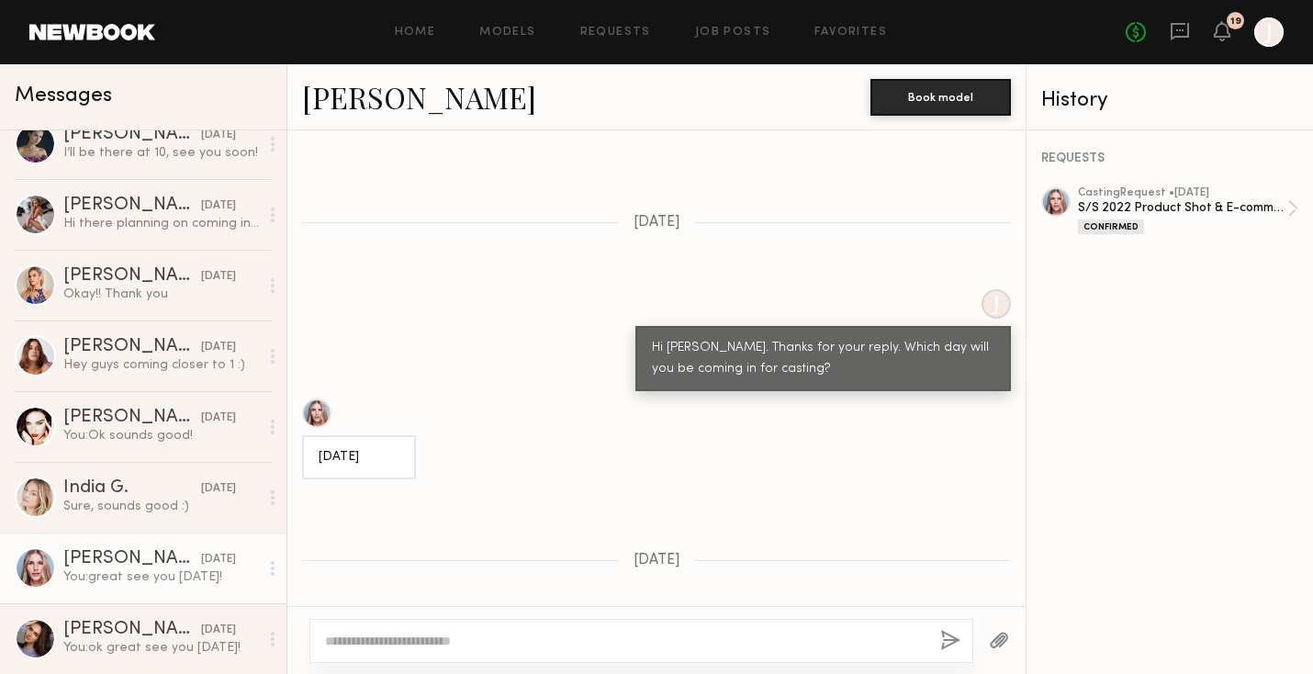
scroll to position [955, 0]
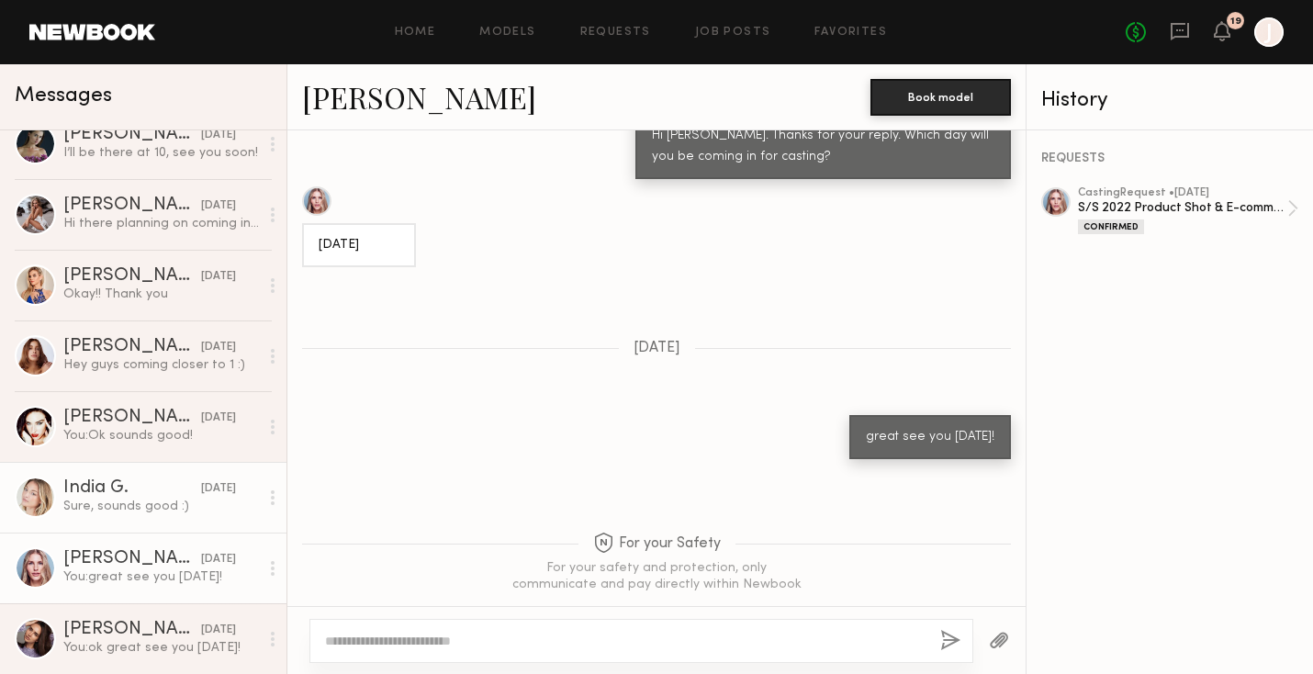
click at [99, 512] on div "Sure, sounds good :)" at bounding box center [161, 506] width 196 height 17
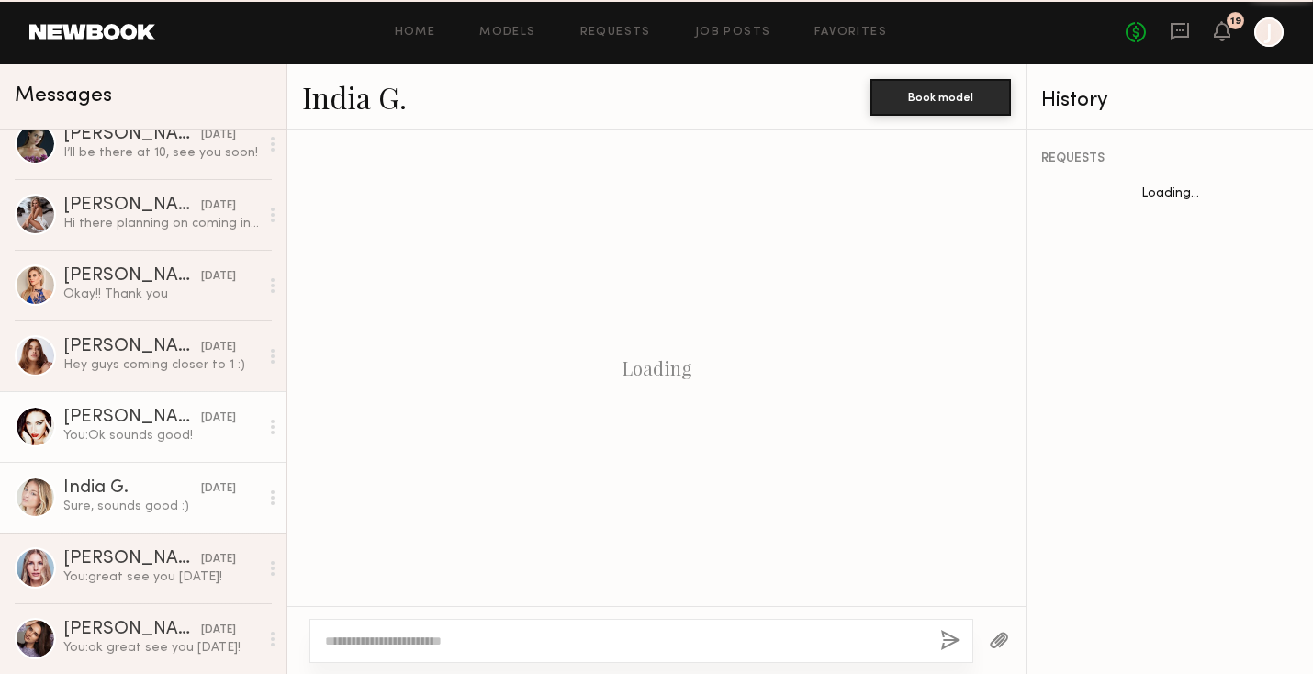
scroll to position [1183, 0]
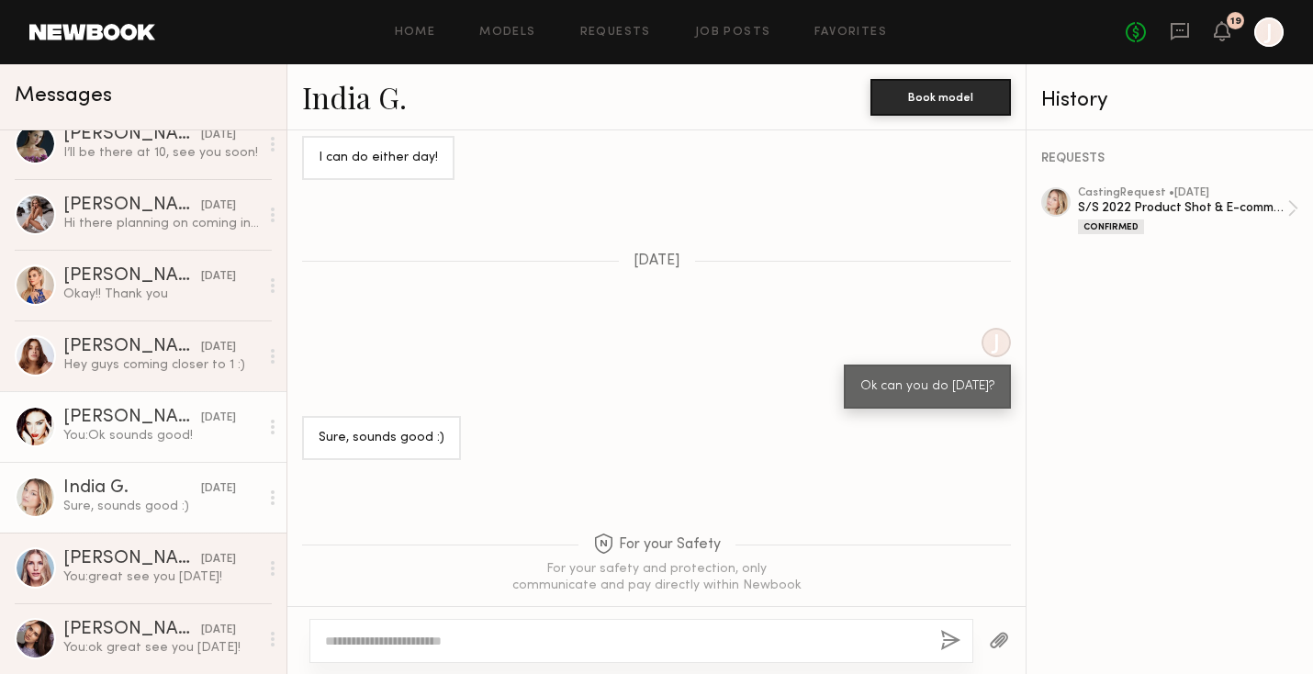
click at [160, 407] on link "Casey C. 06/07/2021 You: Ok sounds good!" at bounding box center [143, 426] width 287 height 71
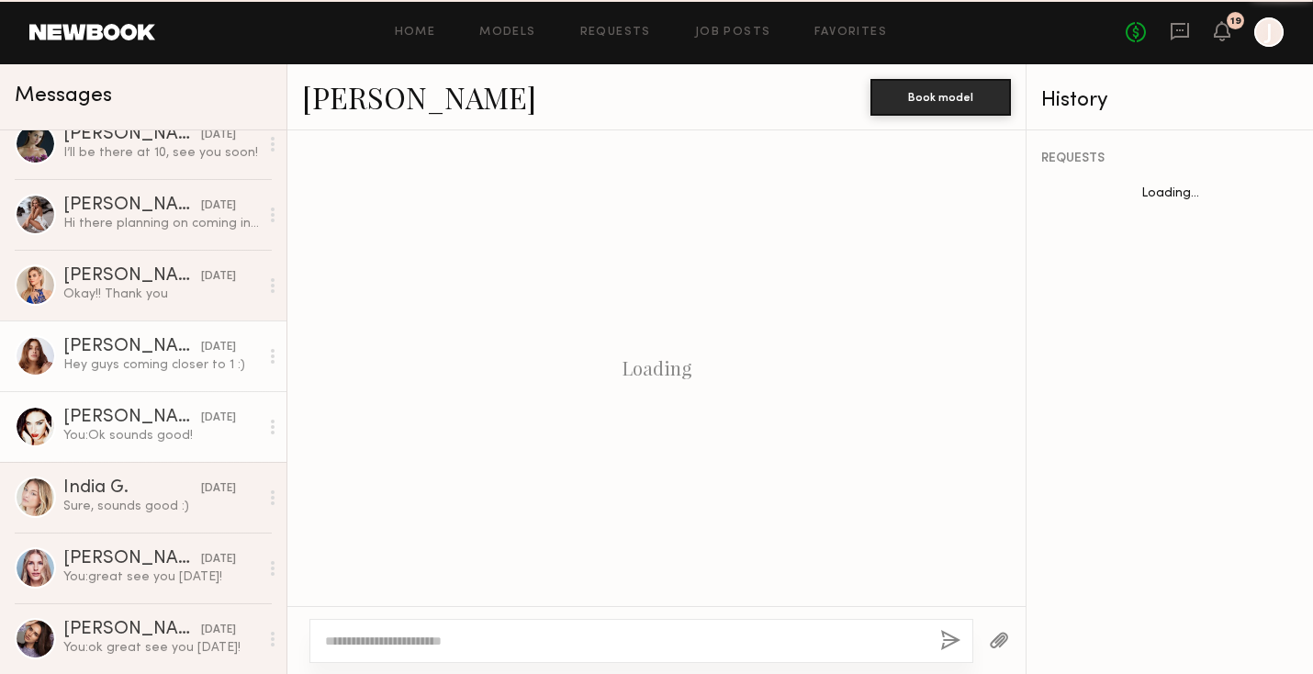
scroll to position [1153, 0]
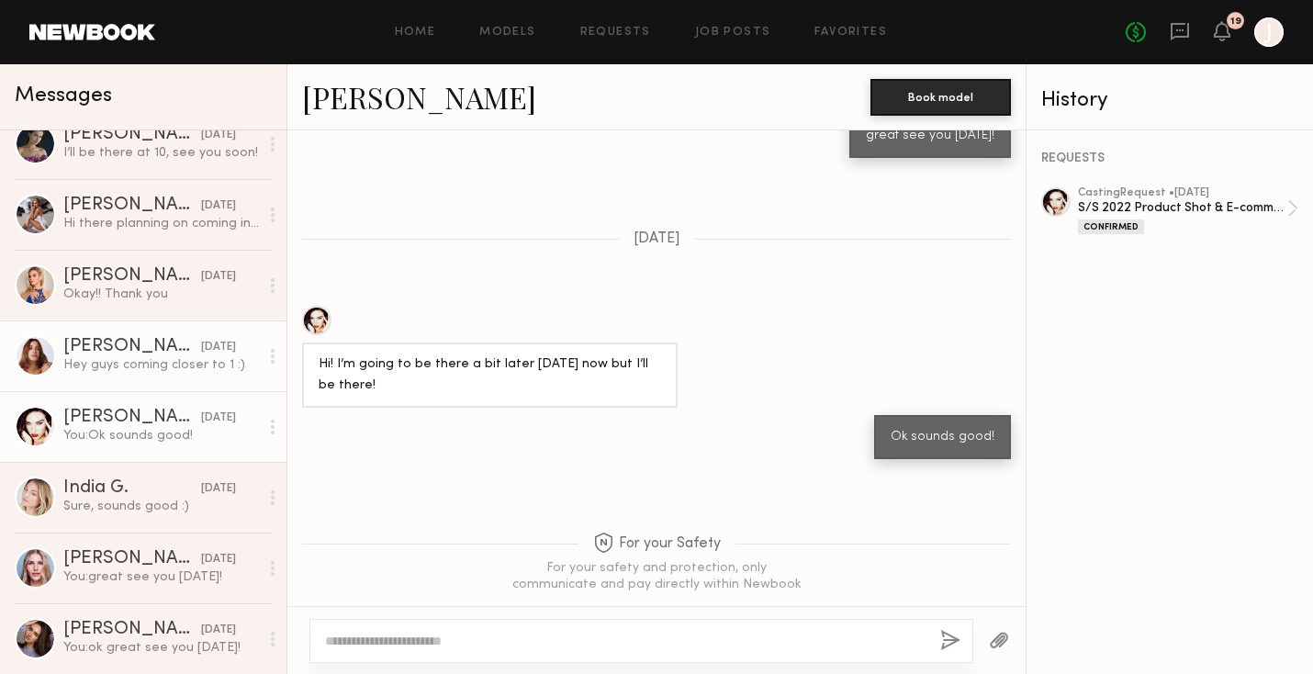
click at [196, 371] on div "Hey guys coming closer to 1 :)" at bounding box center [161, 364] width 196 height 17
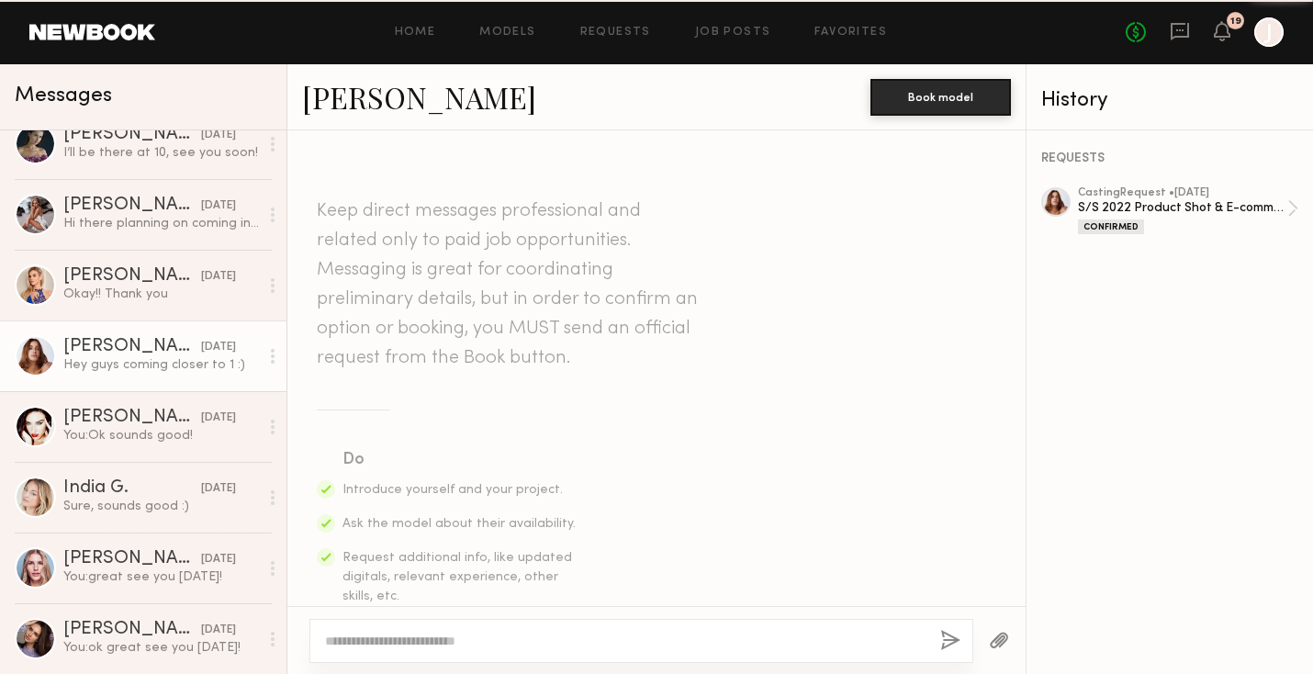
scroll to position [1043, 0]
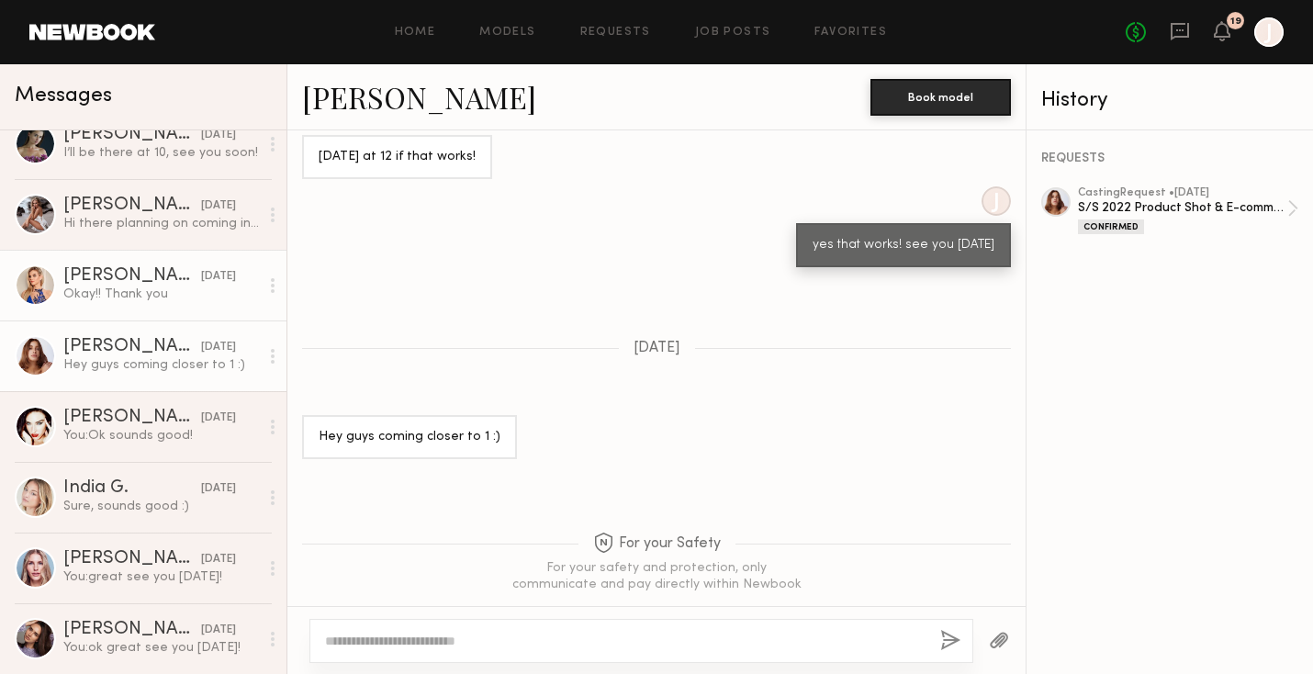
click at [197, 287] on div "Okay!! Thank you" at bounding box center [161, 294] width 196 height 17
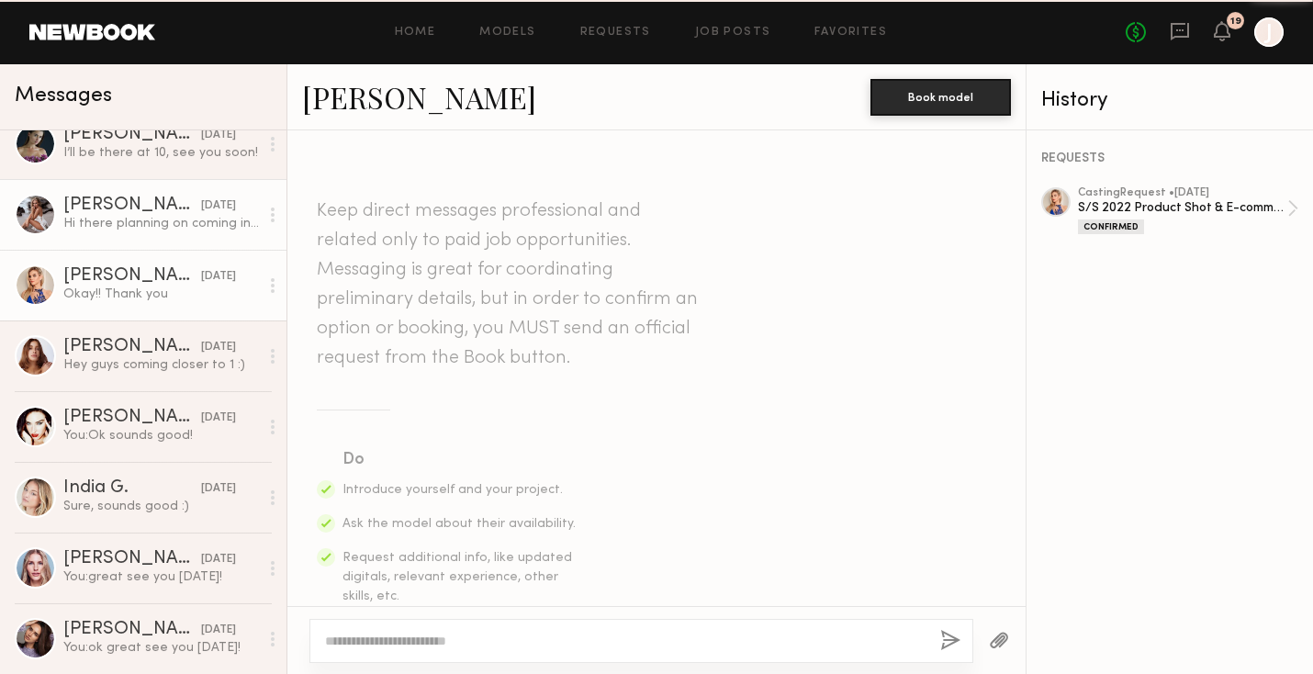
scroll to position [904, 0]
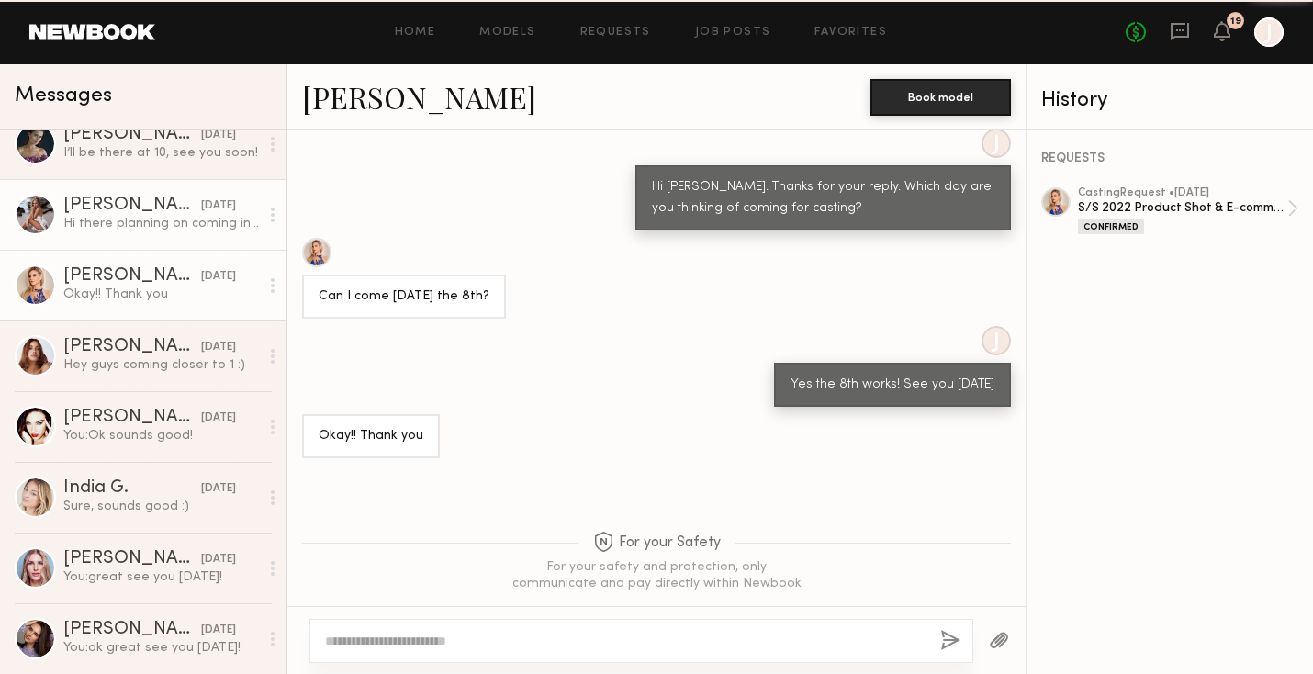
click at [188, 234] on link "Madison M. 06/08/2021 Hi there planning on coming in today for the casting. Bef…" at bounding box center [143, 214] width 287 height 71
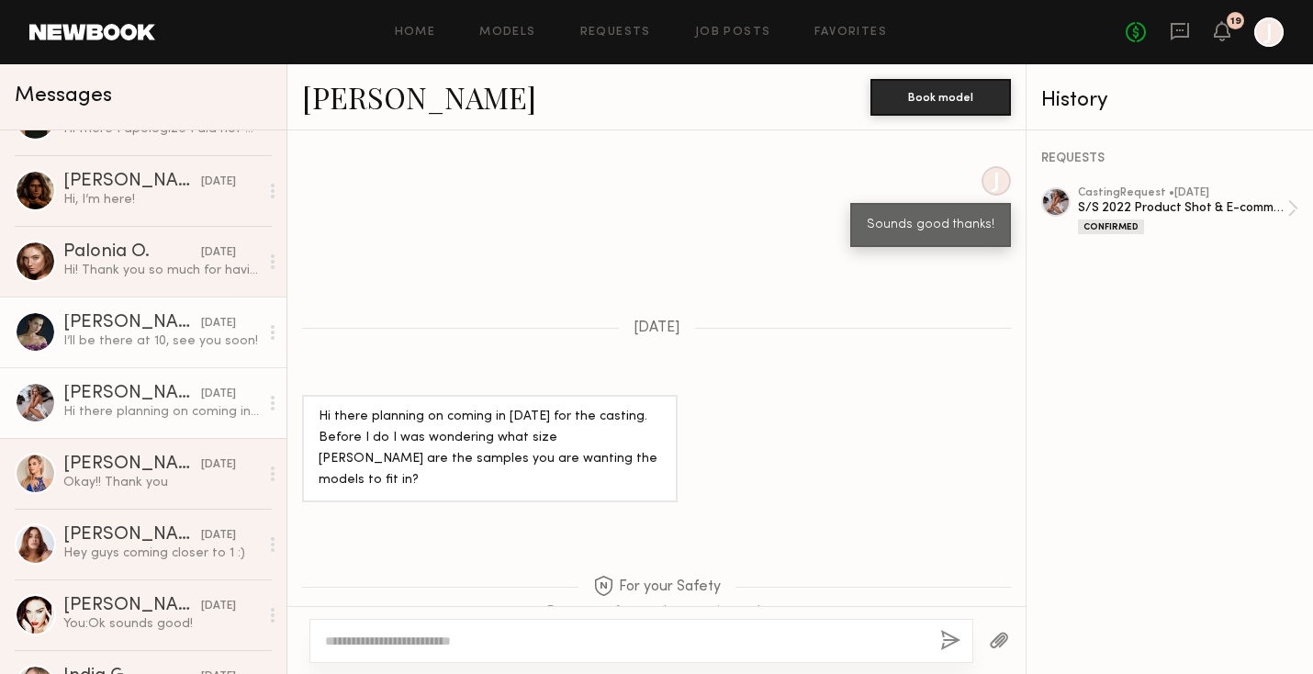
click at [187, 346] on div "I’ll be there at 10, see you soon!" at bounding box center [161, 340] width 196 height 17
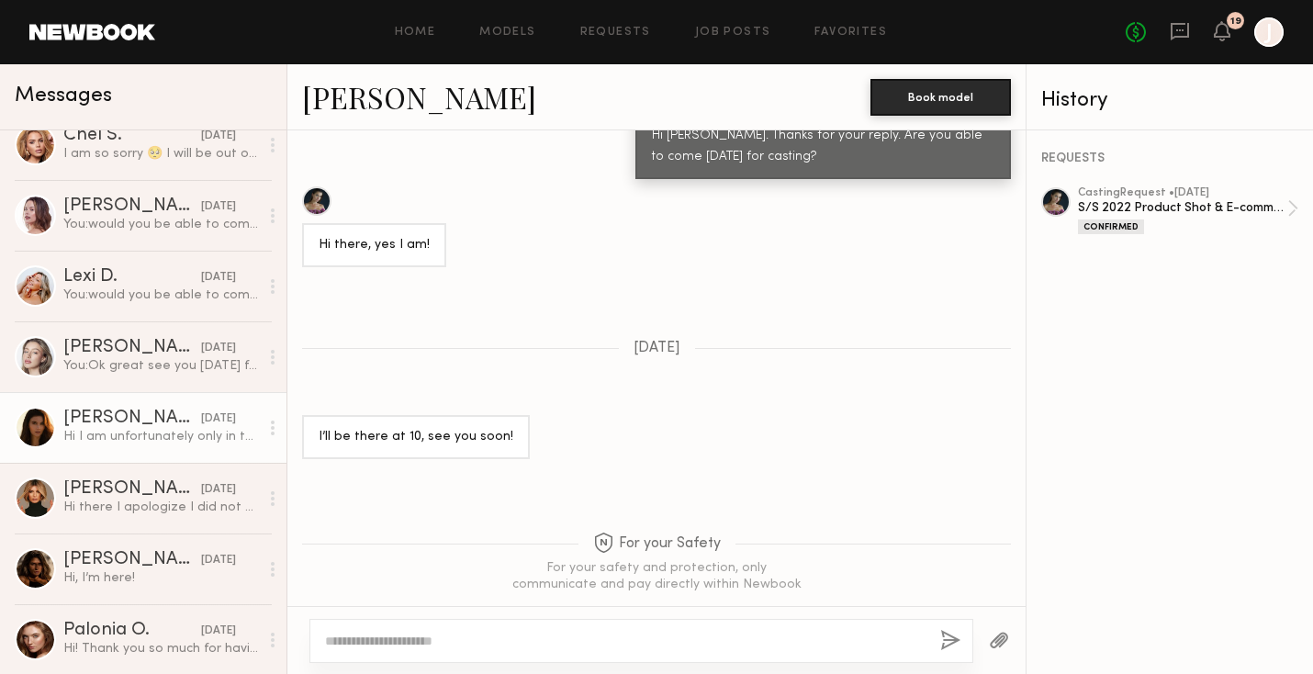
click at [157, 435] on div "Hi I am unfortunately only in town Thursday and Friday. I can let you know next…" at bounding box center [161, 436] width 196 height 17
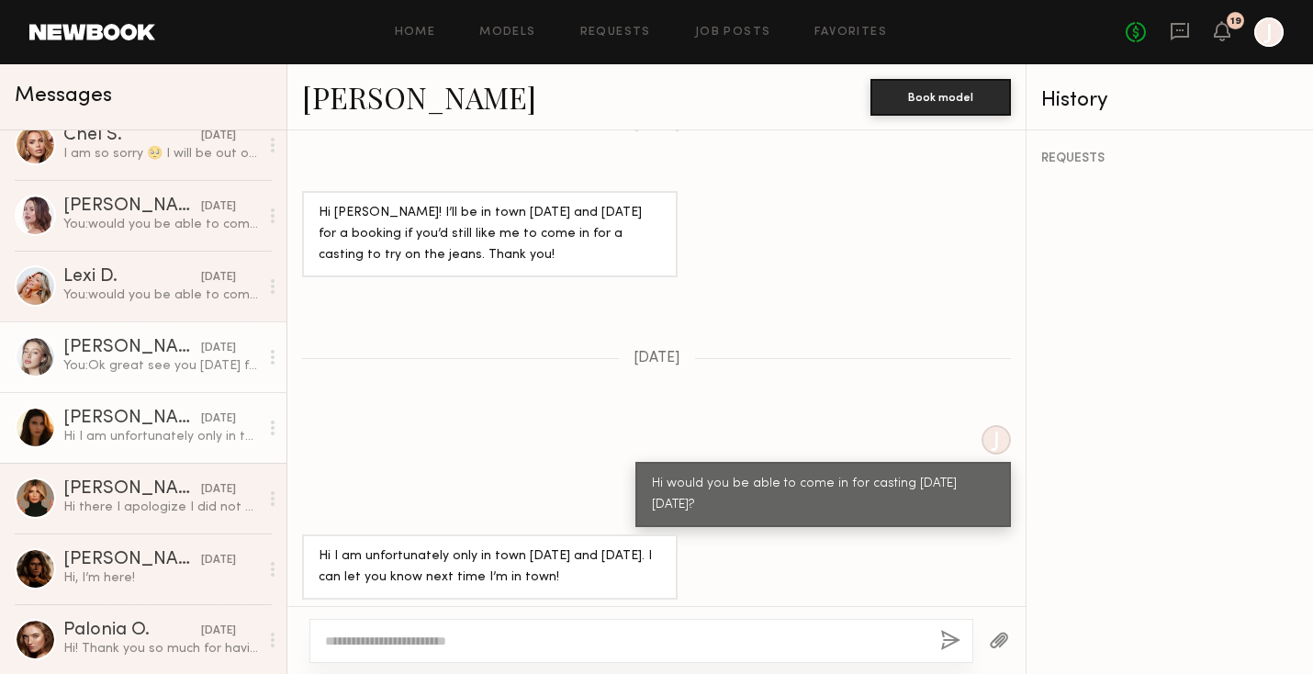
click at [162, 370] on div "You: Ok great see you Monday for casting" at bounding box center [161, 365] width 196 height 17
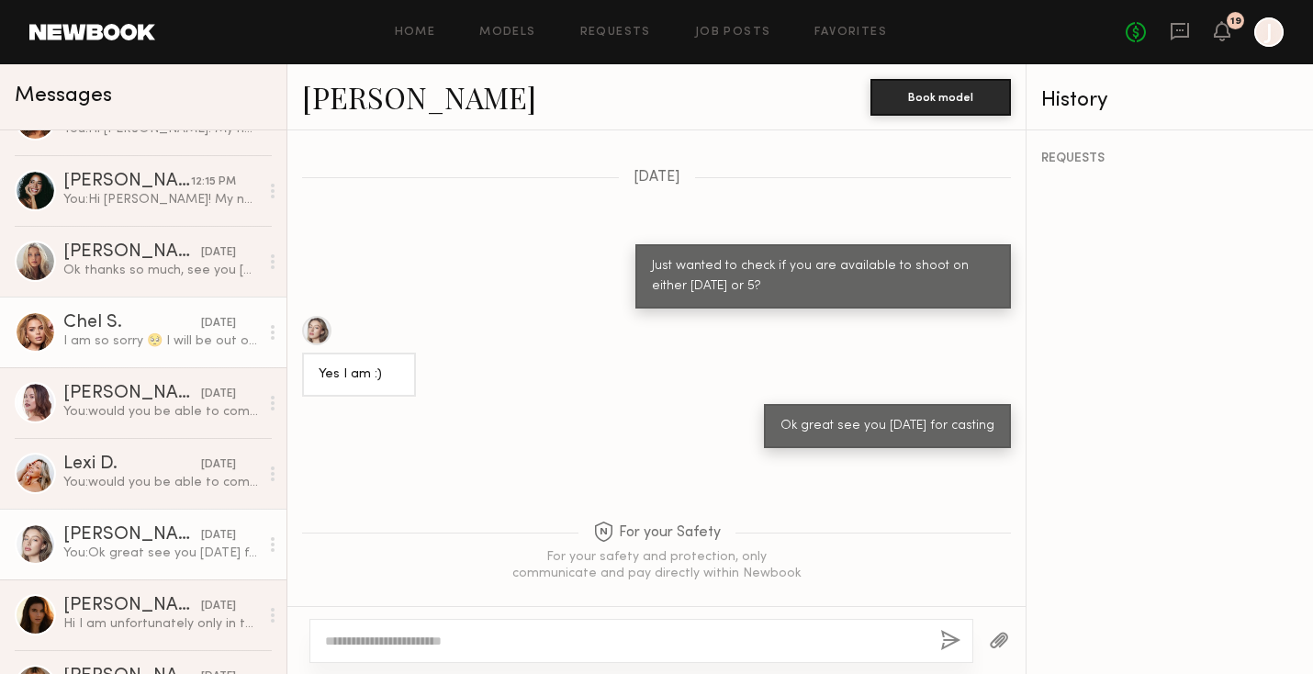
click at [152, 334] on div "I am so sorry 🥺 I will be out of town that week until the 12th of October. I wi…" at bounding box center [161, 340] width 196 height 17
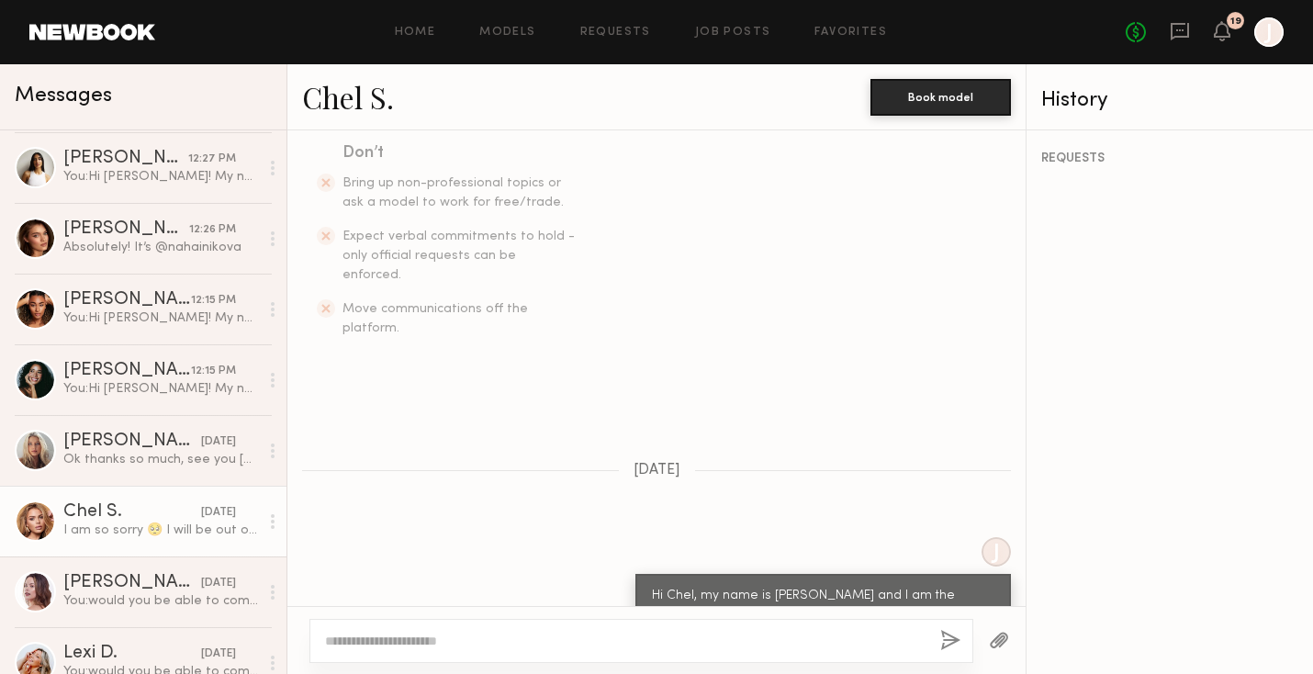
scroll to position [885, 0]
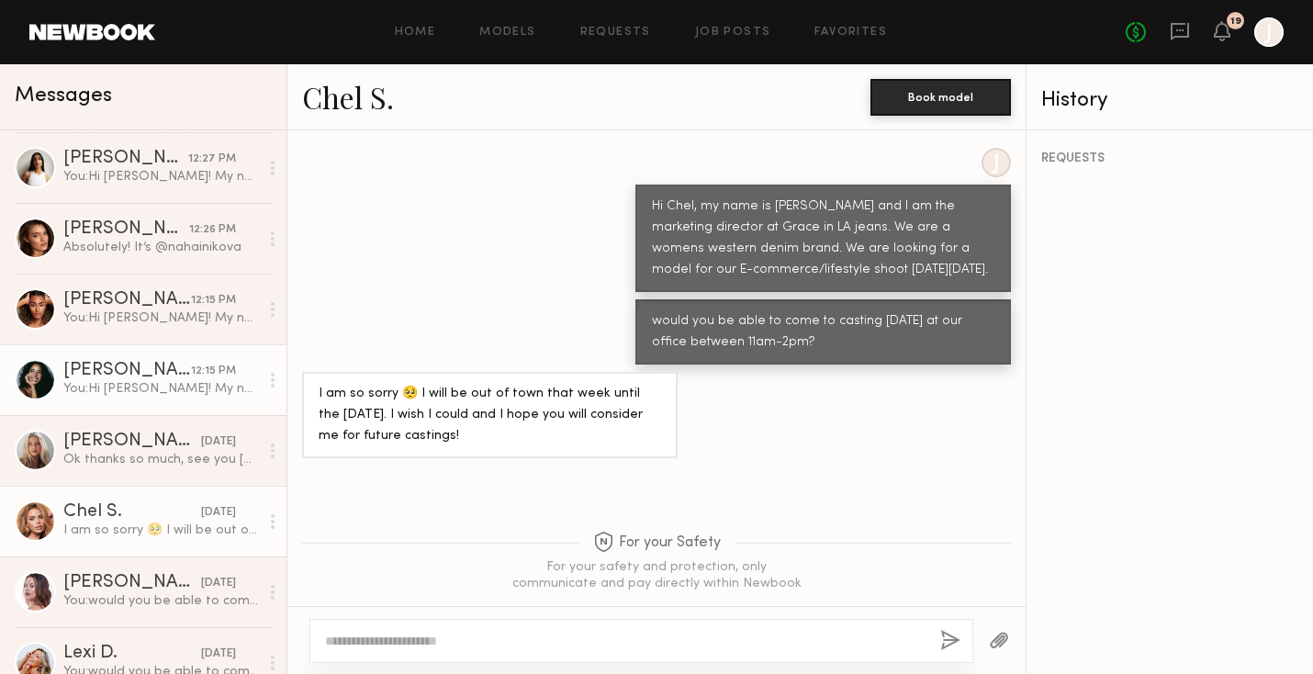
click at [169, 373] on div "Kerrigan H." at bounding box center [127, 371] width 128 height 18
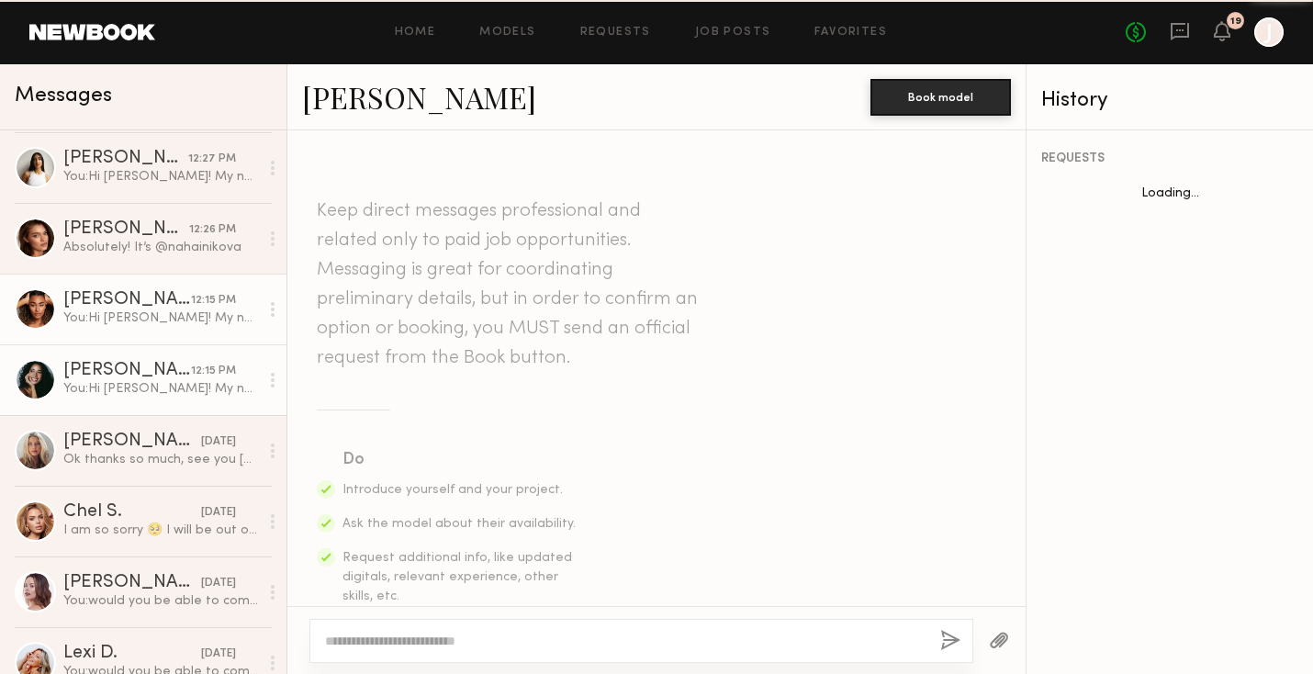
scroll to position [592, 0]
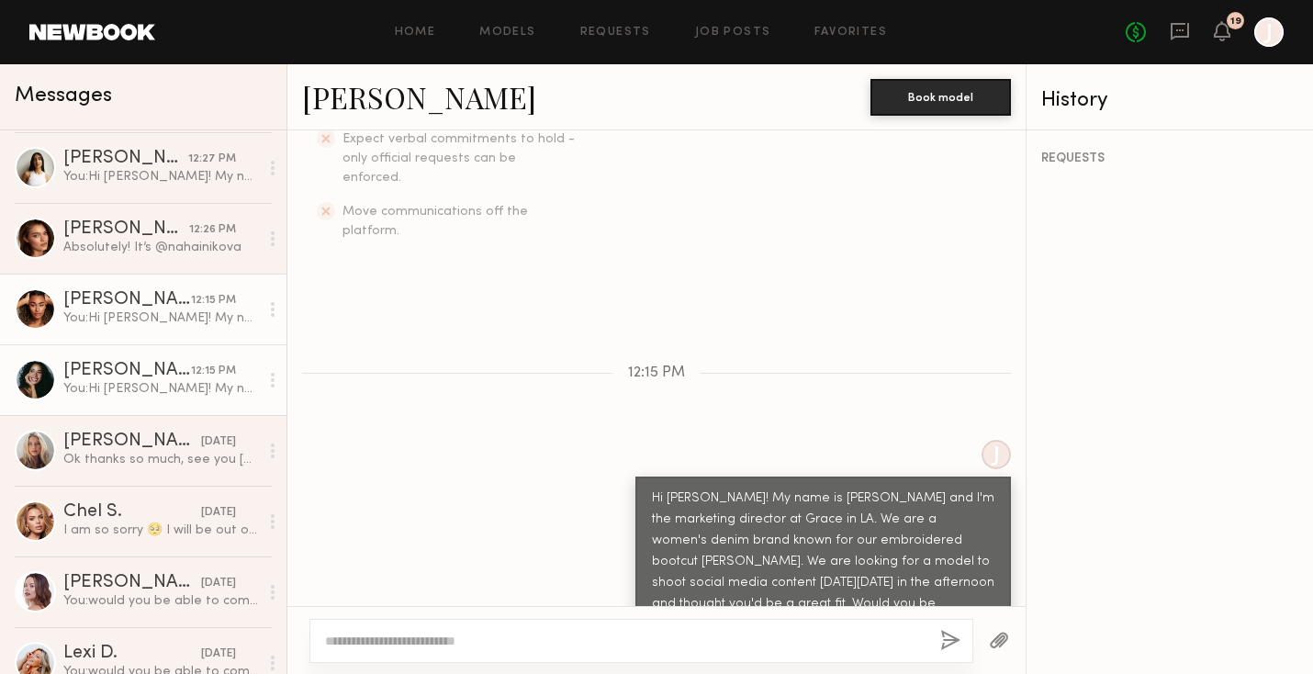
click at [206, 306] on div "12:15 PM" at bounding box center [213, 300] width 45 height 17
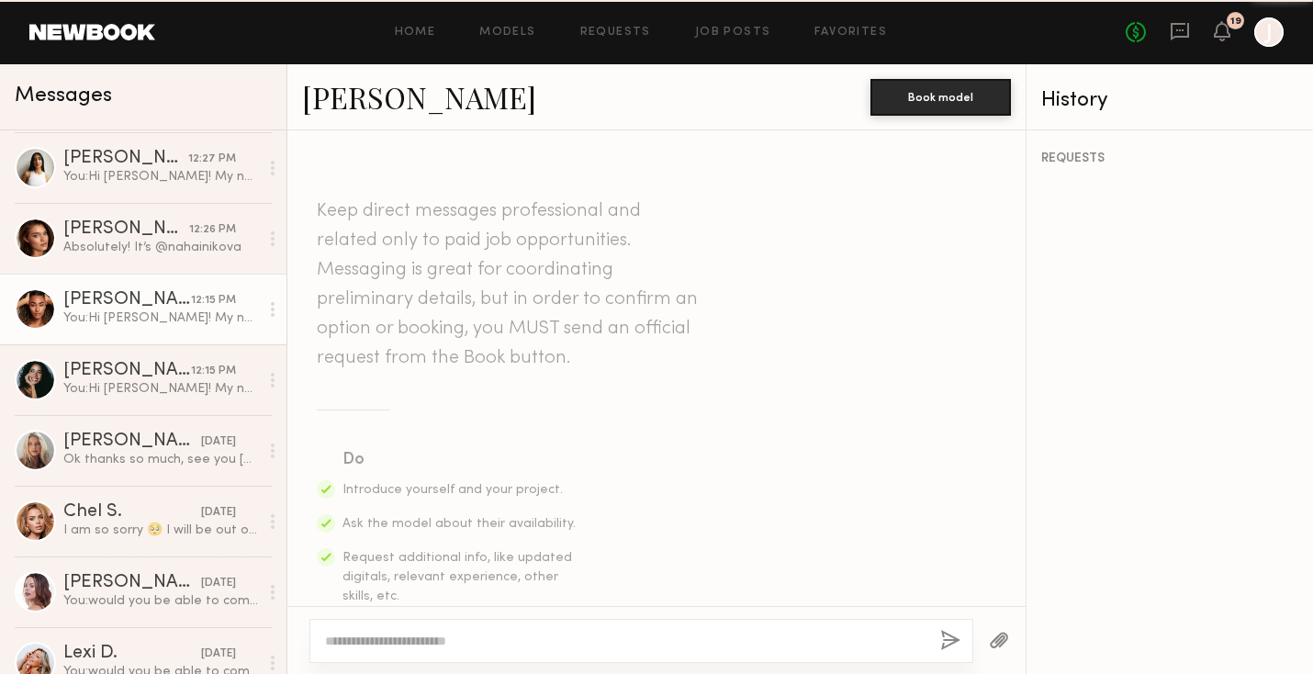
scroll to position [592, 0]
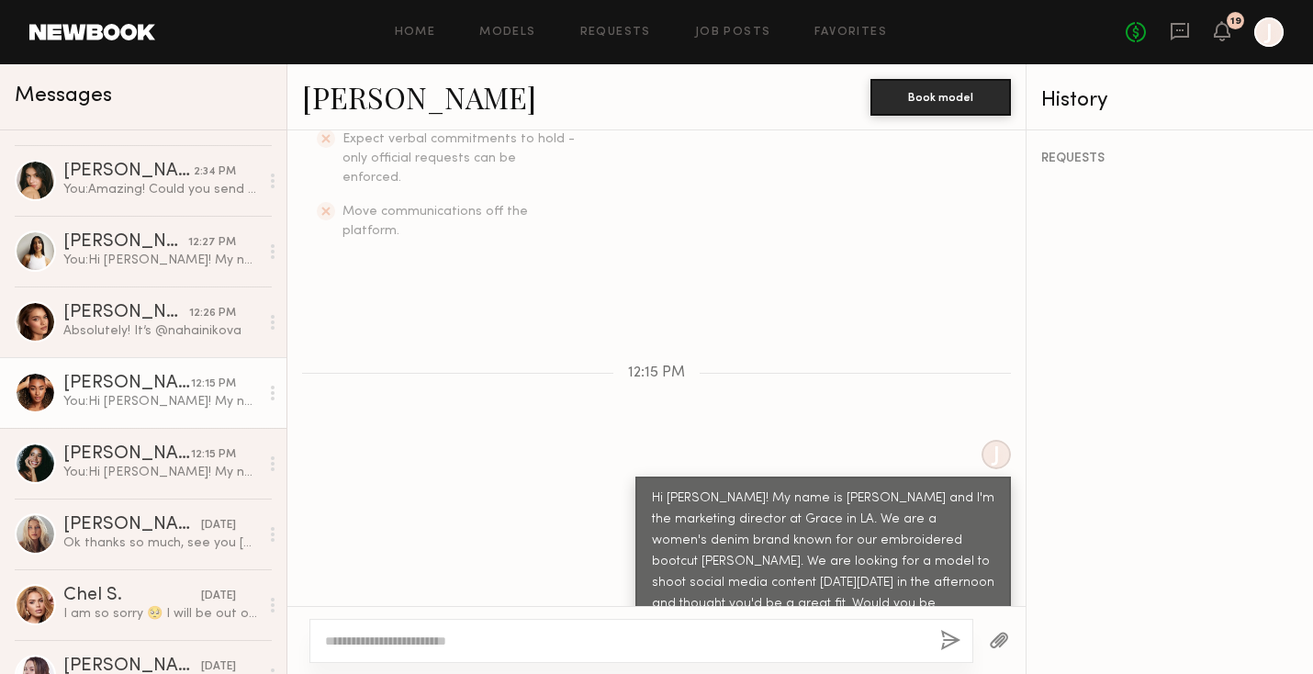
click at [206, 306] on div "12:26 PM" at bounding box center [212, 313] width 47 height 17
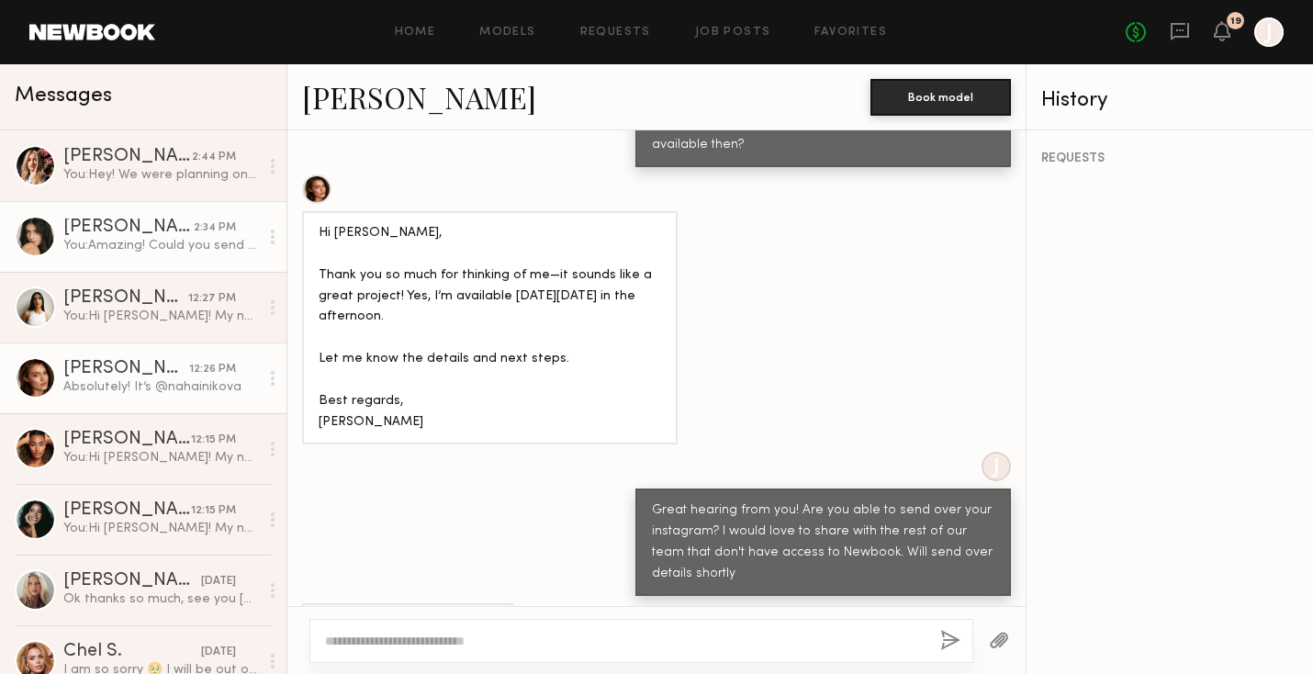
click at [195, 248] on div "You: Amazing! Could you send over your instagram? I would love to share with th…" at bounding box center [161, 245] width 196 height 17
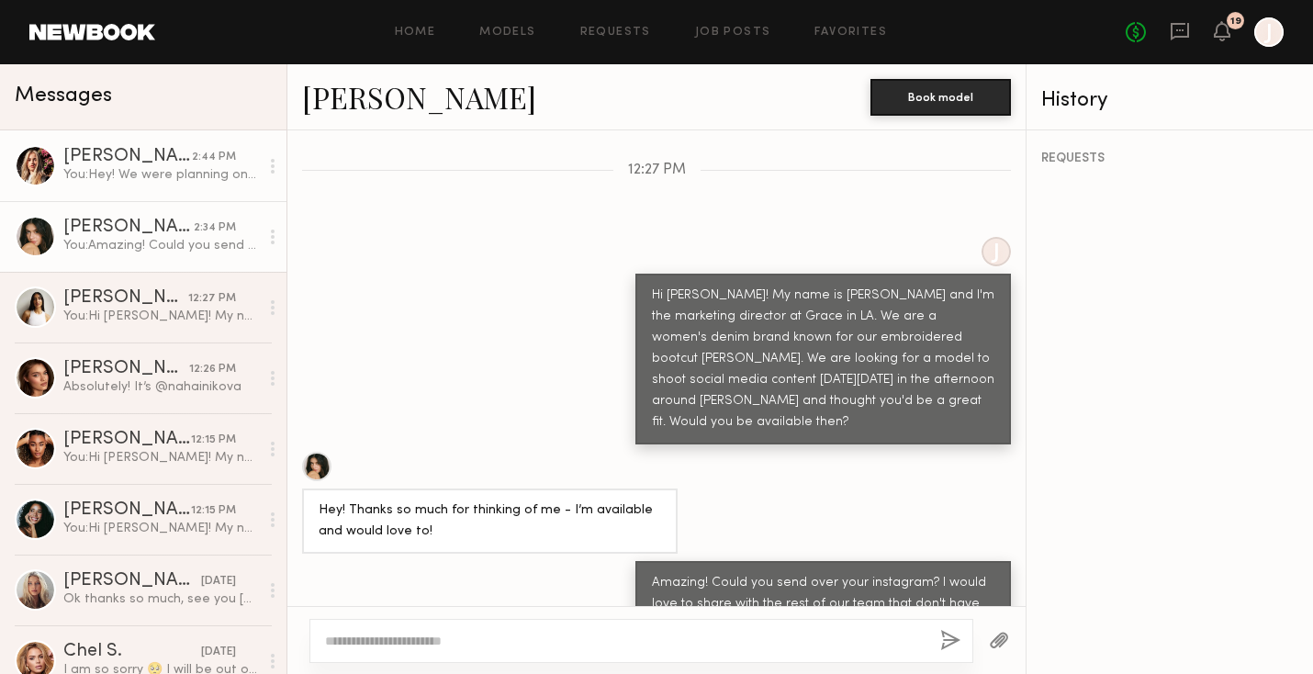
click at [212, 154] on div "2:44 PM" at bounding box center [214, 157] width 44 height 17
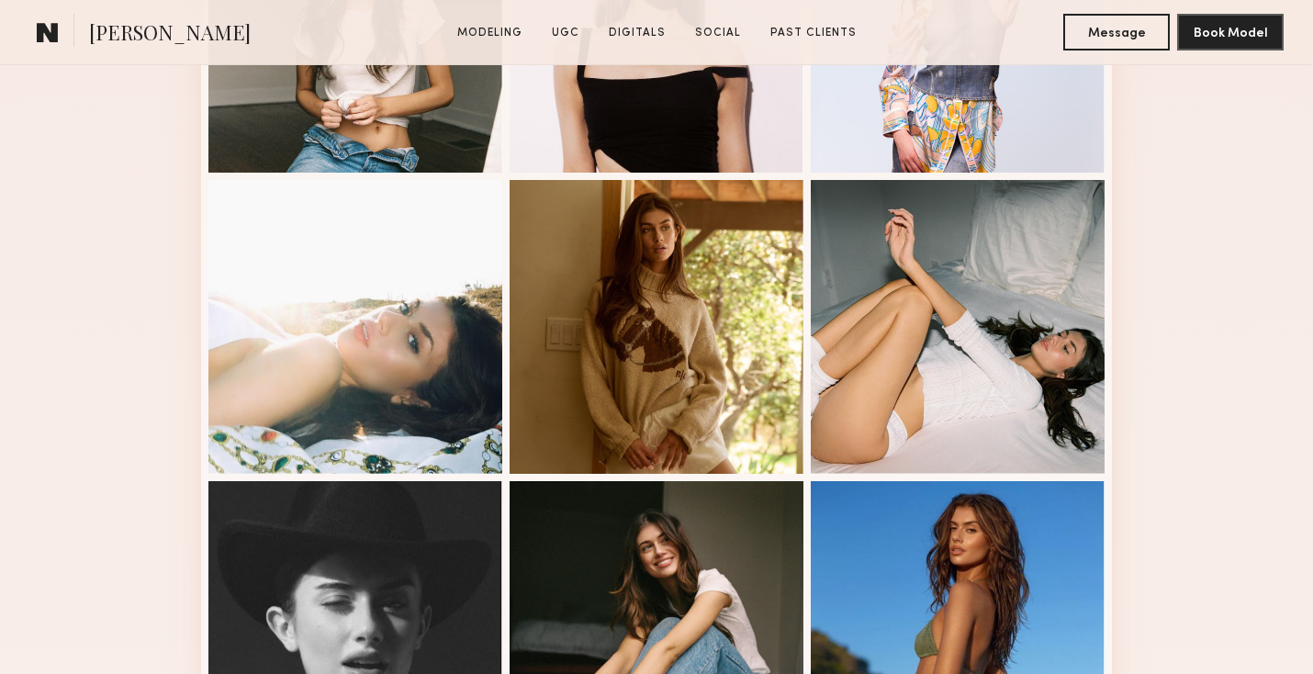
scroll to position [671, 0]
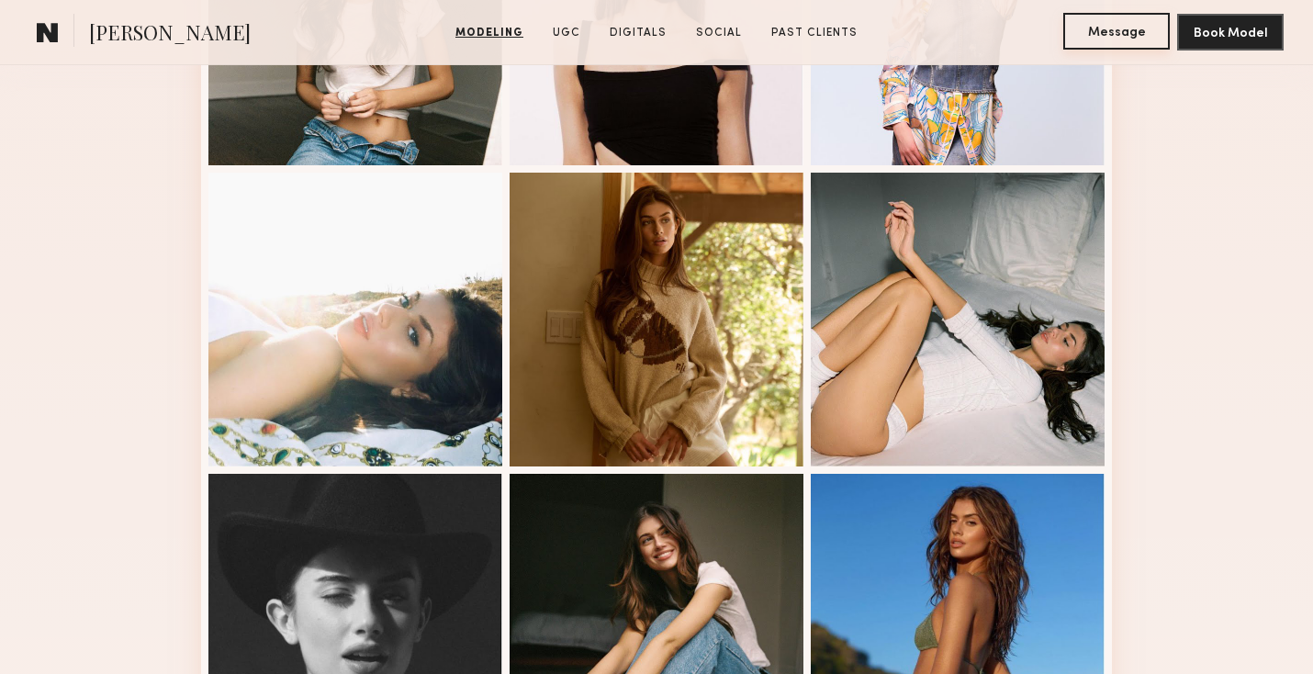
click at [1137, 33] on button "Message" at bounding box center [1117, 31] width 107 height 37
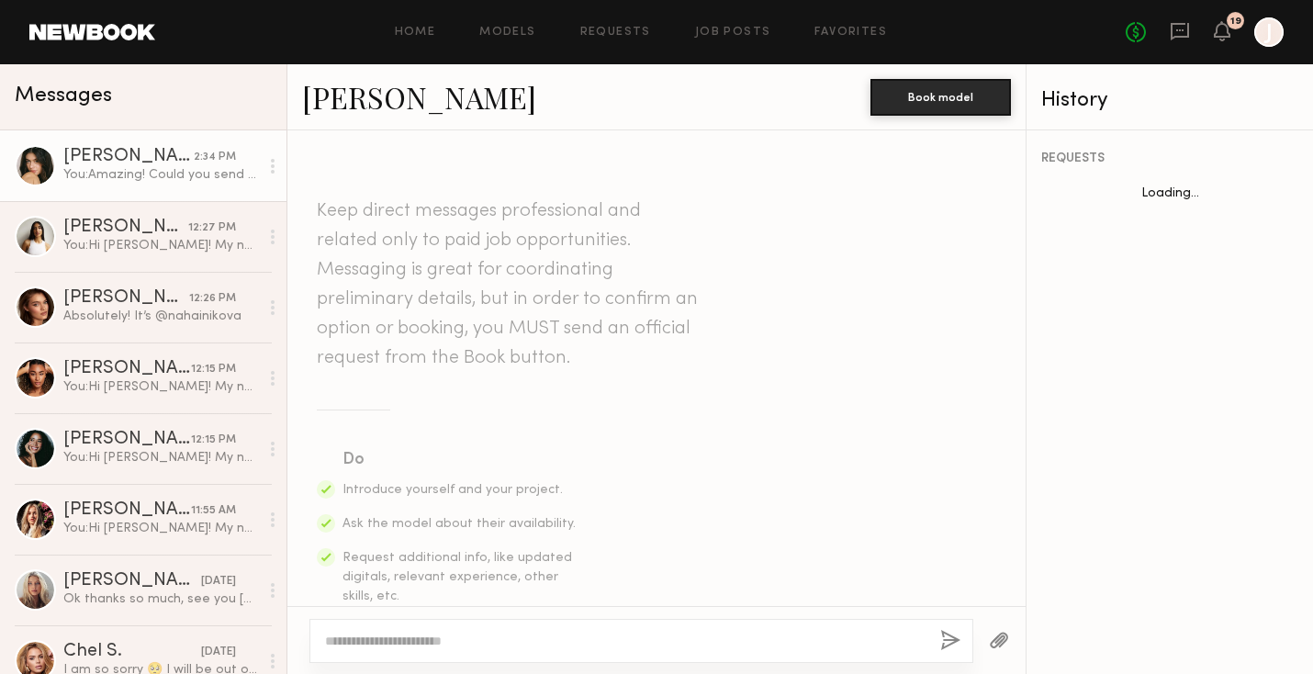
scroll to position [795, 0]
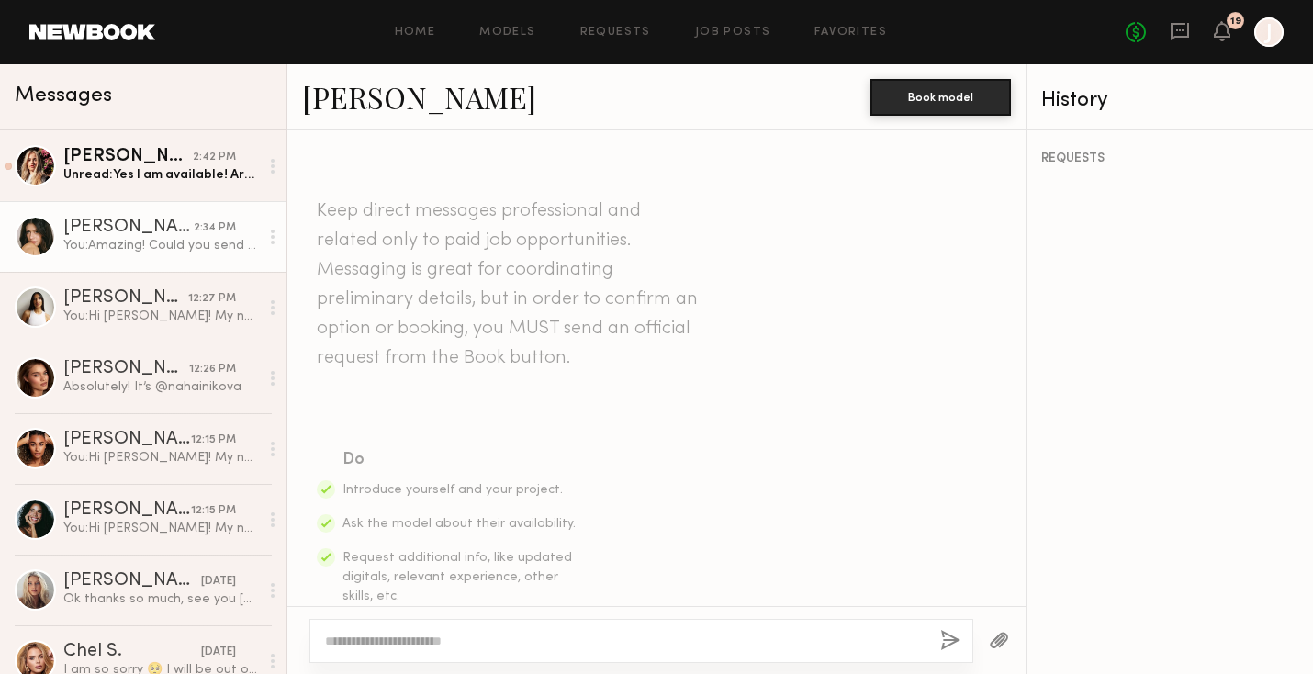
scroll to position [795, 0]
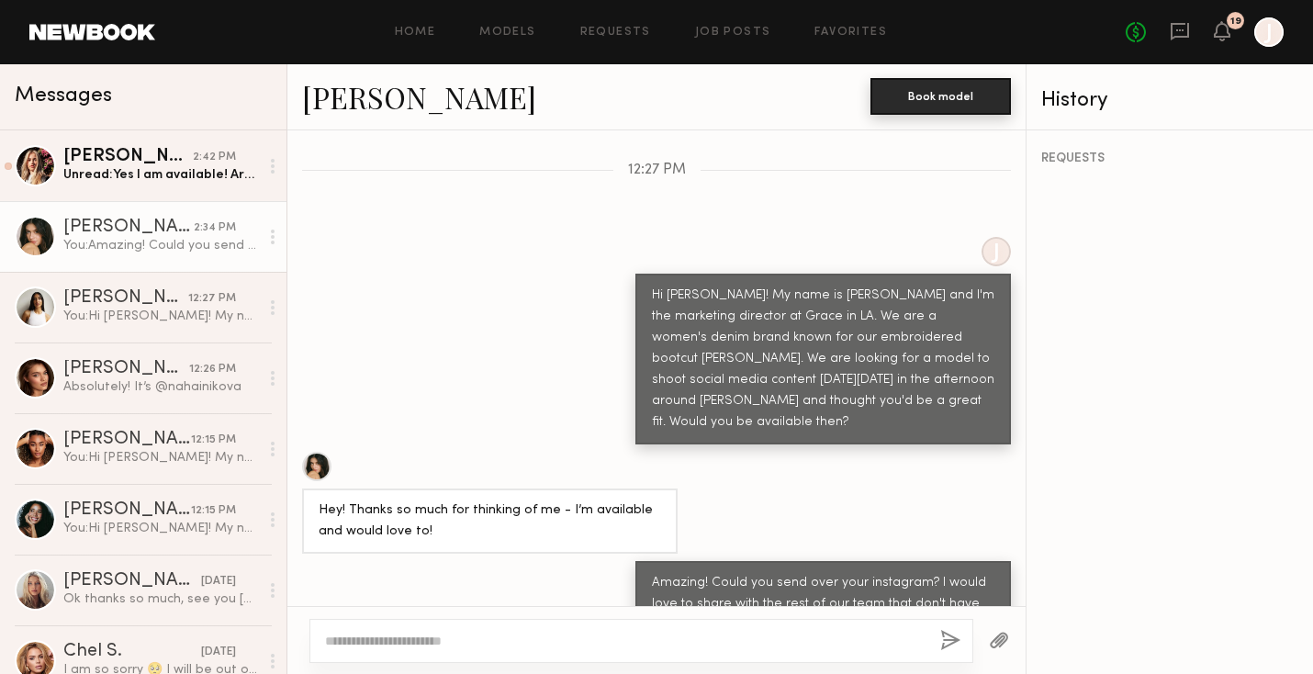
click at [1007, 96] on button "Book model" at bounding box center [941, 96] width 141 height 37
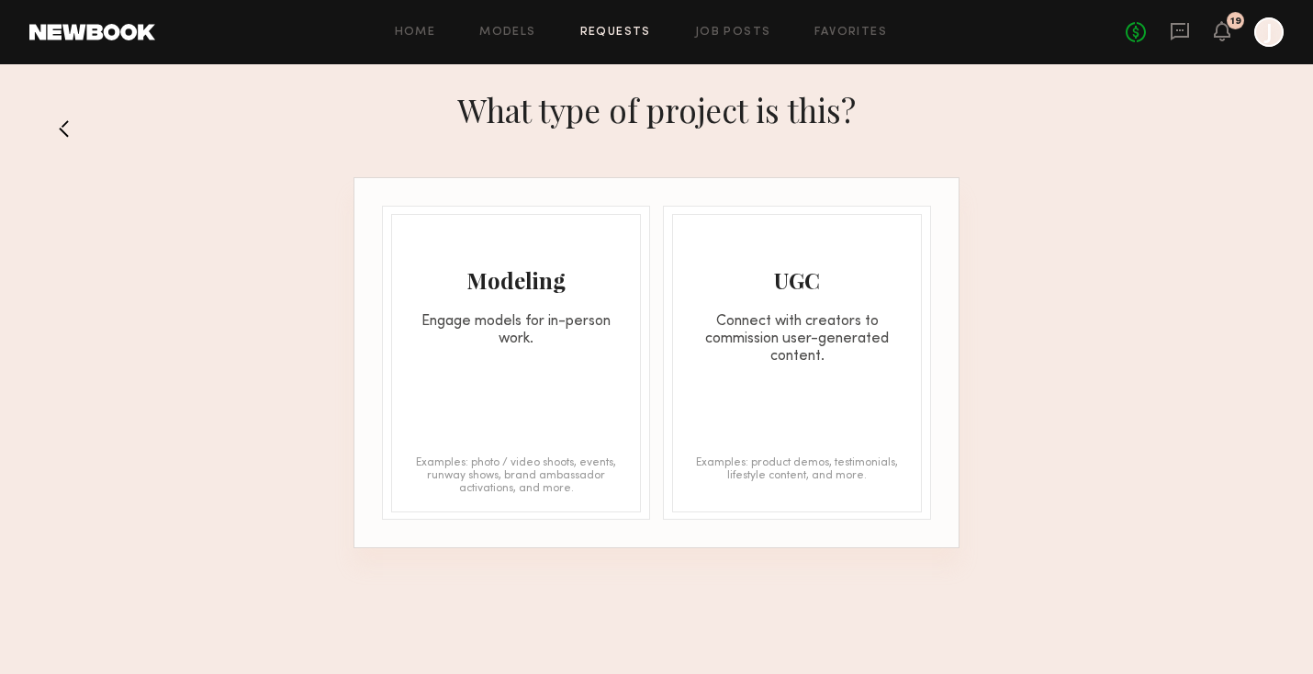
click at [574, 373] on div "Modeling Engage models for in-person work. Examples: photo / video shoots, even…" at bounding box center [516, 363] width 250 height 299
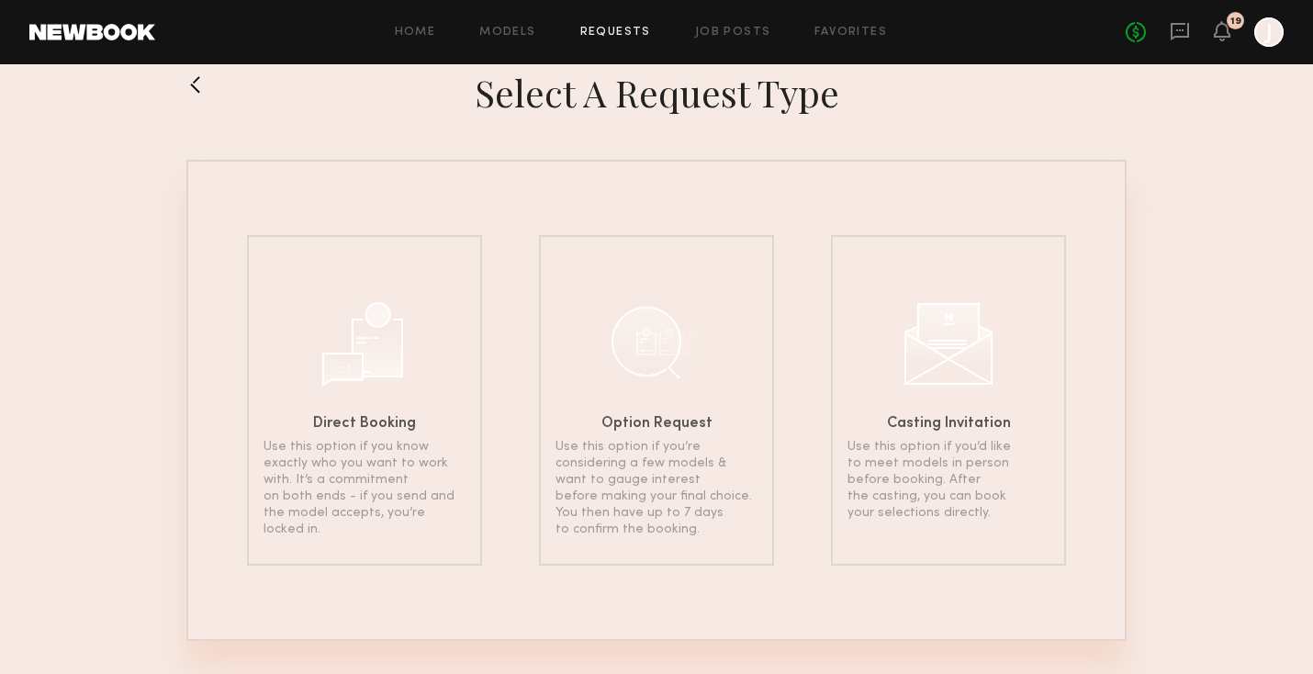
scroll to position [53, 0]
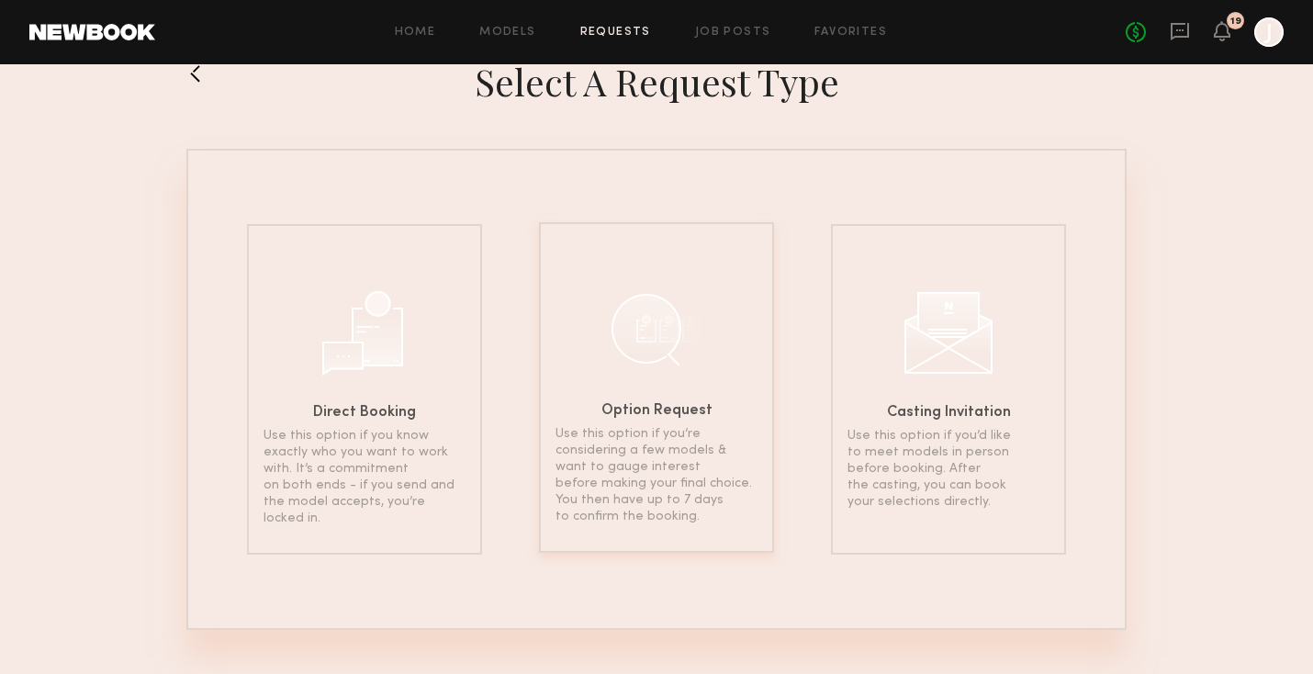
click at [574, 373] on div "Option Request Use this option if you’re considering a few models & want to gau…" at bounding box center [656, 387] width 235 height 331
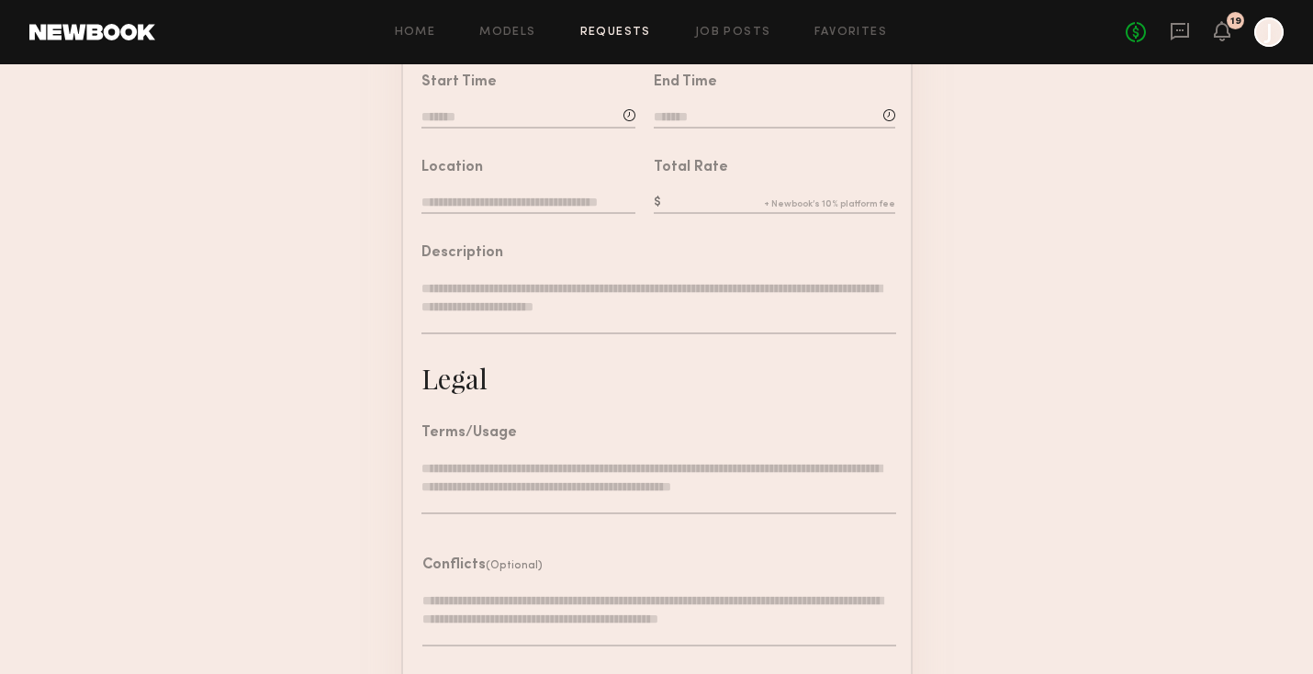
scroll to position [535, 0]
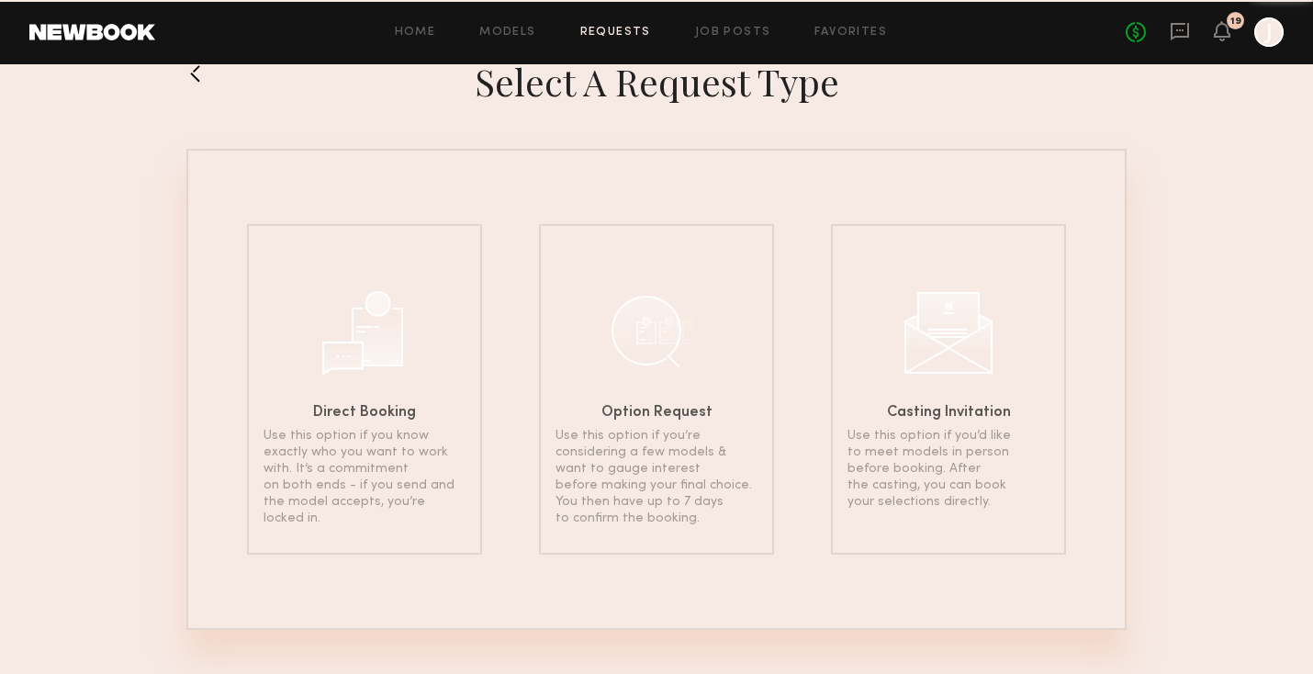
scroll to position [53, 0]
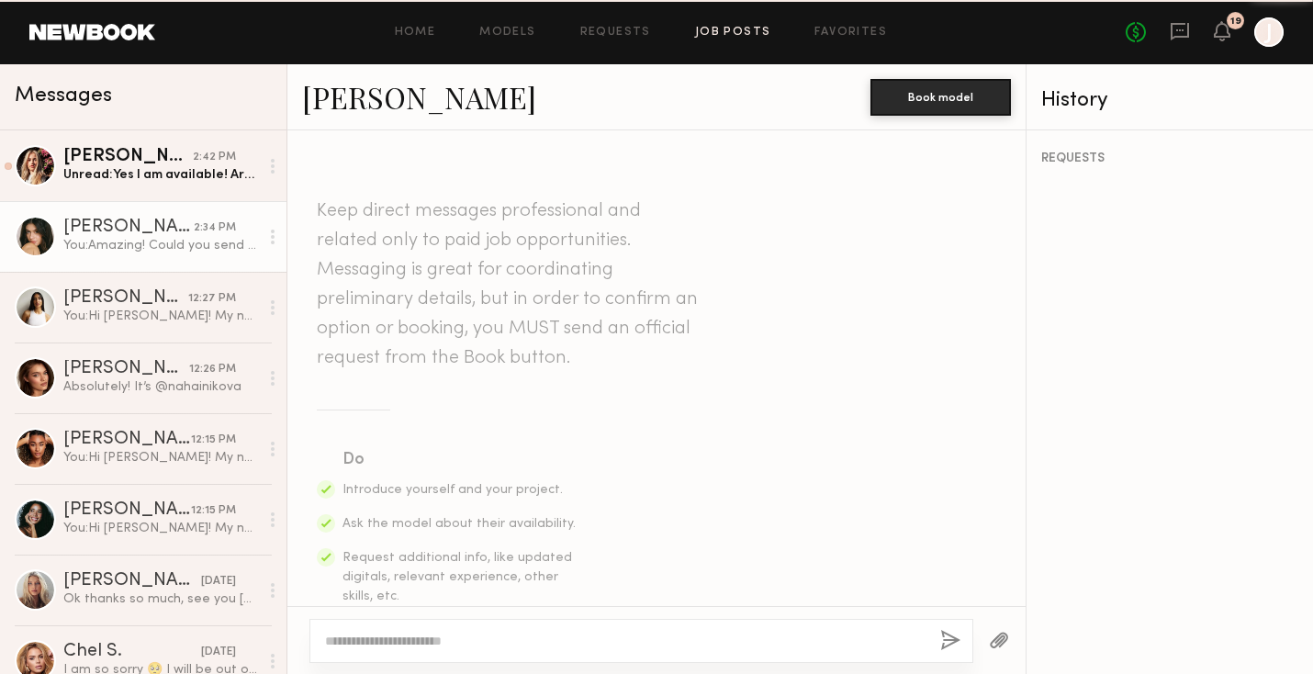
scroll to position [795, 0]
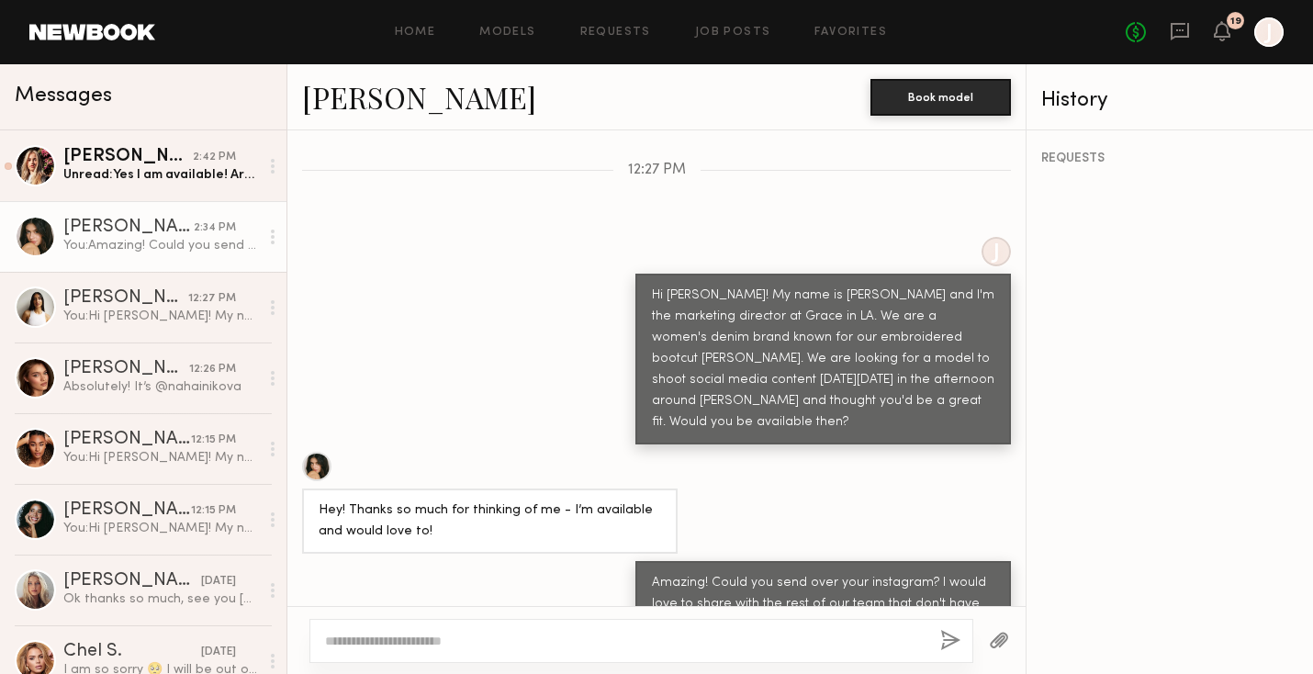
click at [717, 39] on div "Home Models Requests Job Posts Favorites Sign Out No fees up to $5,000 19 J" at bounding box center [719, 31] width 1129 height 29
click at [717, 34] on link "Job Posts" at bounding box center [733, 33] width 76 height 12
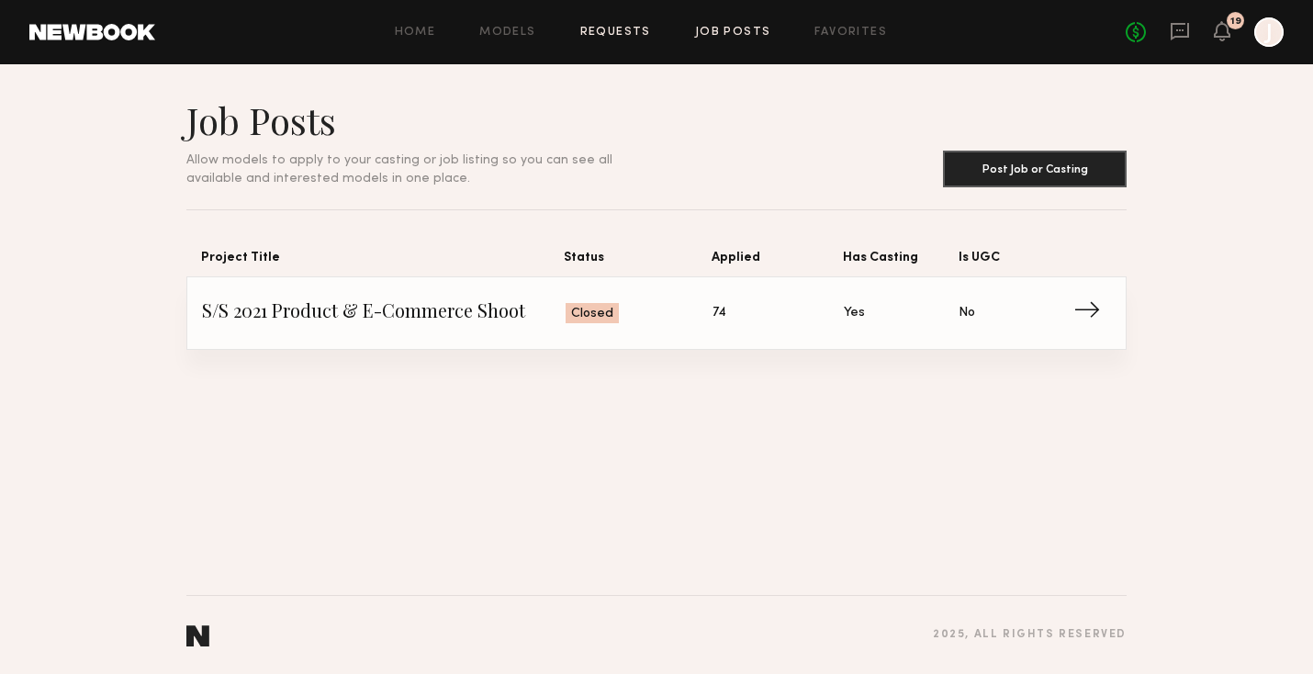
click at [648, 32] on link "Requests" at bounding box center [615, 33] width 71 height 12
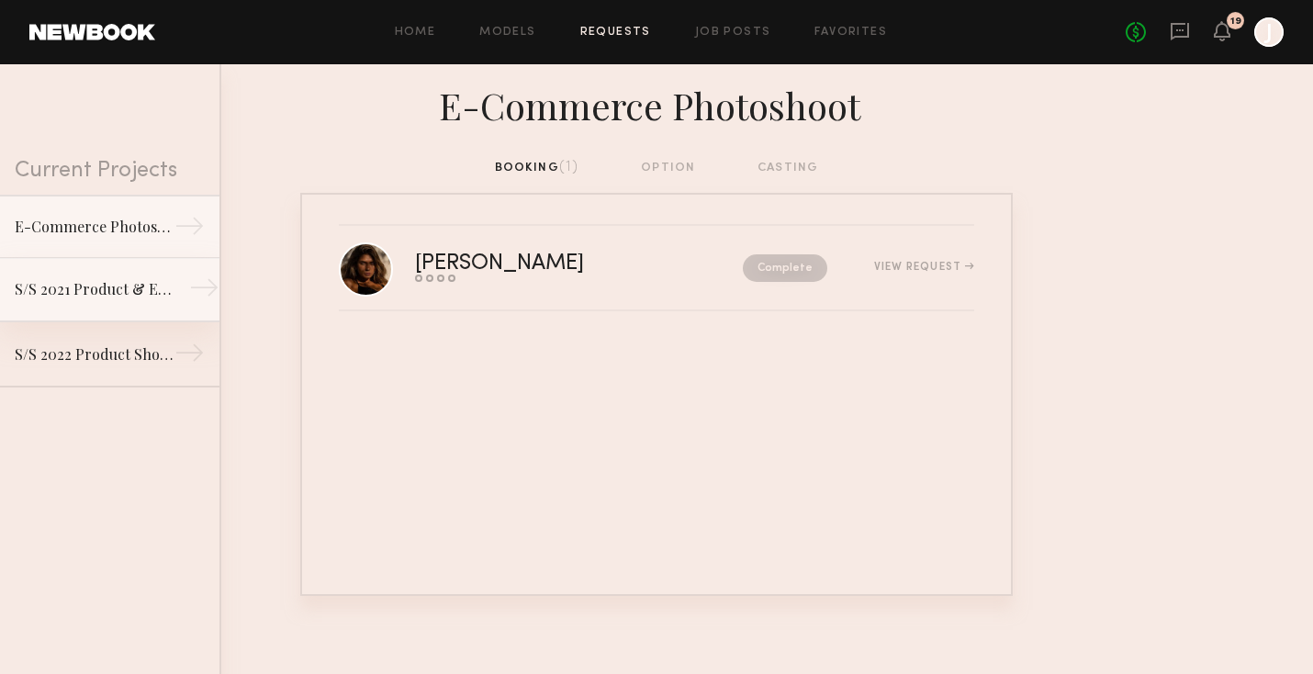
click at [108, 309] on link "S/S 2021 Product & E-Commerce Shoot →" at bounding box center [110, 290] width 220 height 64
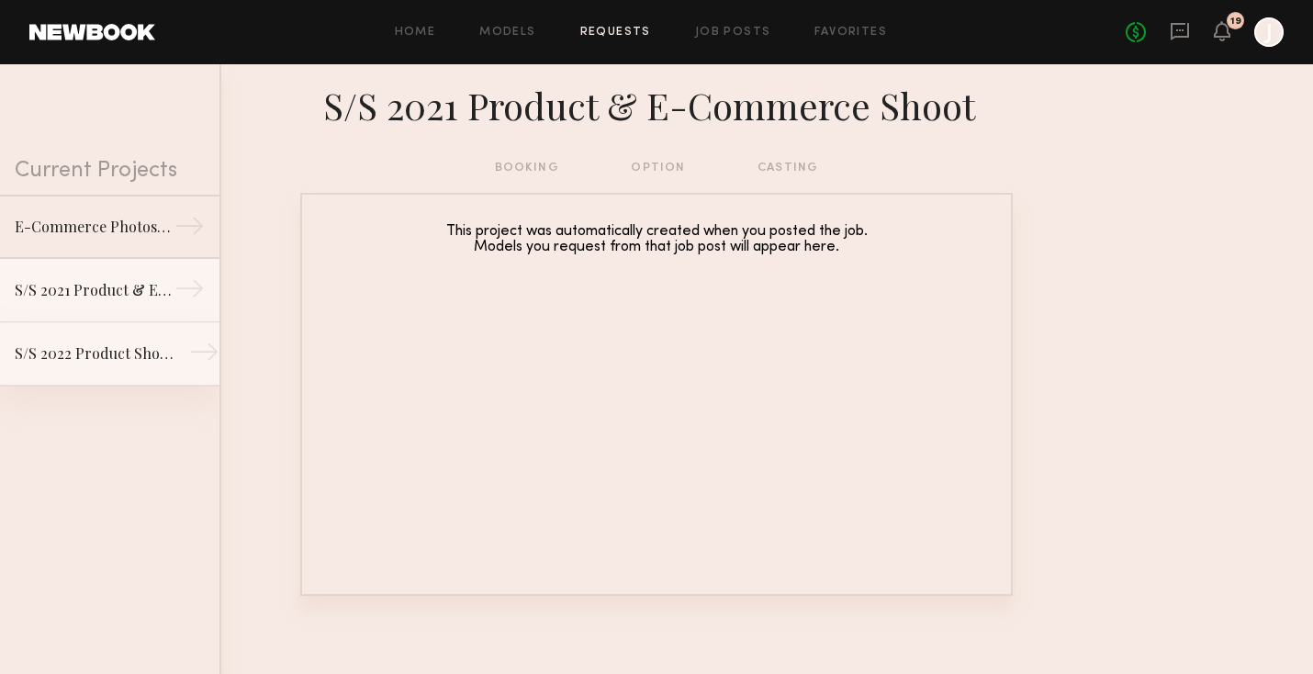
click at [109, 367] on link "S/S 2022 Product Shot & E-commerce →" at bounding box center [110, 354] width 220 height 64
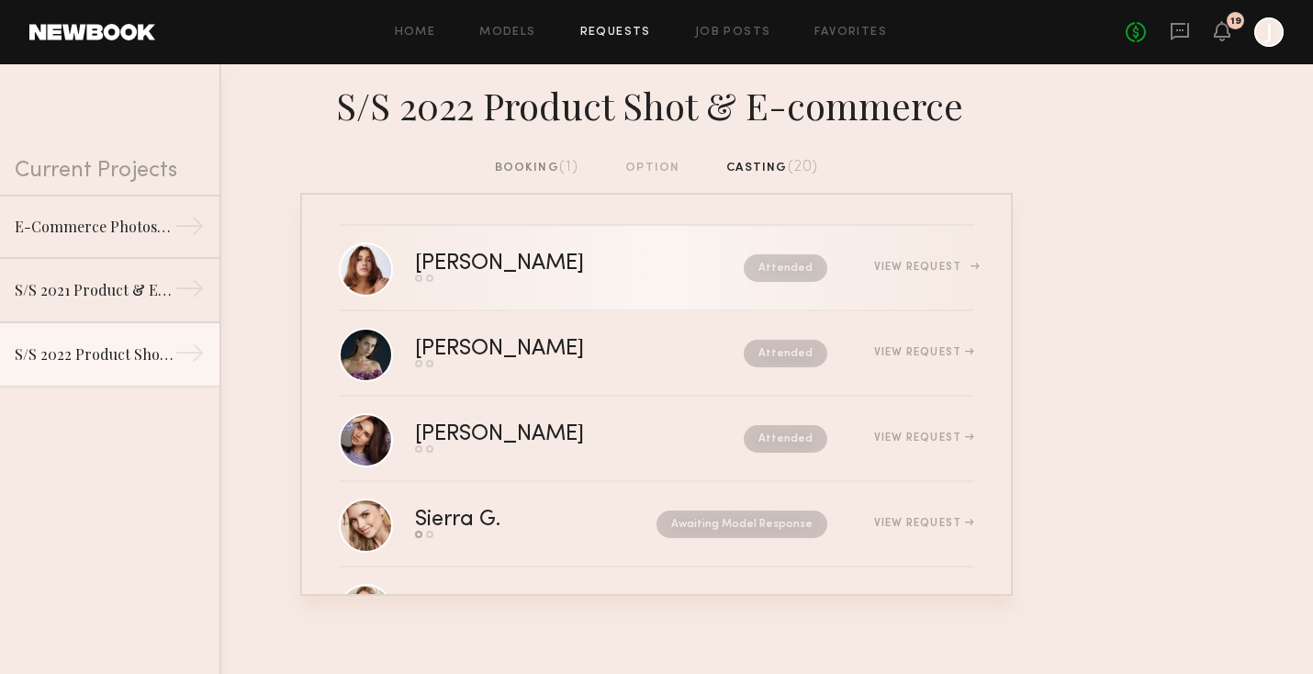
scroll to position [387, 0]
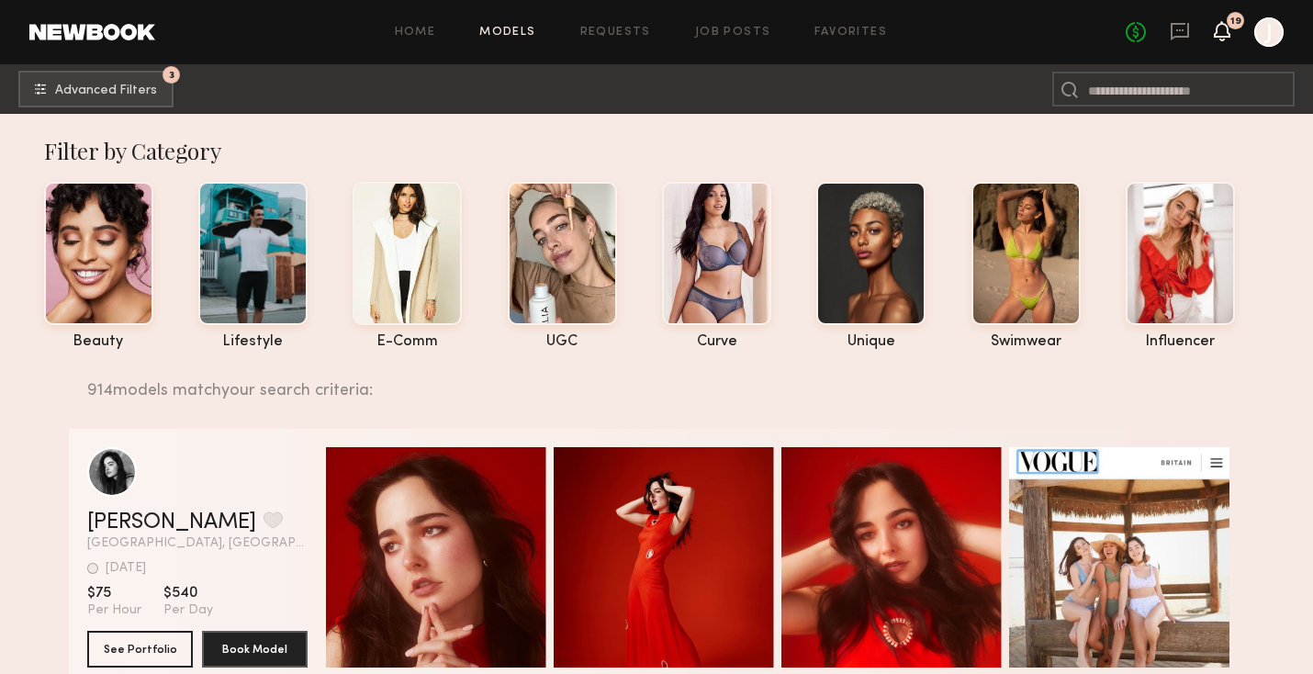
click at [1219, 38] on icon at bounding box center [1222, 31] width 17 height 20
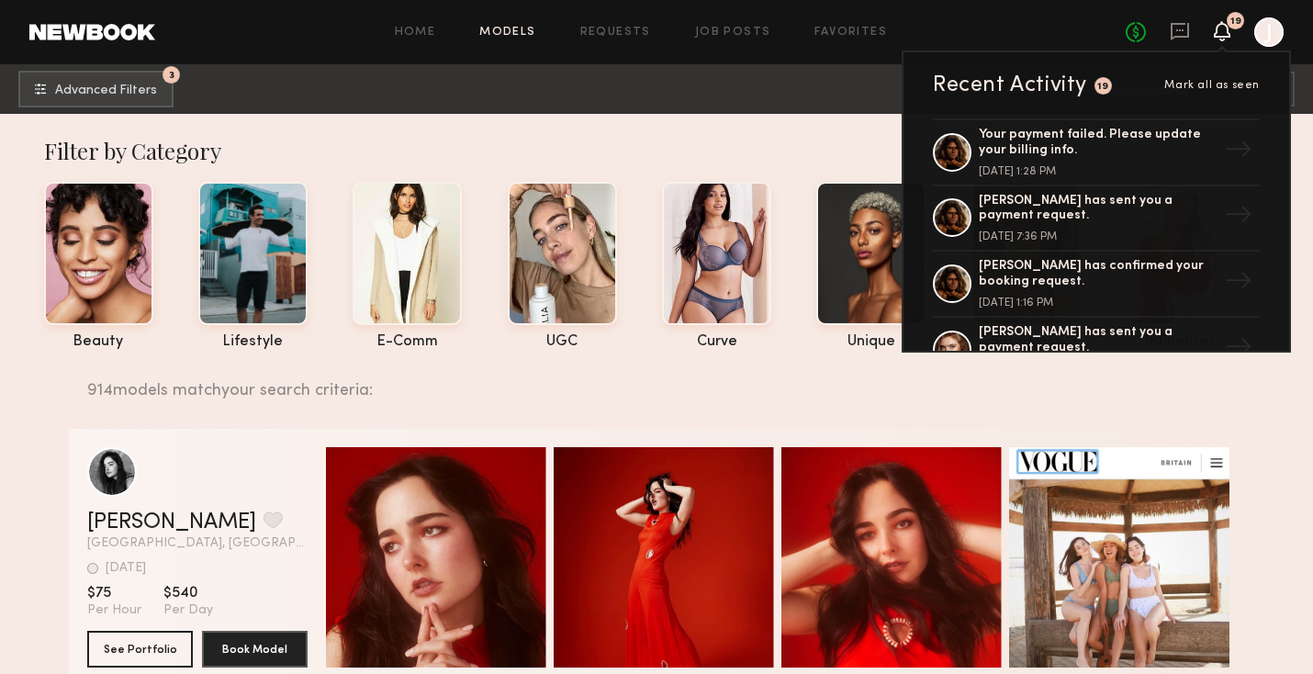
click at [889, 380] on div "914 models match your search criteria:" at bounding box center [658, 380] width 1143 height 39
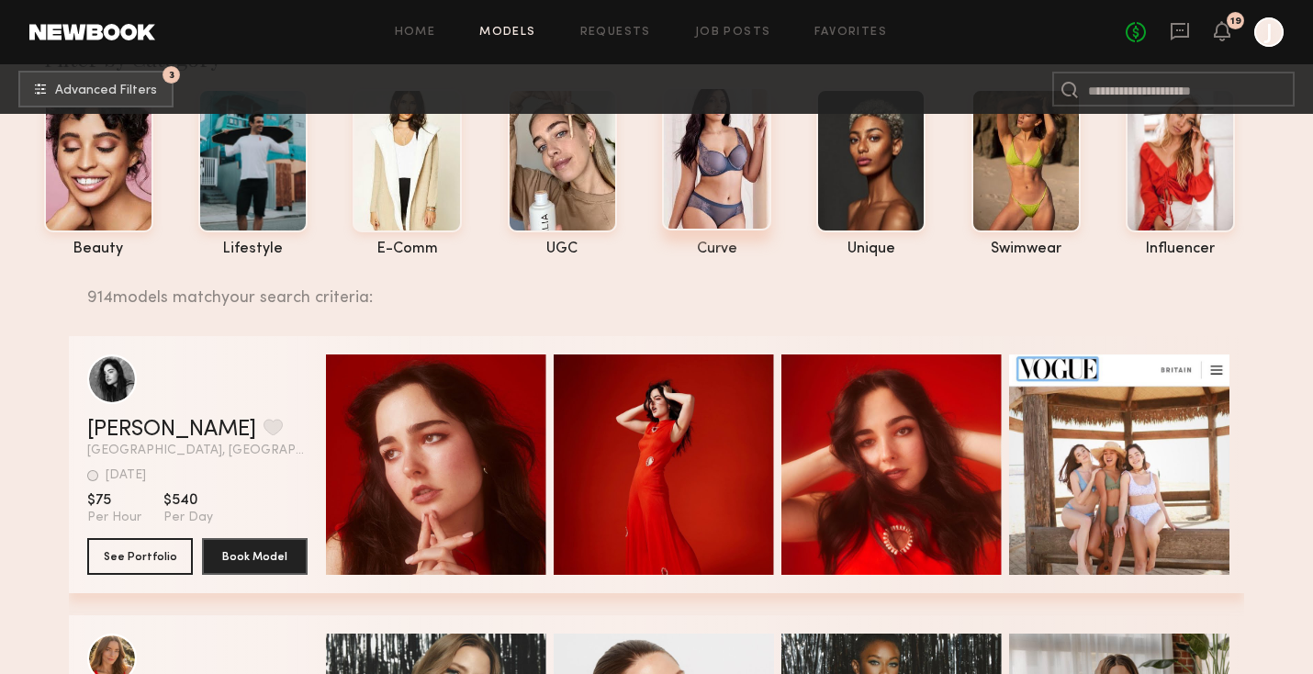
scroll to position [94, 0]
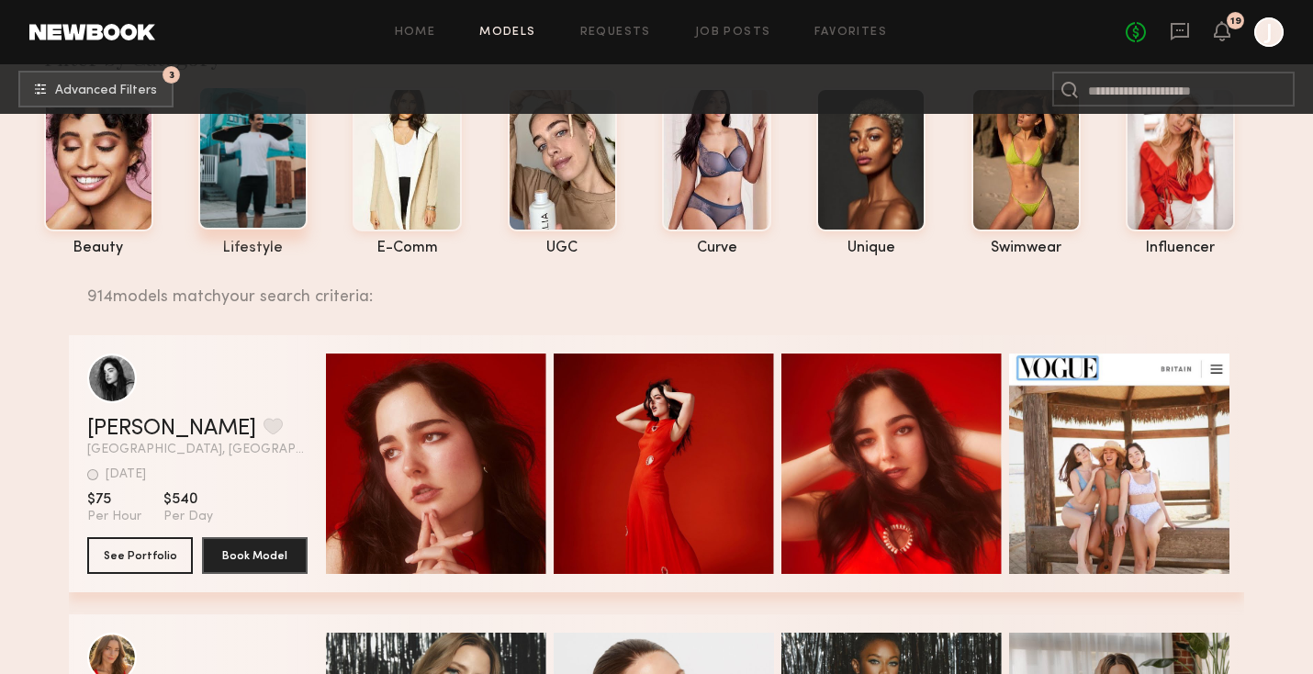
click at [271, 200] on div at bounding box center [252, 157] width 109 height 143
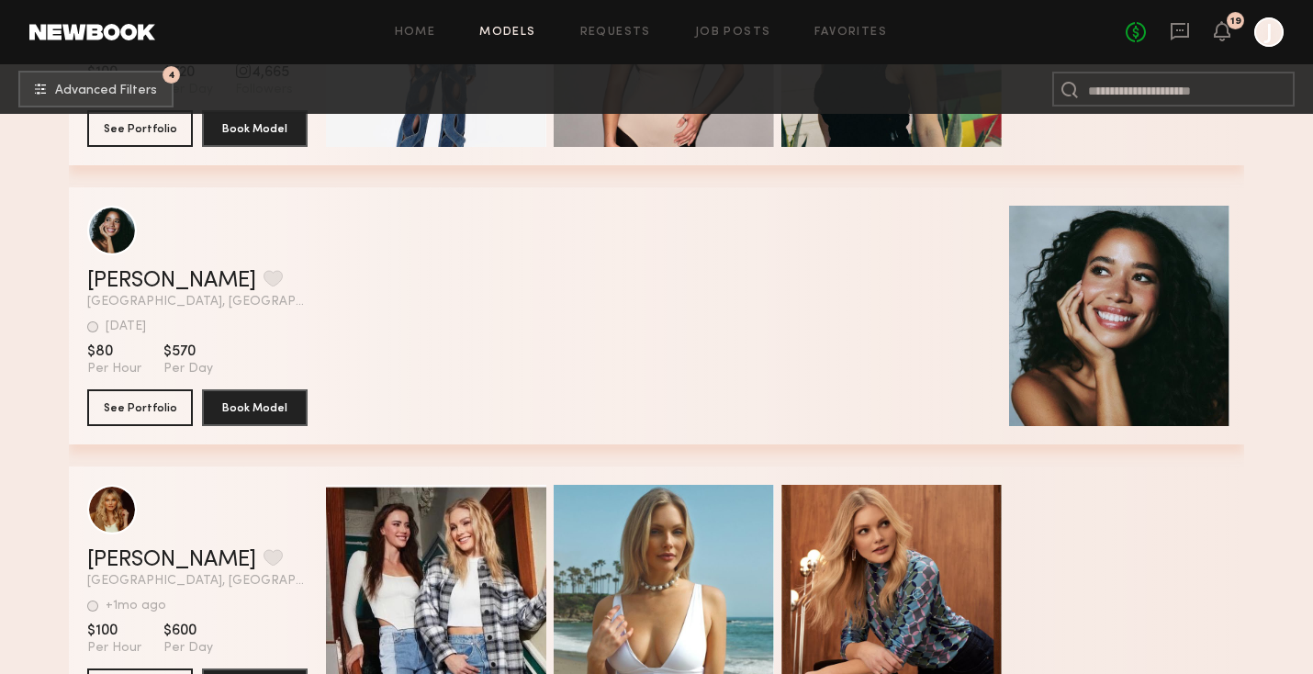
scroll to position [14762, 0]
